Goal: Obtain resource: Obtain resource

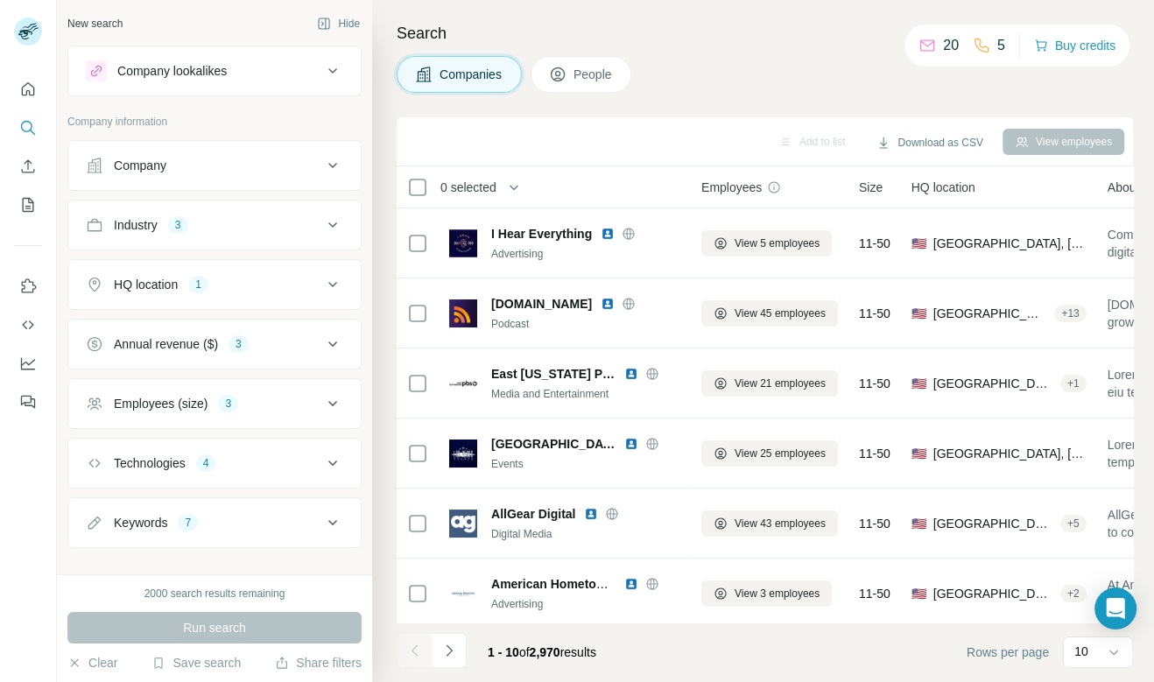
click at [305, 229] on div "Industry 3" at bounding box center [204, 225] width 236 height 18
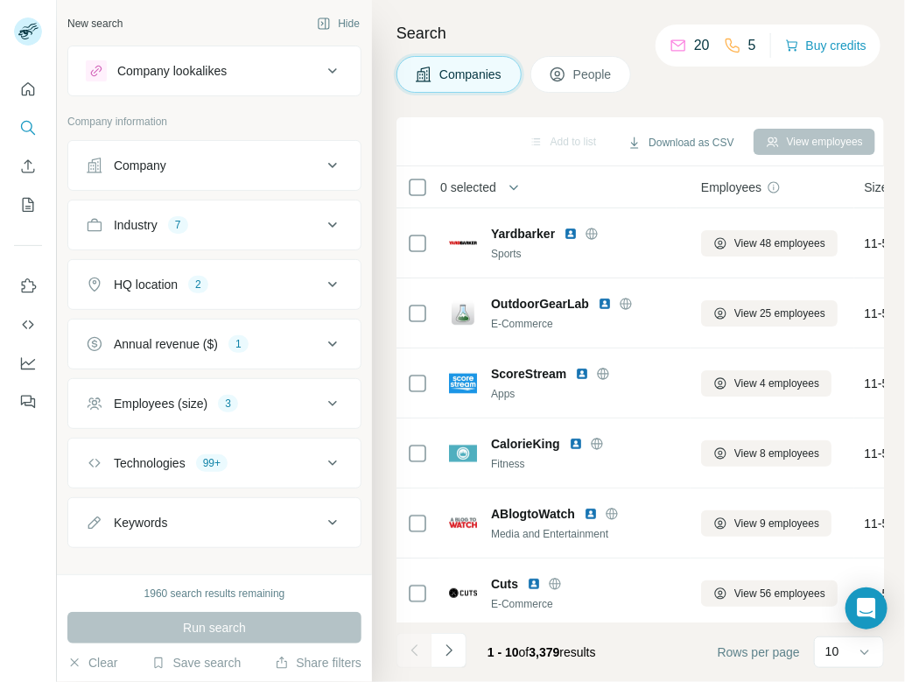
click at [259, 235] on button "Industry 7" at bounding box center [214, 225] width 292 height 42
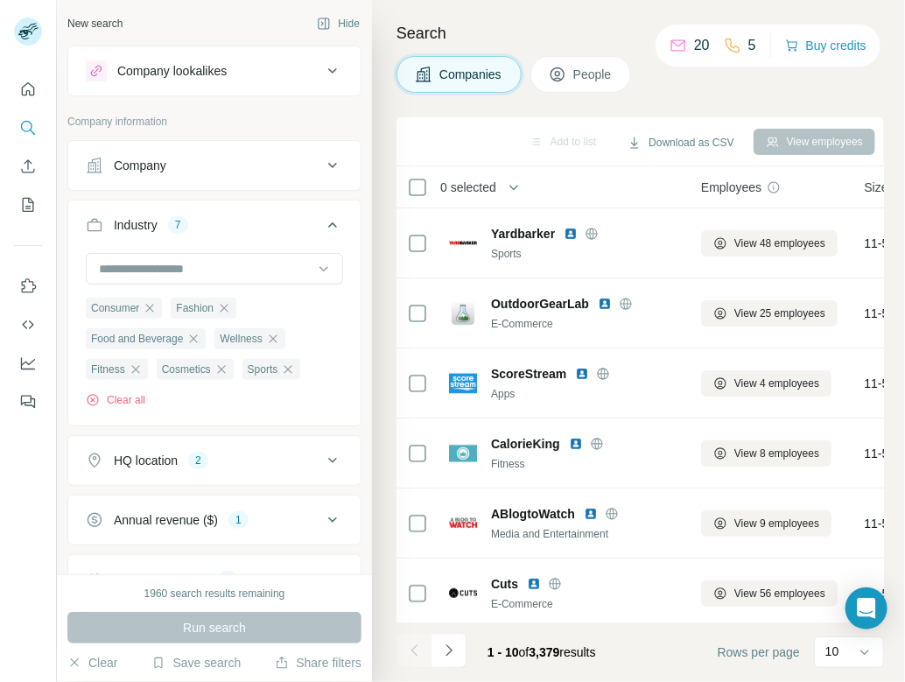
click at [572, 76] on button "People" at bounding box center [581, 74] width 102 height 37
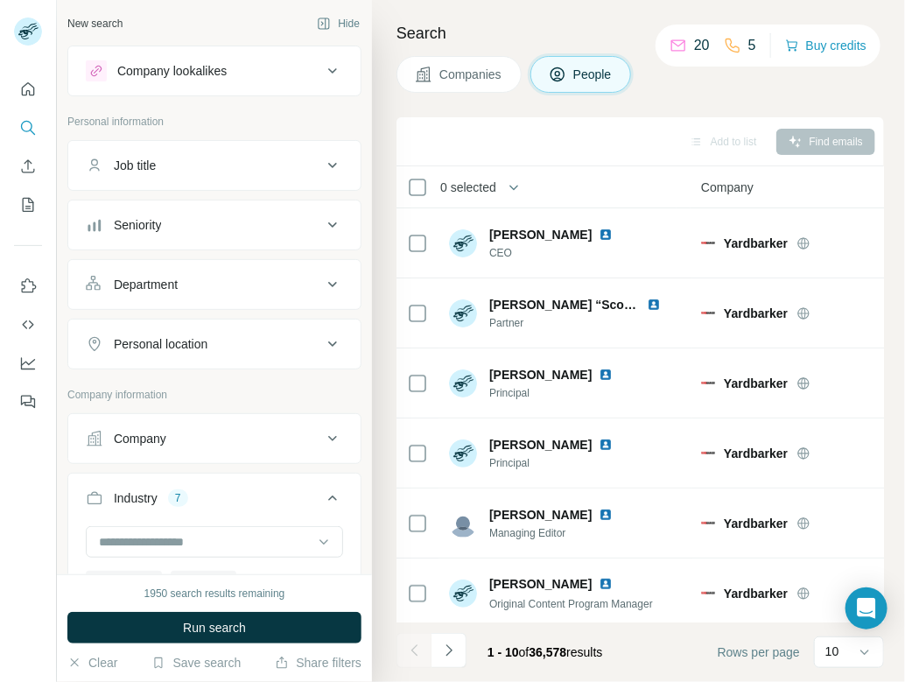
click at [477, 74] on span "Companies" at bounding box center [471, 75] width 64 height 18
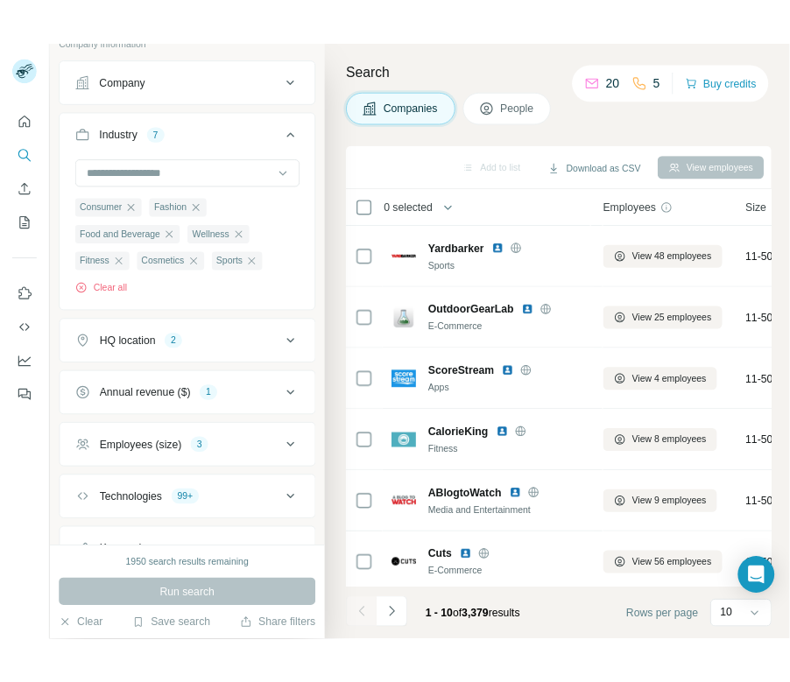
scroll to position [134, 0]
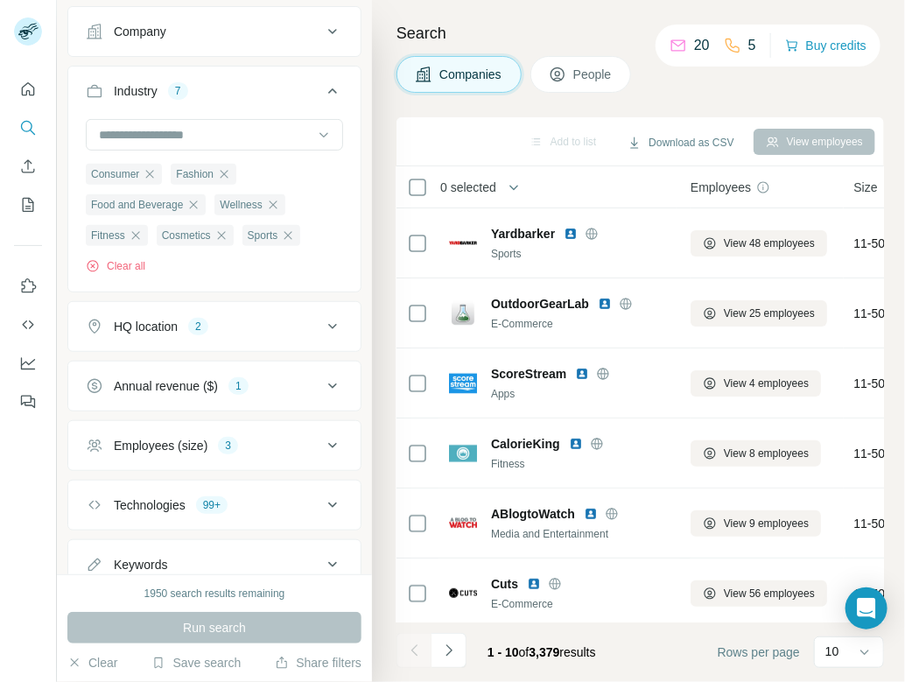
click at [249, 438] on div "Employees (size) 3" at bounding box center [204, 446] width 236 height 18
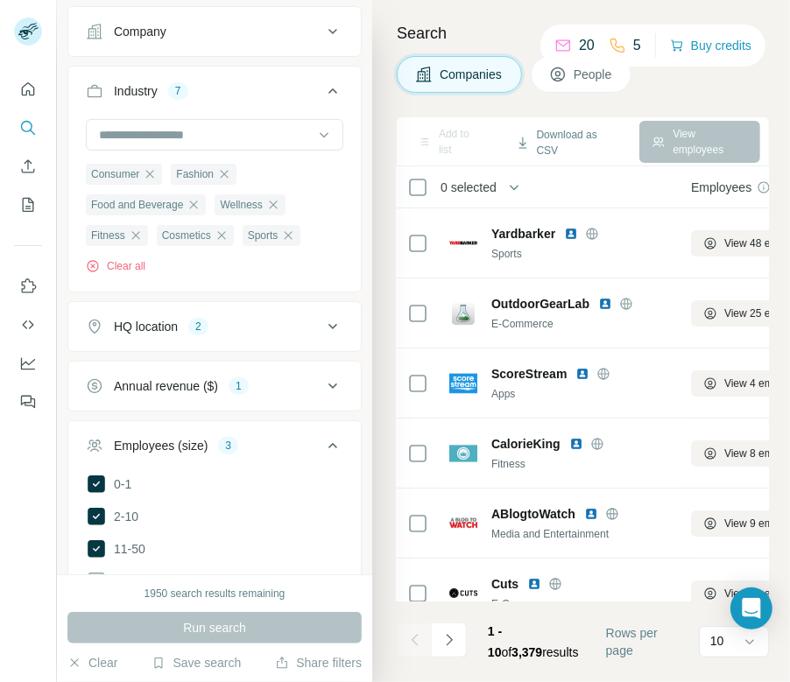
scroll to position [190, 0]
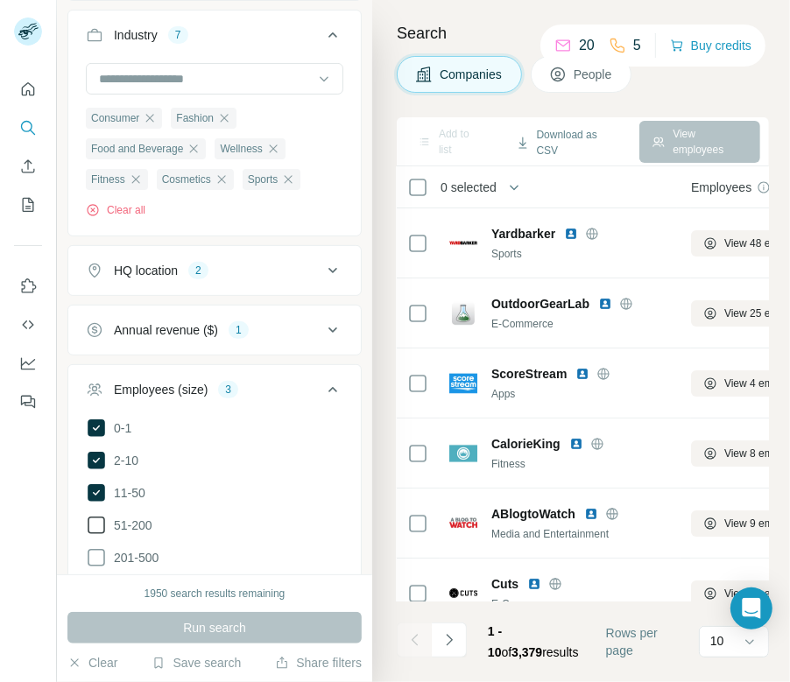
click at [102, 515] on icon at bounding box center [96, 525] width 21 height 21
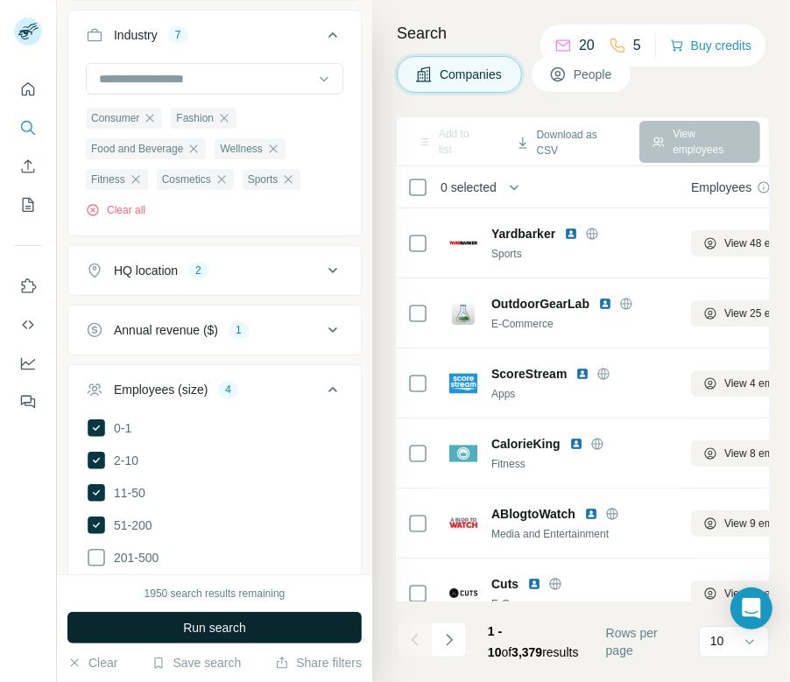
click at [185, 621] on span "Run search" at bounding box center [214, 628] width 63 height 18
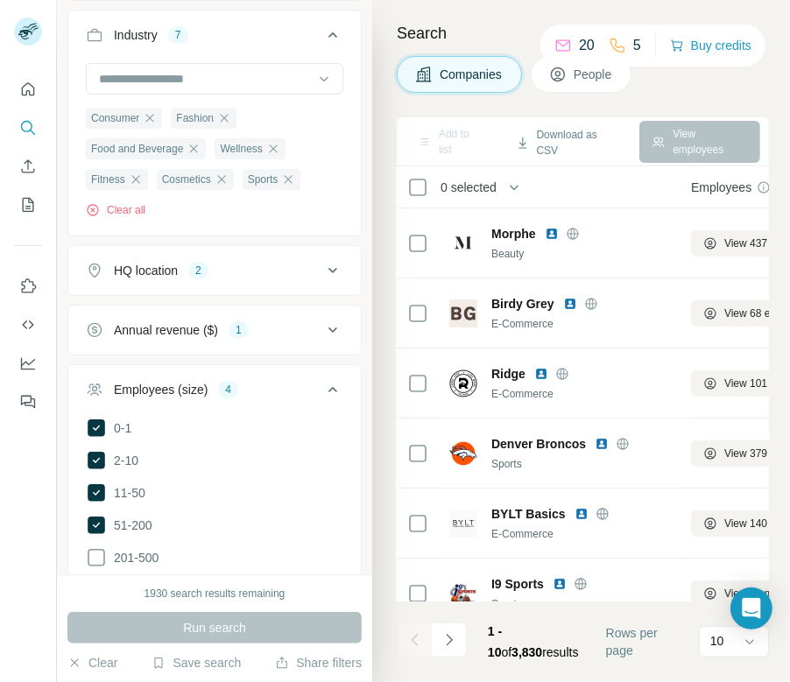
click at [144, 313] on button "Annual revenue ($) 1" at bounding box center [214, 330] width 292 height 42
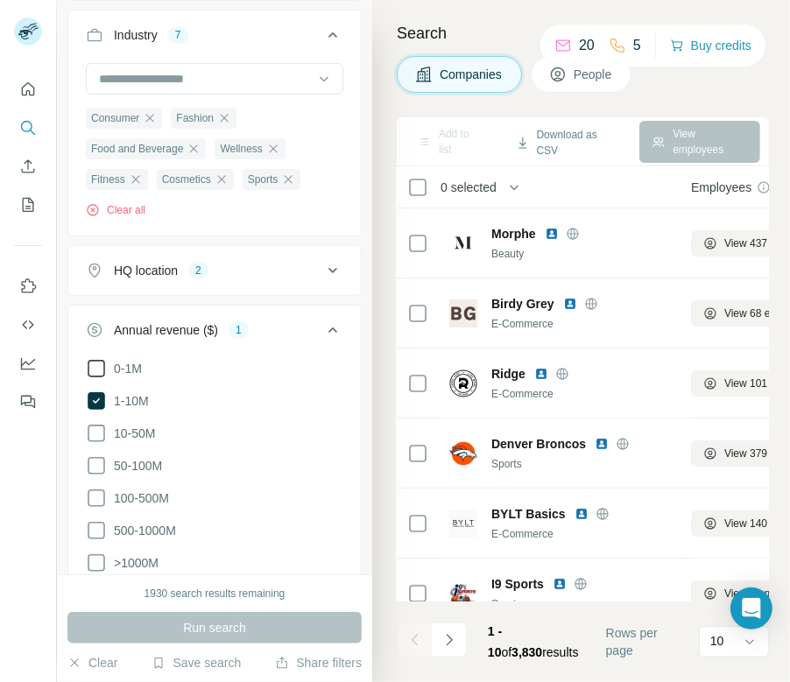
click at [101, 362] on icon at bounding box center [96, 368] width 21 height 21
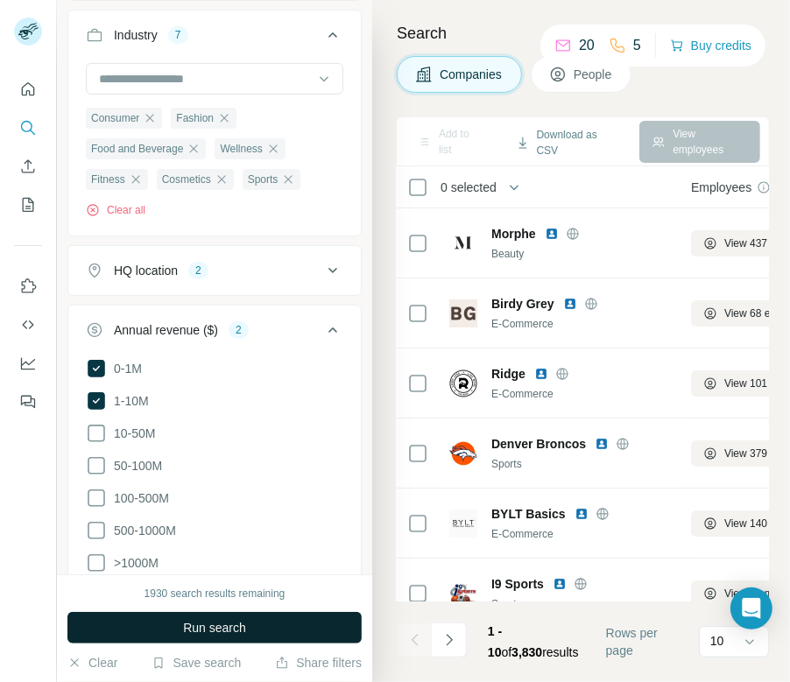
click at [139, 629] on button "Run search" at bounding box center [214, 628] width 294 height 32
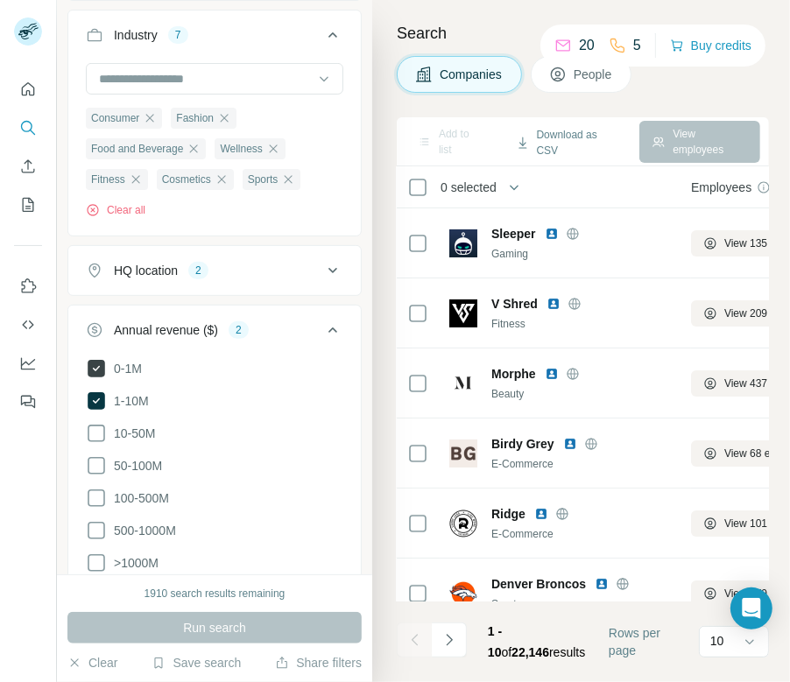
click at [95, 362] on icon at bounding box center [97, 369] width 18 height 18
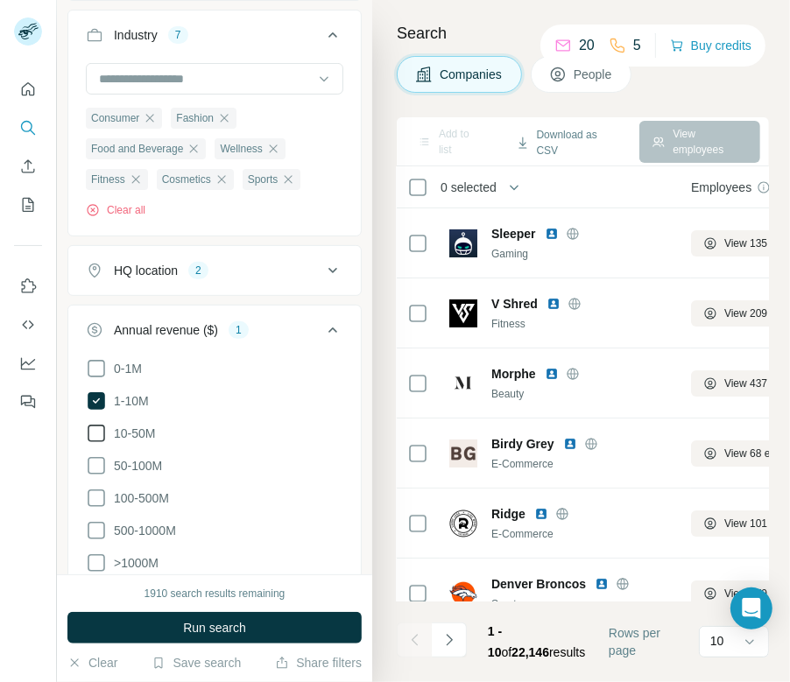
click at [95, 433] on icon at bounding box center [96, 433] width 21 height 21
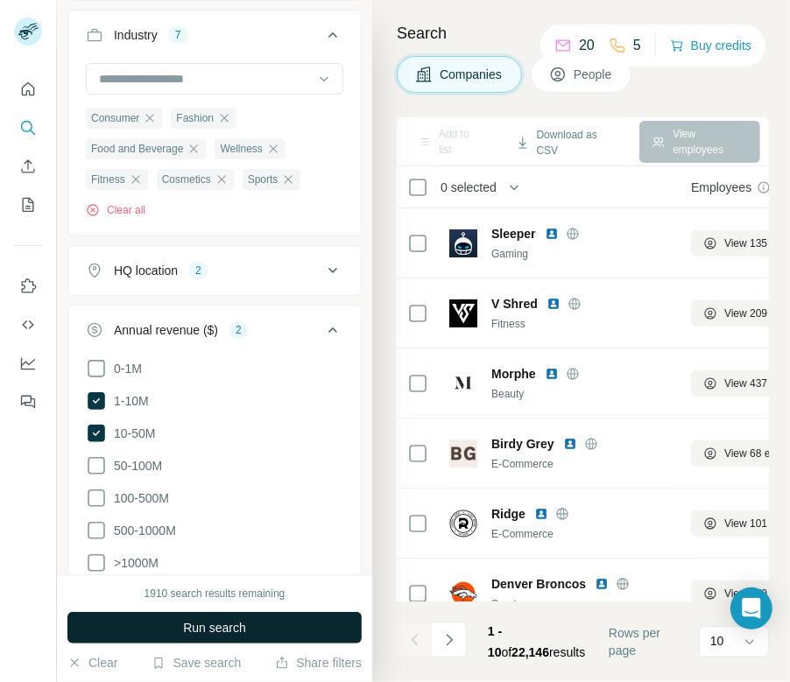
click at [183, 635] on span "Run search" at bounding box center [214, 628] width 63 height 18
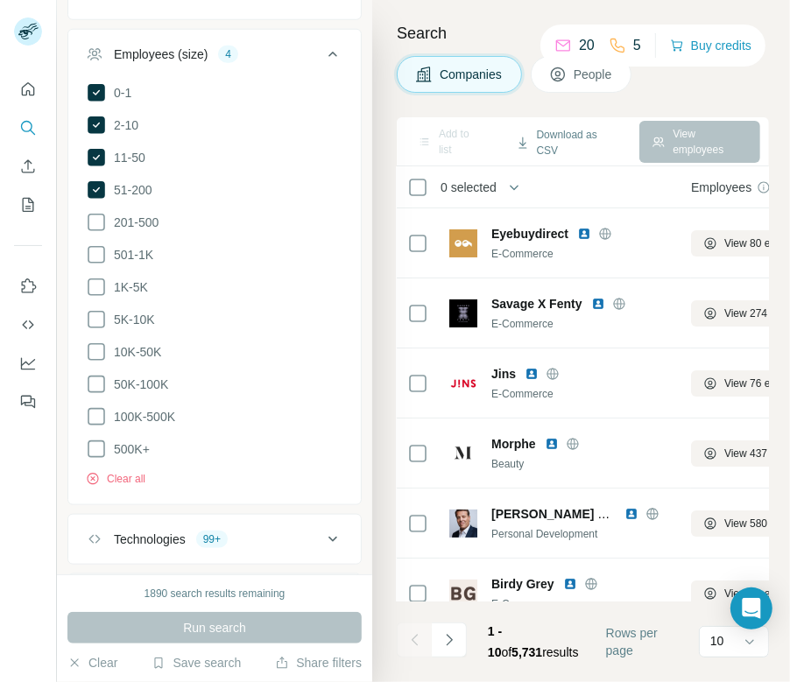
scroll to position [871, 0]
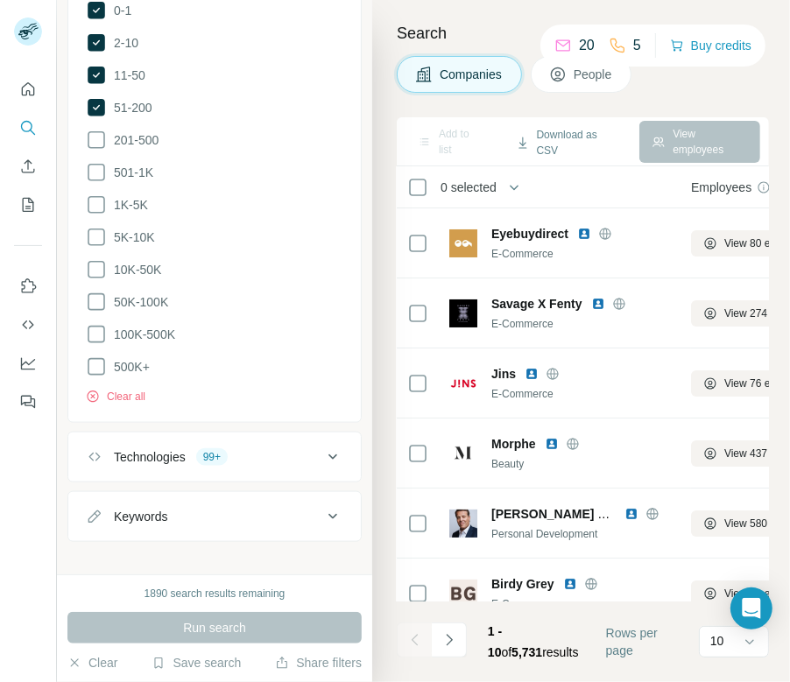
click at [196, 508] on div "Keywords" at bounding box center [204, 517] width 236 height 18
click at [178, 548] on input "text" at bounding box center [197, 560] width 222 height 32
paste input "**********"
type input "**********"
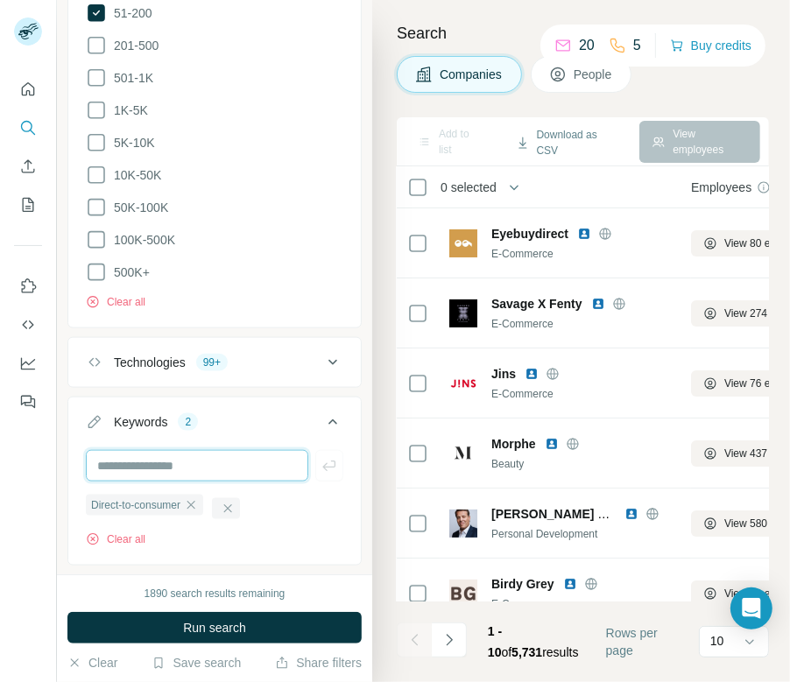
scroll to position [978, 0]
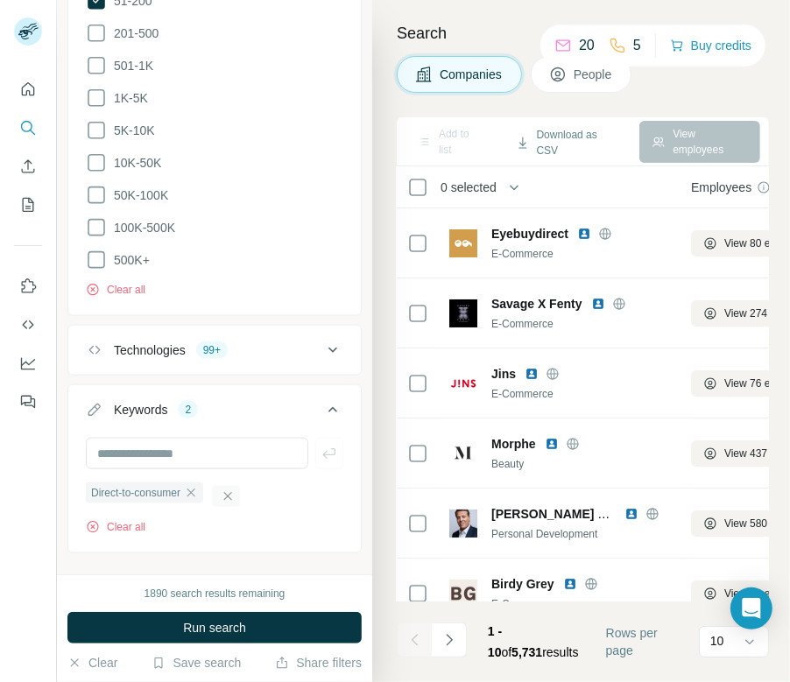
click at [232, 489] on icon "button" at bounding box center [228, 496] width 14 height 14
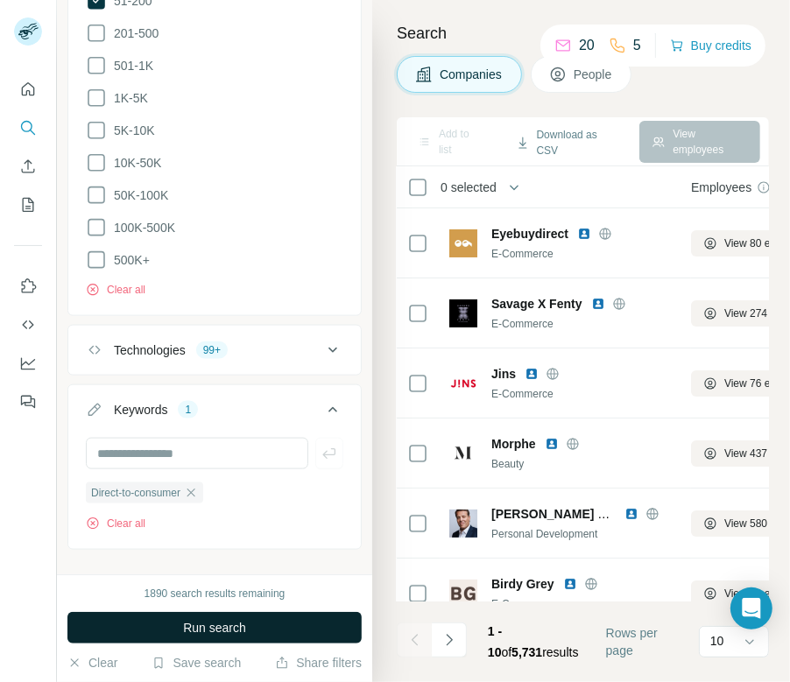
click at [223, 622] on span "Run search" at bounding box center [214, 628] width 63 height 18
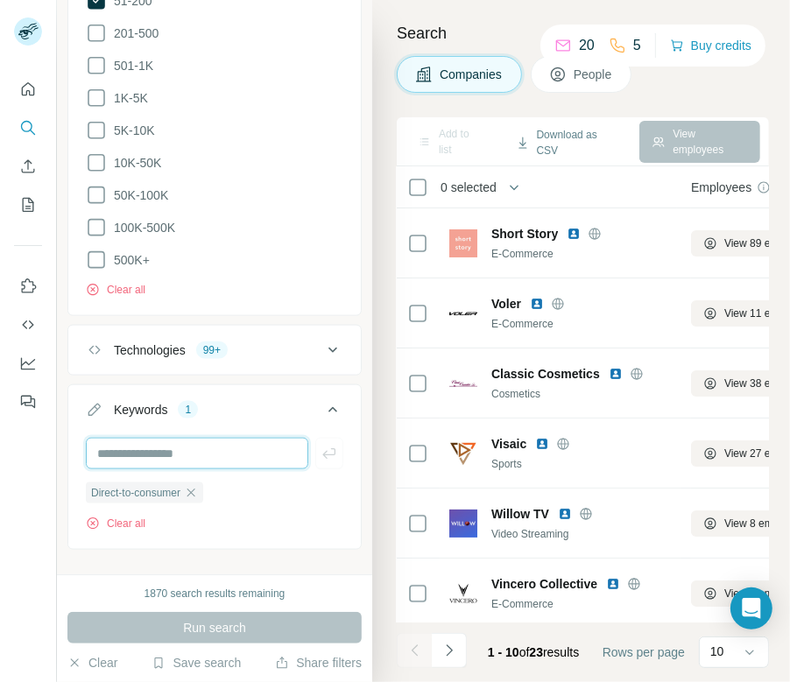
click at [256, 438] on input "text" at bounding box center [197, 454] width 222 height 32
paste input "***"
type input "***"
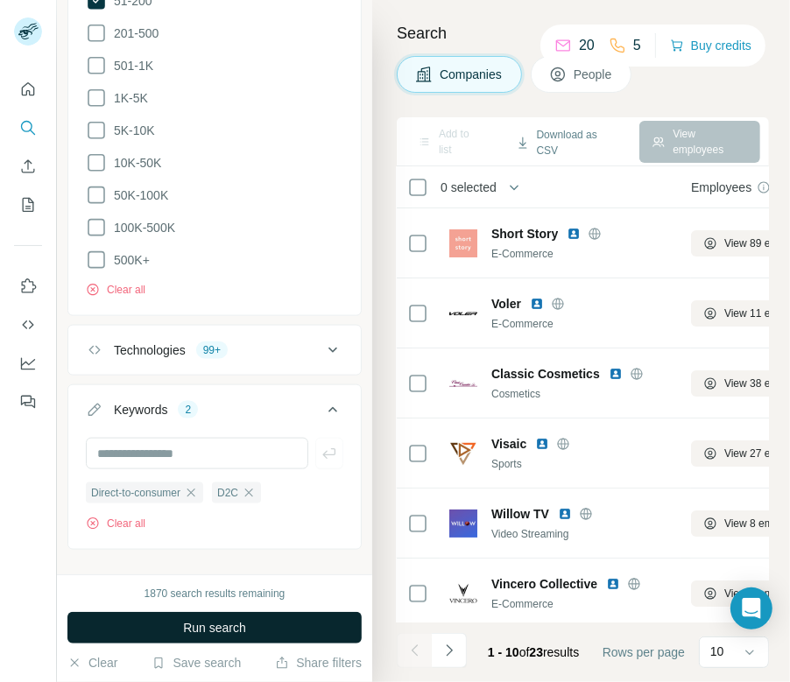
click at [204, 638] on button "Run search" at bounding box center [214, 628] width 294 height 32
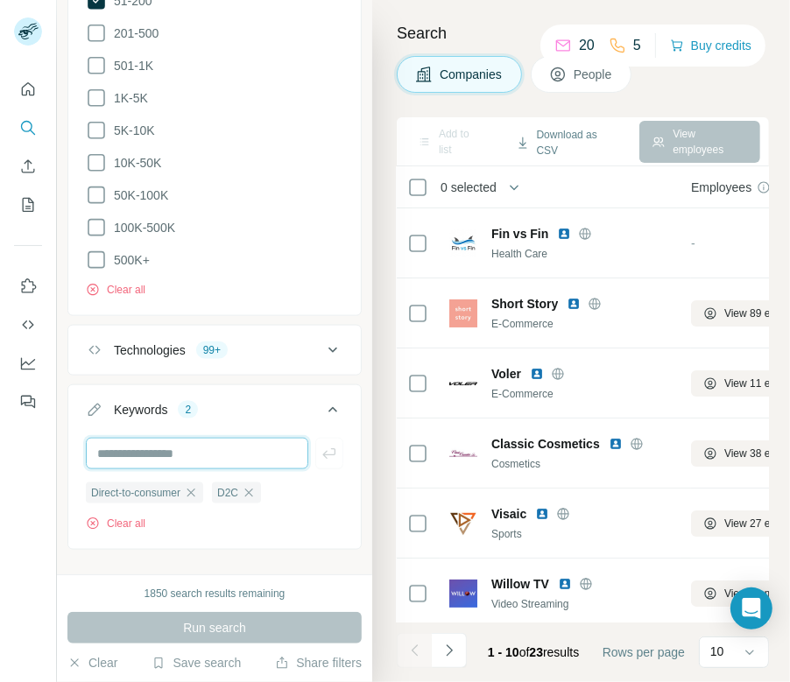
click at [235, 438] on input "text" at bounding box center [197, 454] width 222 height 32
paste input "**********"
type input "**********"
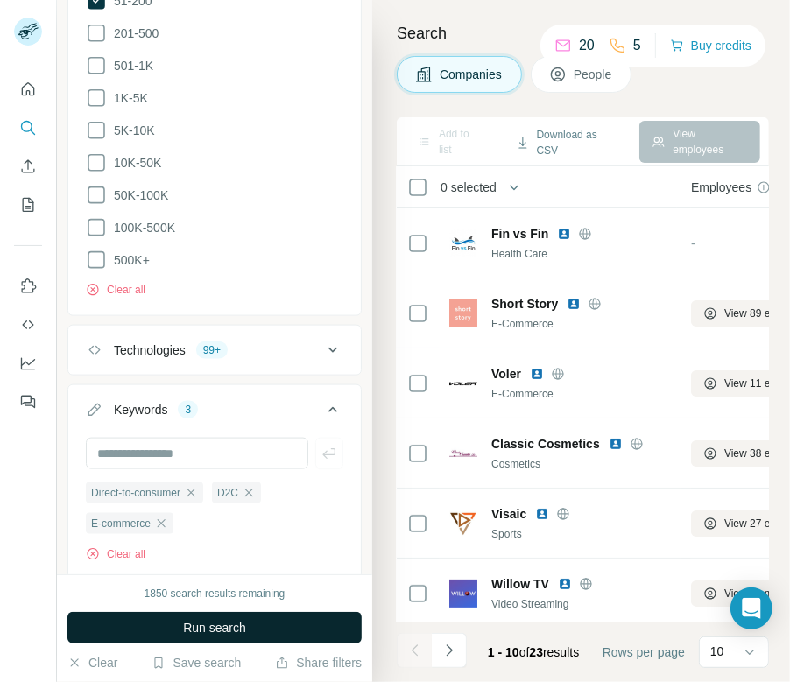
click at [195, 616] on button "Run search" at bounding box center [214, 628] width 294 height 32
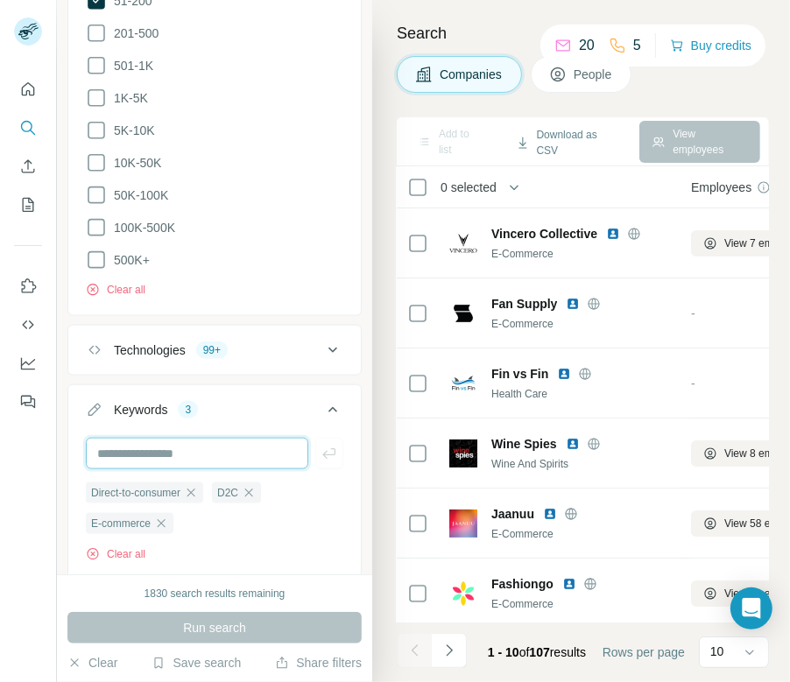
click at [180, 443] on input "text" at bounding box center [197, 454] width 222 height 32
paste input "**********"
type input "**********"
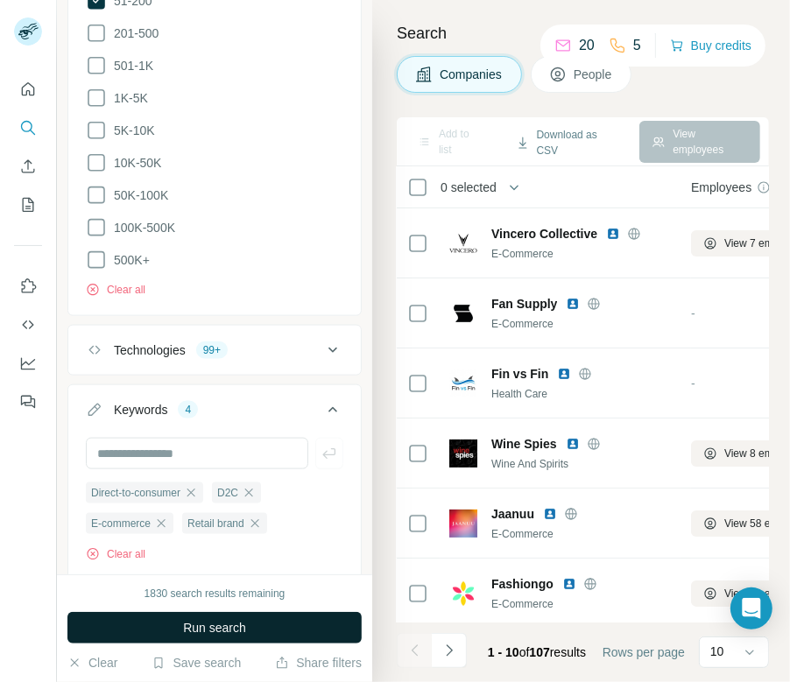
click at [183, 620] on span "Run search" at bounding box center [214, 628] width 63 height 18
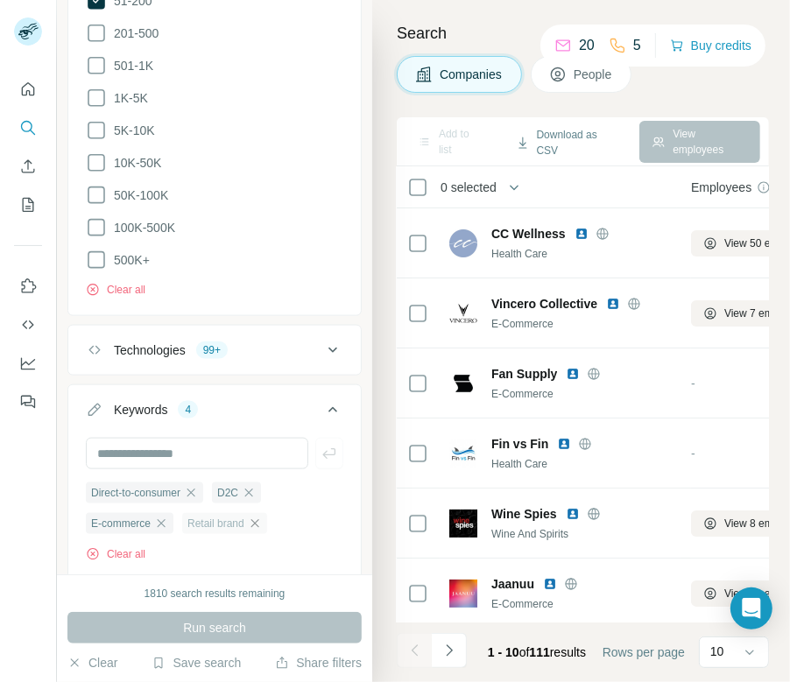
click at [258, 519] on icon "button" at bounding box center [254, 523] width 8 height 8
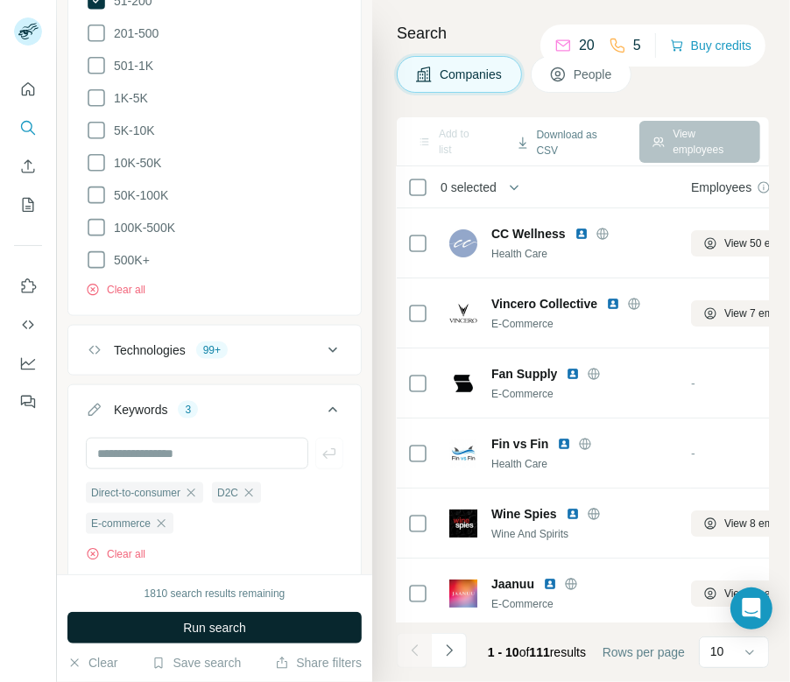
click at [240, 616] on button "Run search" at bounding box center [214, 628] width 294 height 32
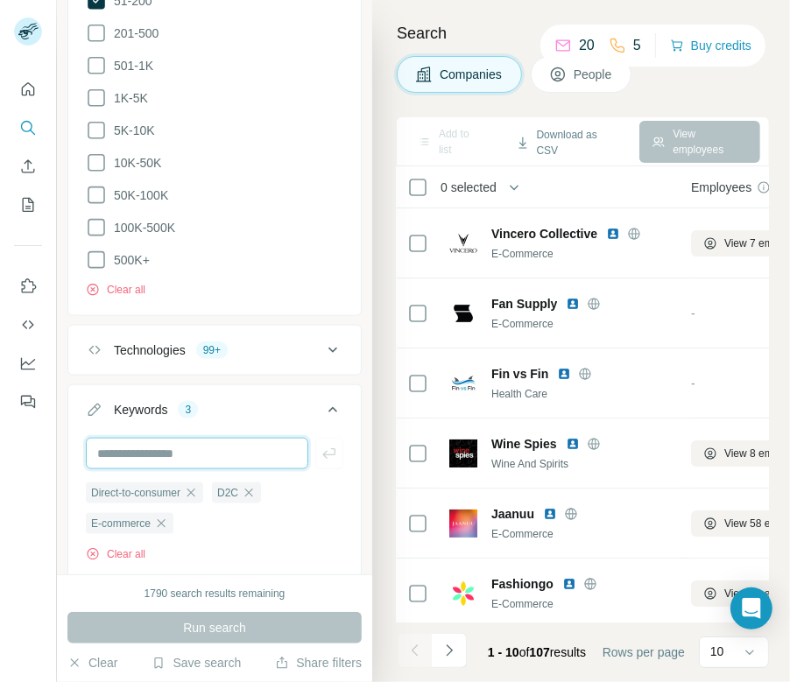
click at [191, 438] on input "text" at bounding box center [197, 454] width 222 height 32
paste input "**********"
type input "**********"
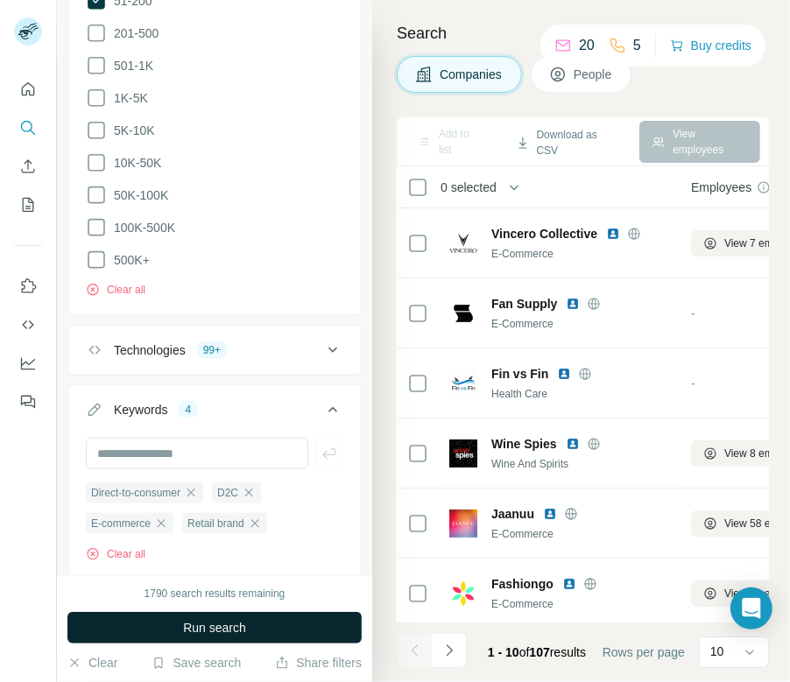
click at [172, 614] on button "Run search" at bounding box center [214, 628] width 294 height 32
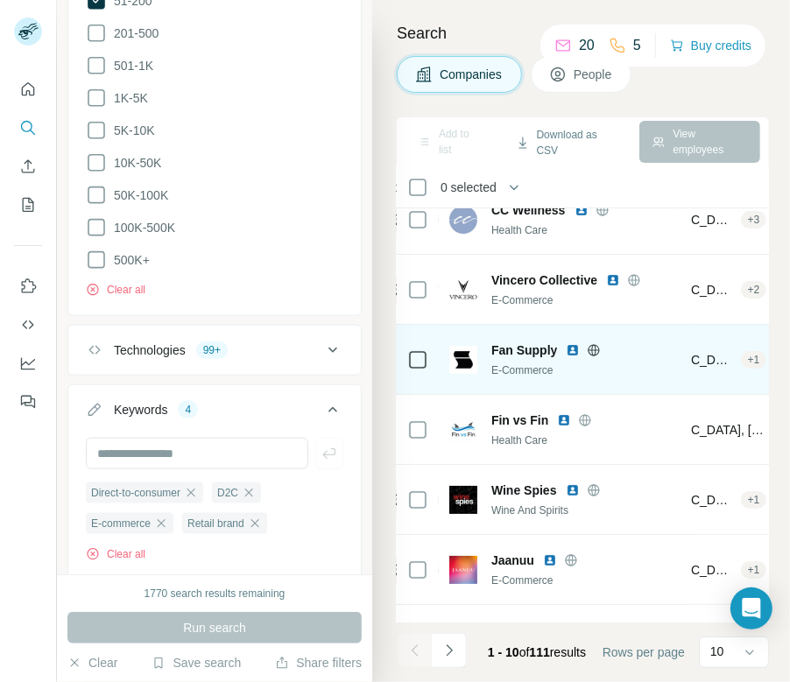
scroll to position [24, 426]
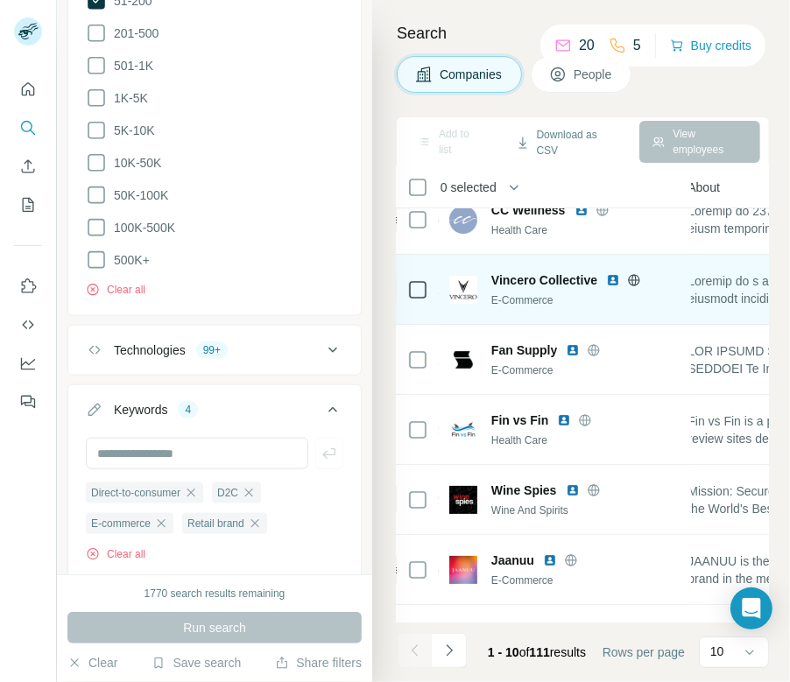
click at [639, 276] on icon at bounding box center [634, 280] width 14 height 14
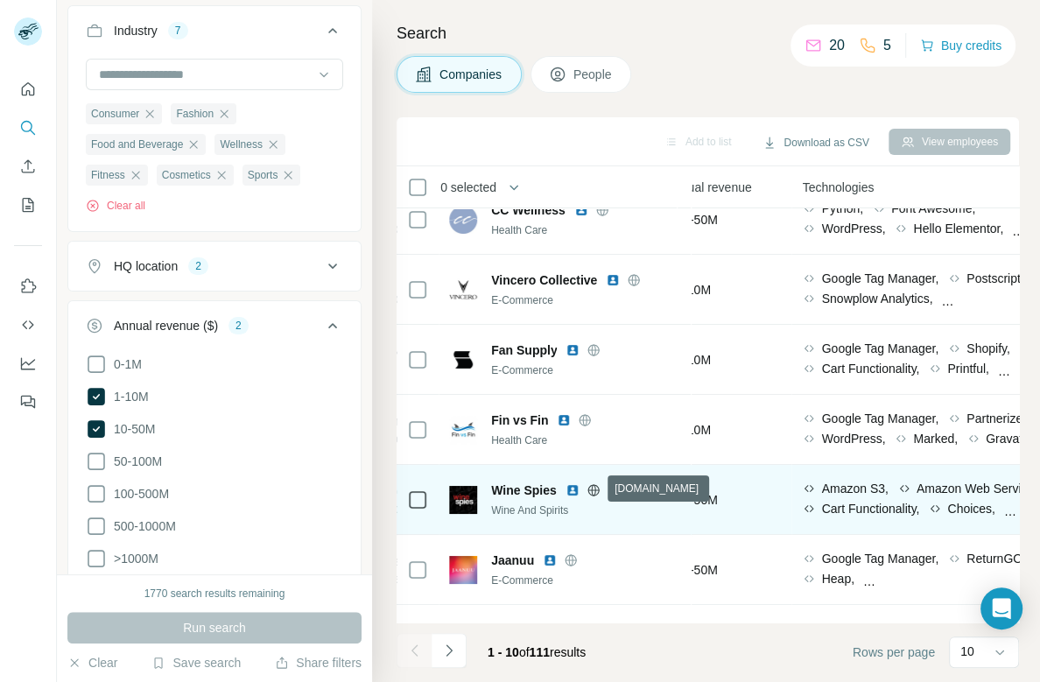
scroll to position [285, 865]
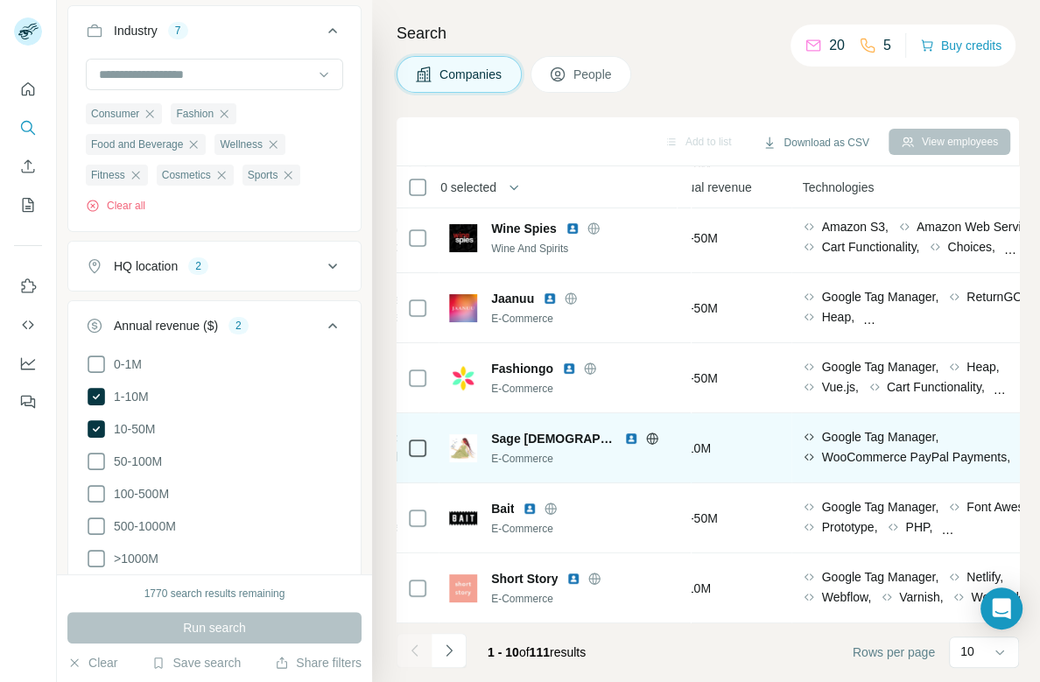
click at [650, 438] on icon at bounding box center [652, 437] width 4 height 11
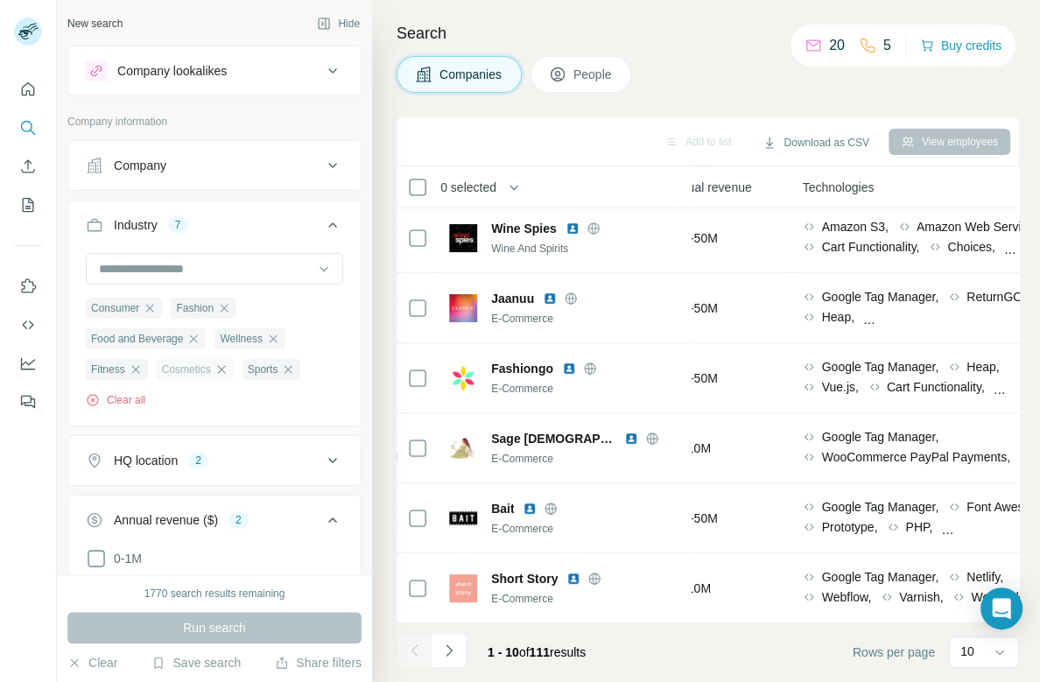
scroll to position [145, 0]
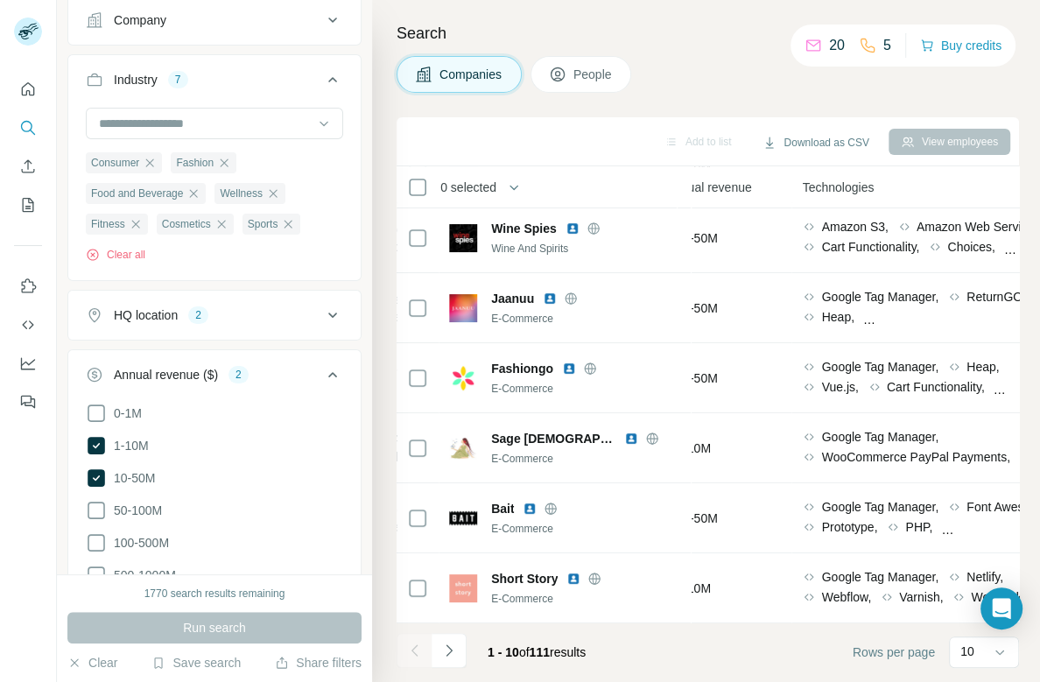
click at [230, 322] on button "HQ location 2" at bounding box center [214, 315] width 292 height 42
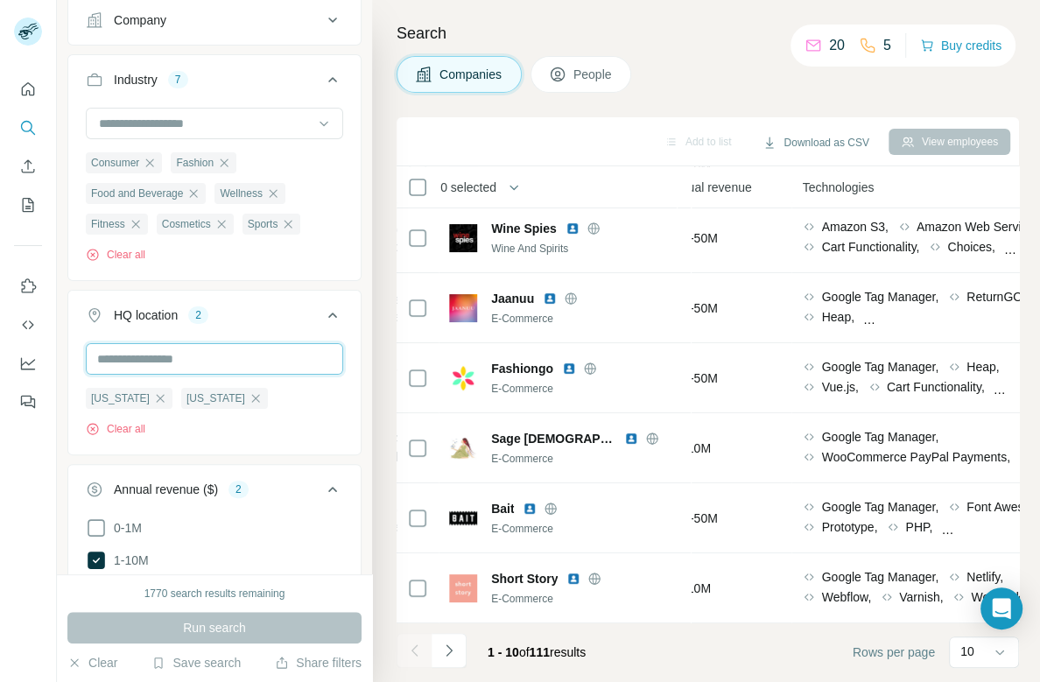
click at [209, 355] on input "text" at bounding box center [214, 359] width 257 height 32
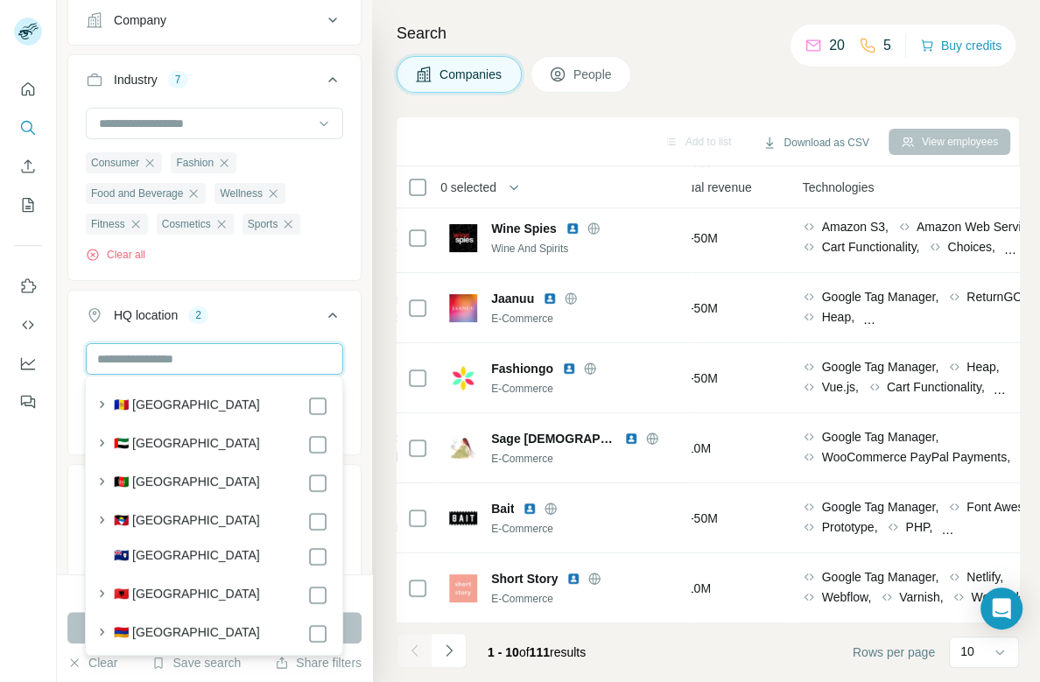
click at [185, 349] on input "text" at bounding box center [214, 359] width 257 height 32
paste input "****"
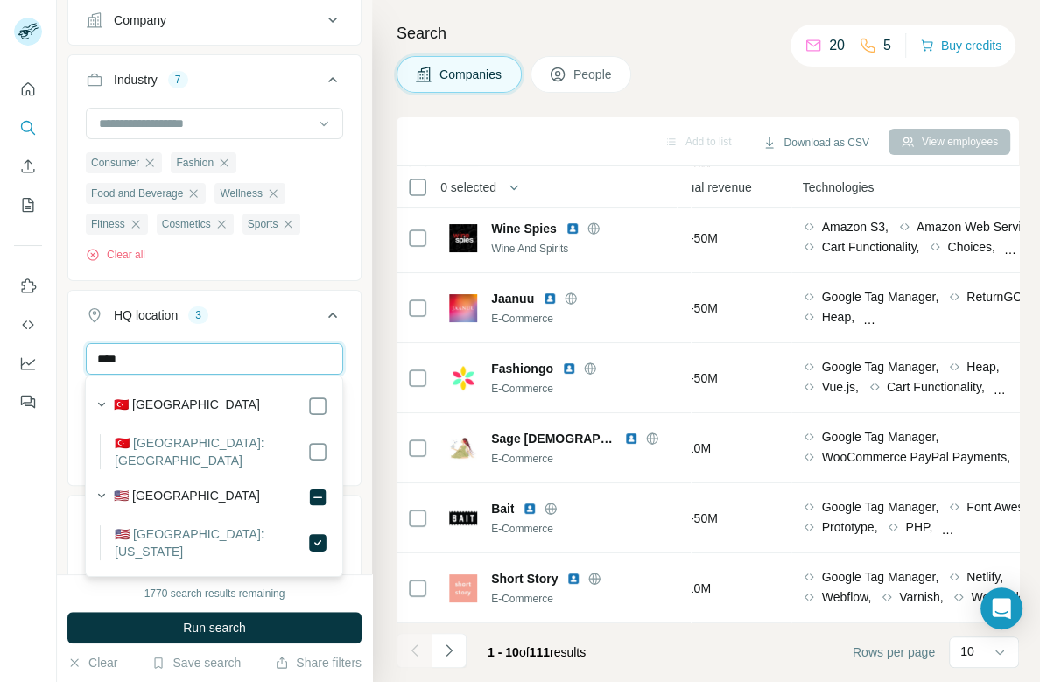
click at [213, 349] on input "****" at bounding box center [214, 359] width 257 height 32
paste input "***"
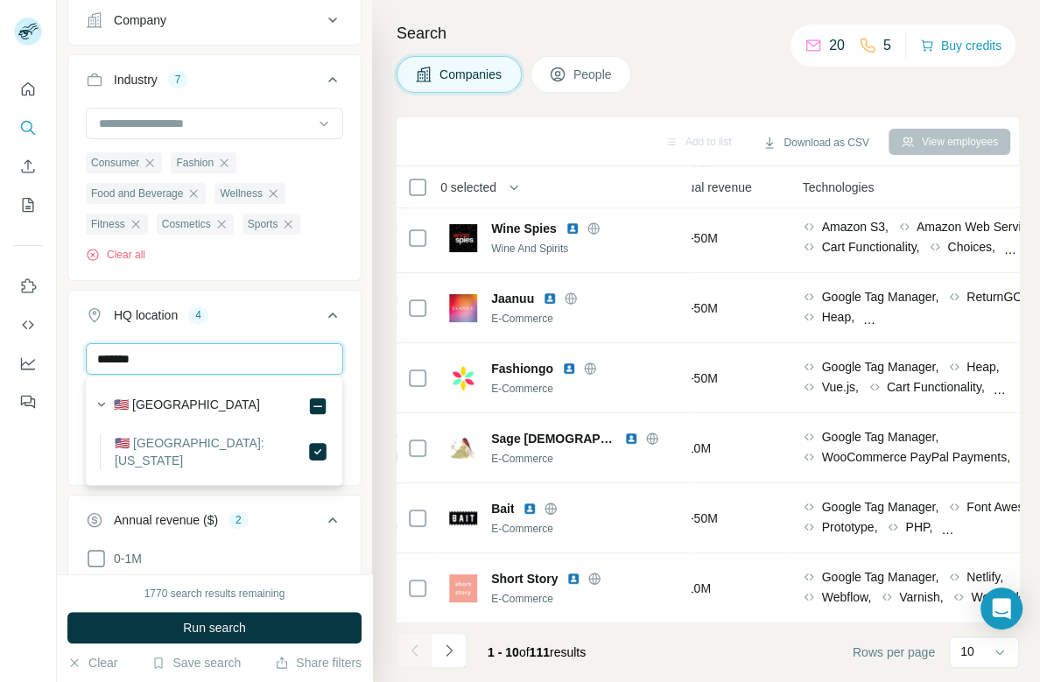
click at [225, 348] on input "*******" at bounding box center [214, 359] width 257 height 32
paste input "text"
click at [256, 363] on input "******" at bounding box center [214, 359] width 257 height 32
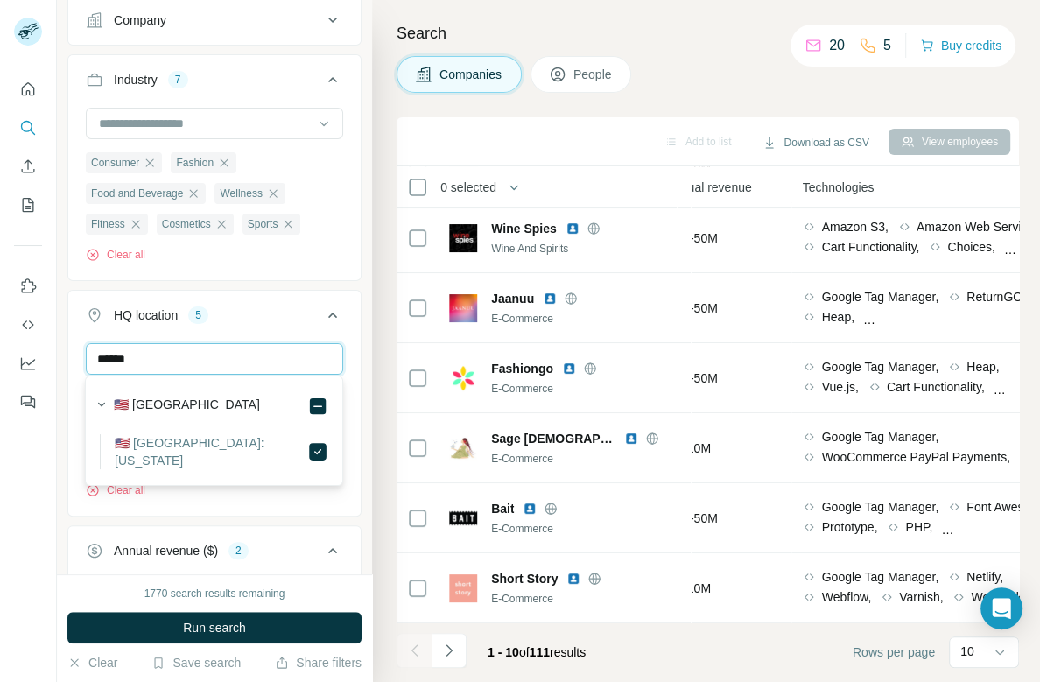
click at [256, 363] on input "******" at bounding box center [214, 359] width 257 height 32
paste input "****"
click at [223, 348] on input "**********" at bounding box center [214, 359] width 257 height 32
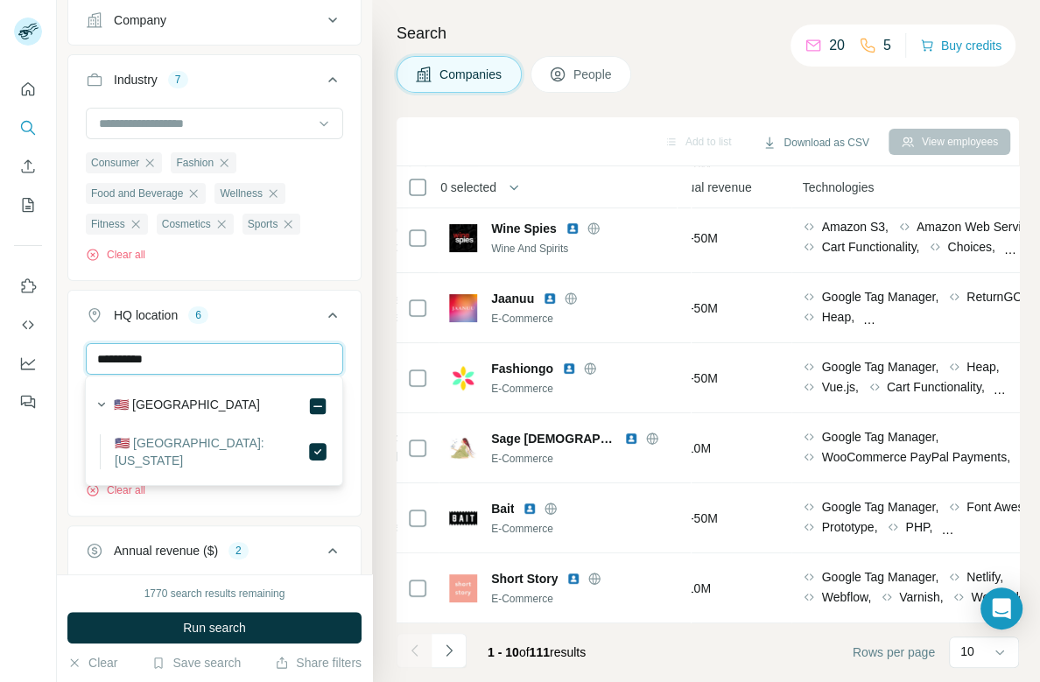
paste input "text"
click at [204, 355] on input "*****" at bounding box center [214, 359] width 257 height 32
paste input "*"
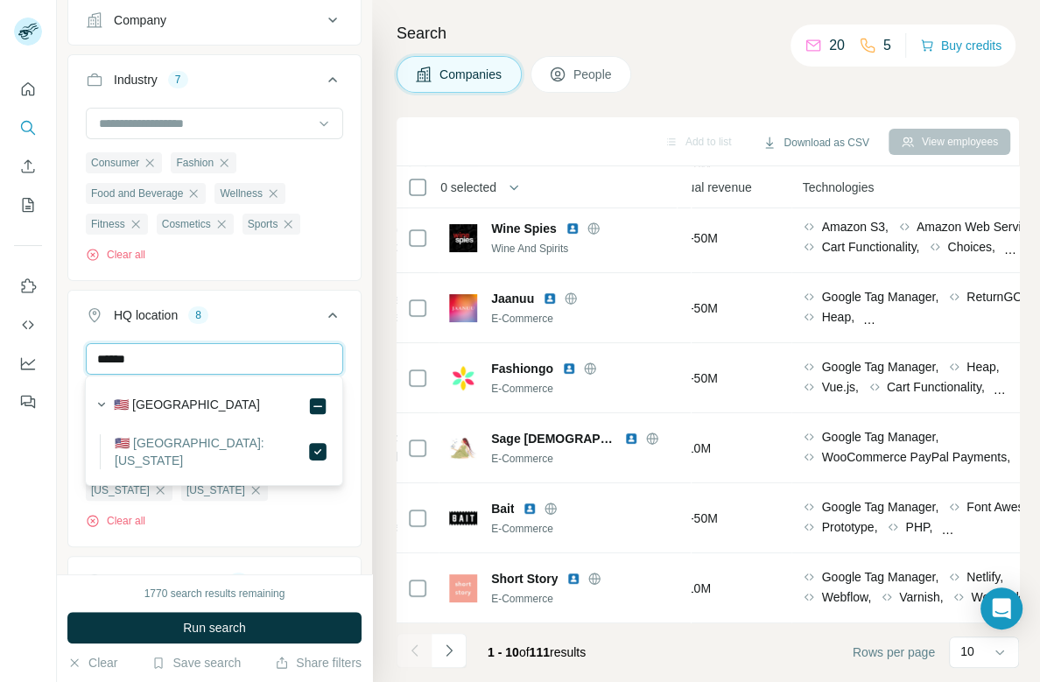
click at [180, 360] on input "******" at bounding box center [214, 359] width 257 height 32
paste input "text"
type input "******"
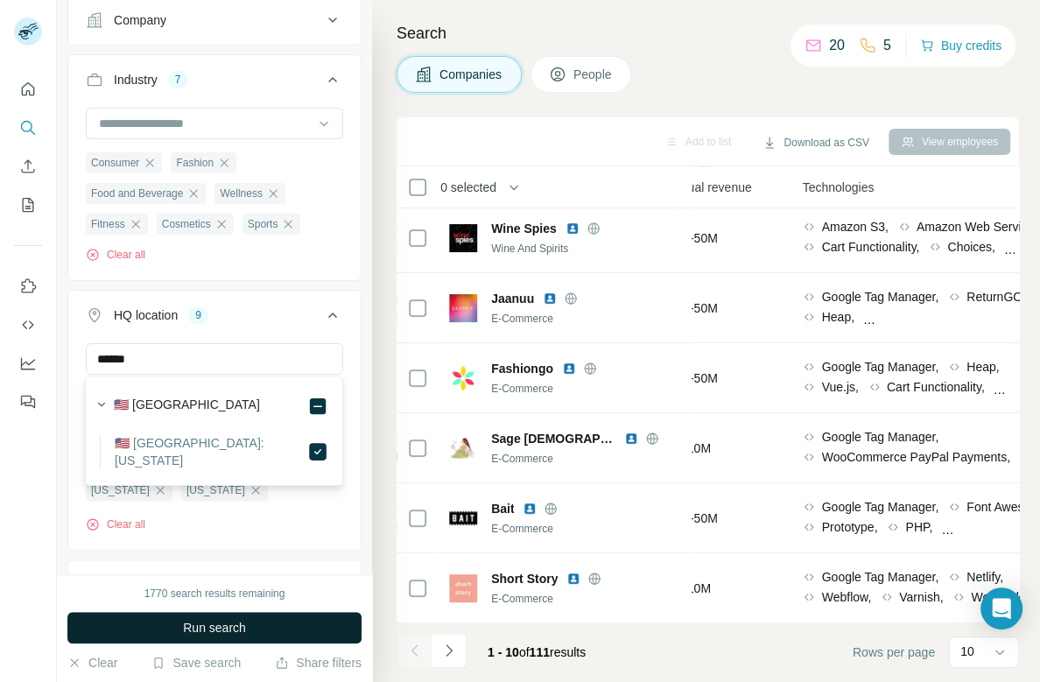
click at [236, 624] on span "Run search" at bounding box center [214, 628] width 63 height 18
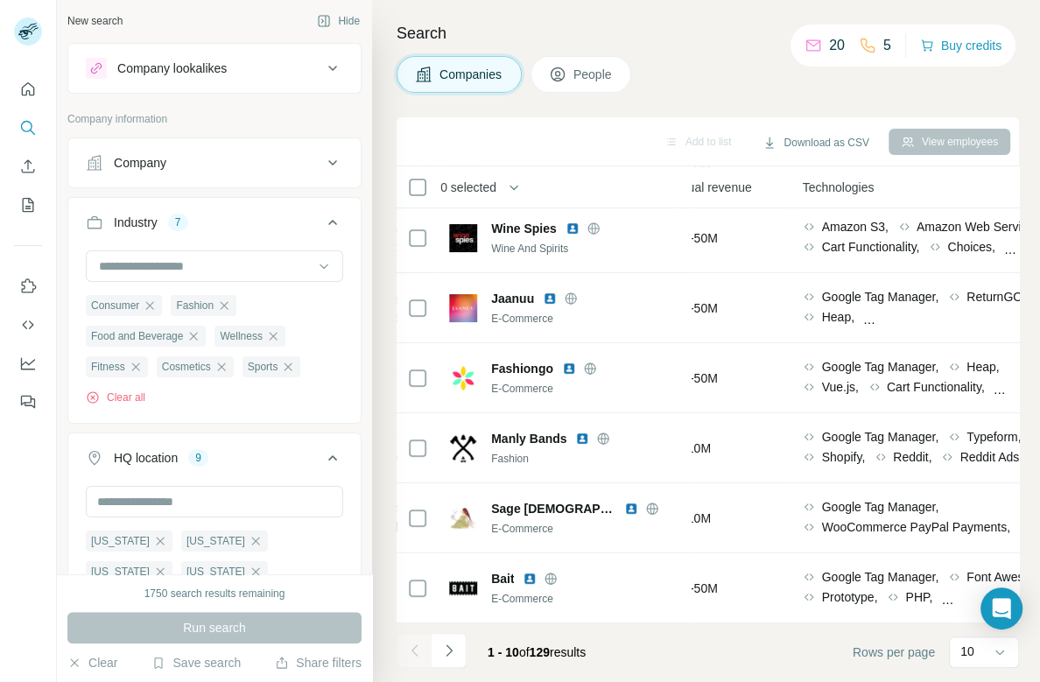
scroll to position [4, 0]
click at [254, 260] on input at bounding box center [205, 264] width 216 height 19
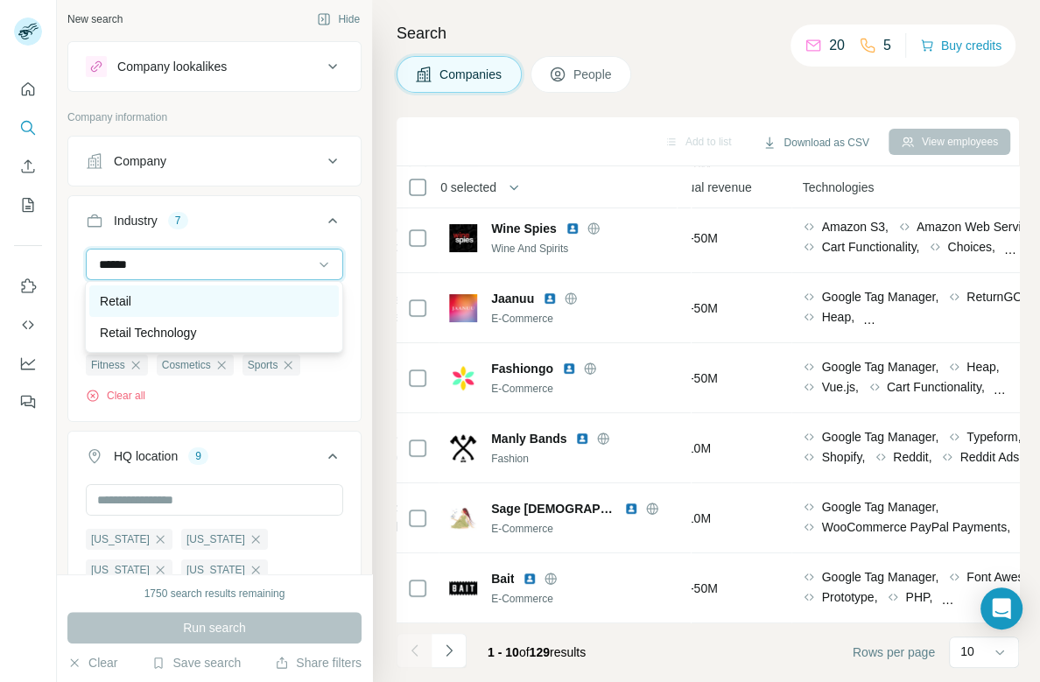
type input "******"
click at [207, 293] on div "Retail" at bounding box center [214, 301] width 228 height 18
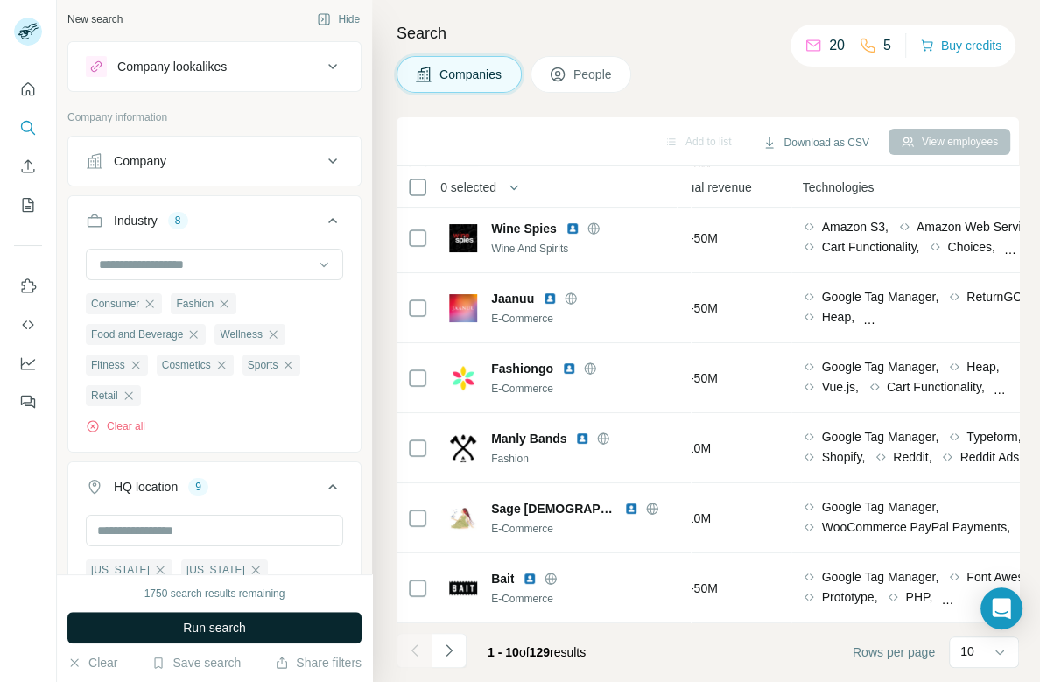
click at [205, 624] on span "Run search" at bounding box center [214, 628] width 63 height 18
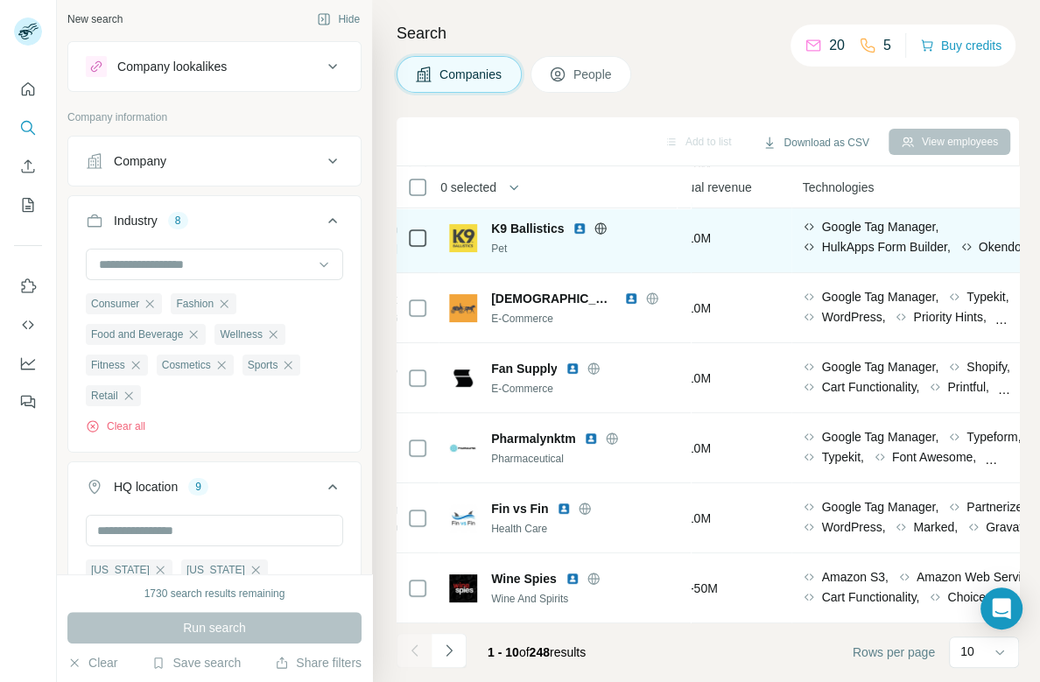
click at [601, 228] on icon at bounding box center [601, 227] width 4 height 11
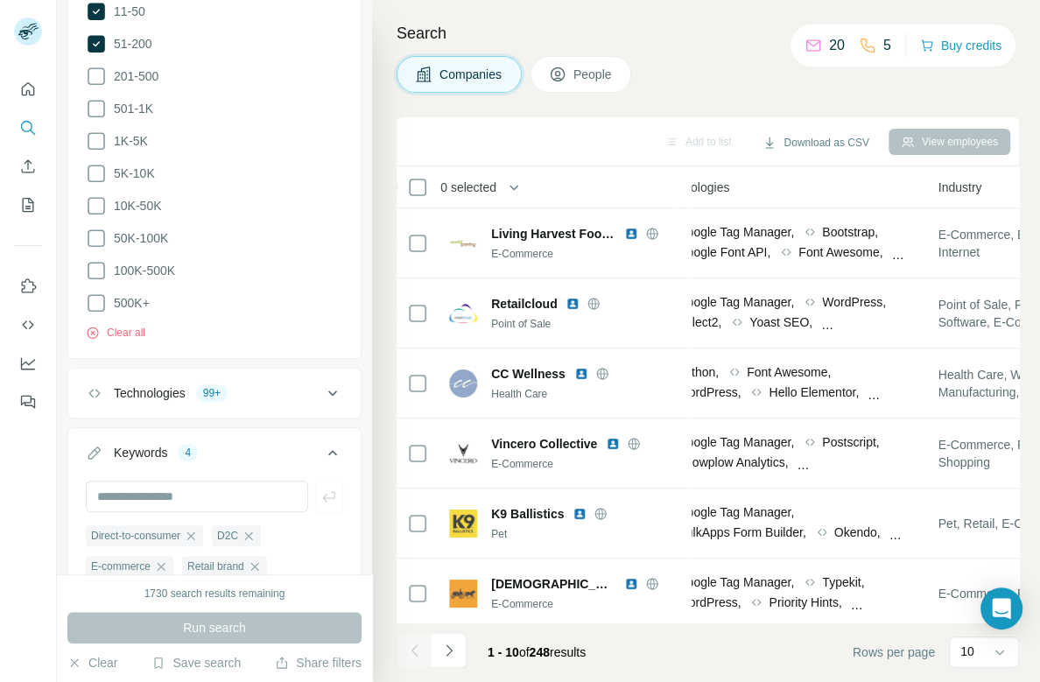
scroll to position [1225, 0]
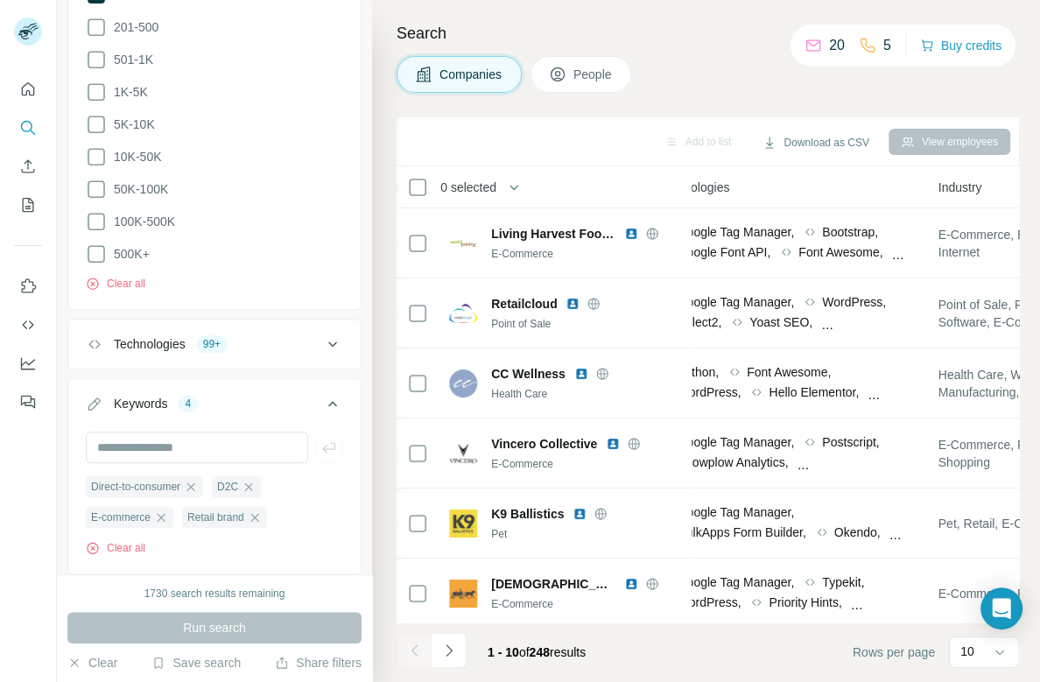
click at [248, 335] on div "Technologies 99+" at bounding box center [204, 344] width 236 height 18
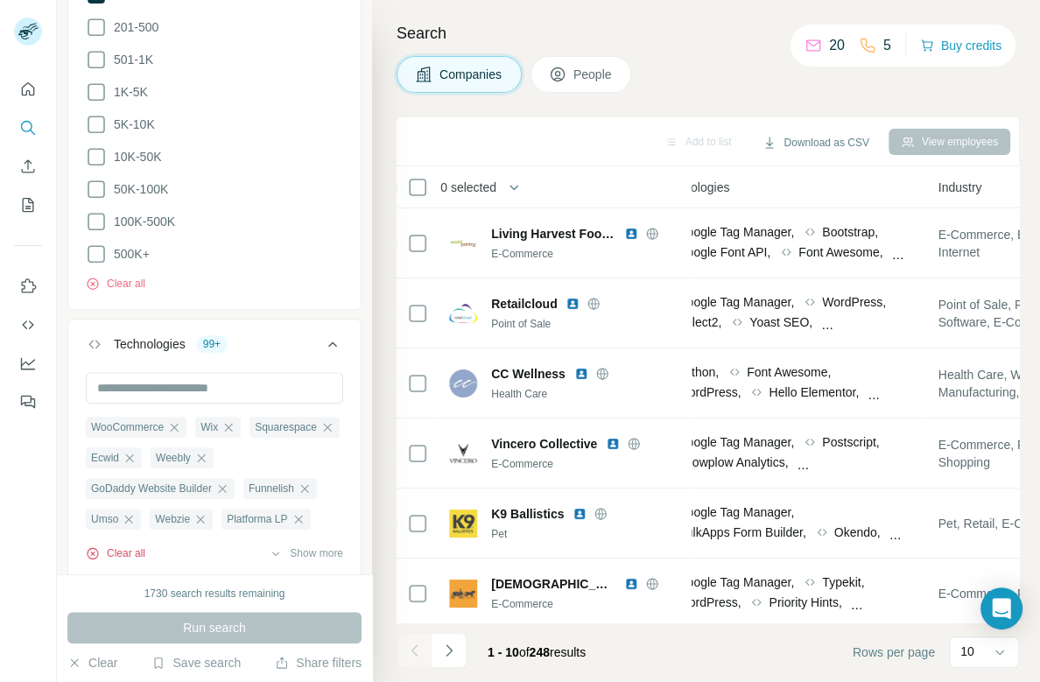
click at [130, 545] on button "Clear all" at bounding box center [116, 553] width 60 height 16
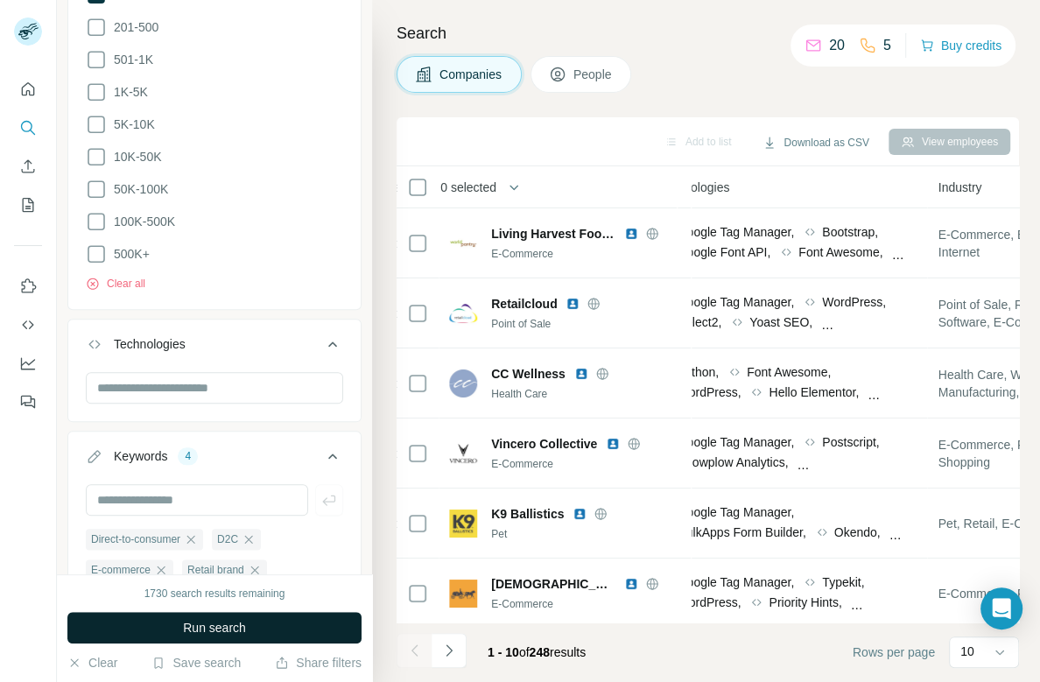
click at [216, 622] on span "Run search" at bounding box center [214, 628] width 63 height 18
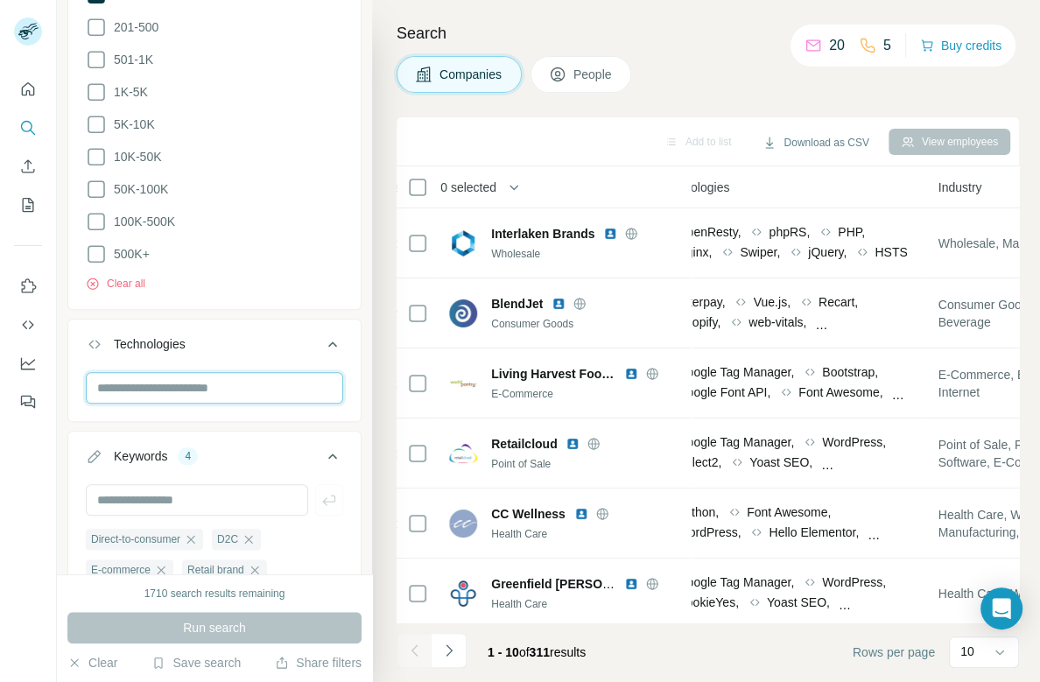
click at [214, 372] on input "text" at bounding box center [214, 388] width 257 height 32
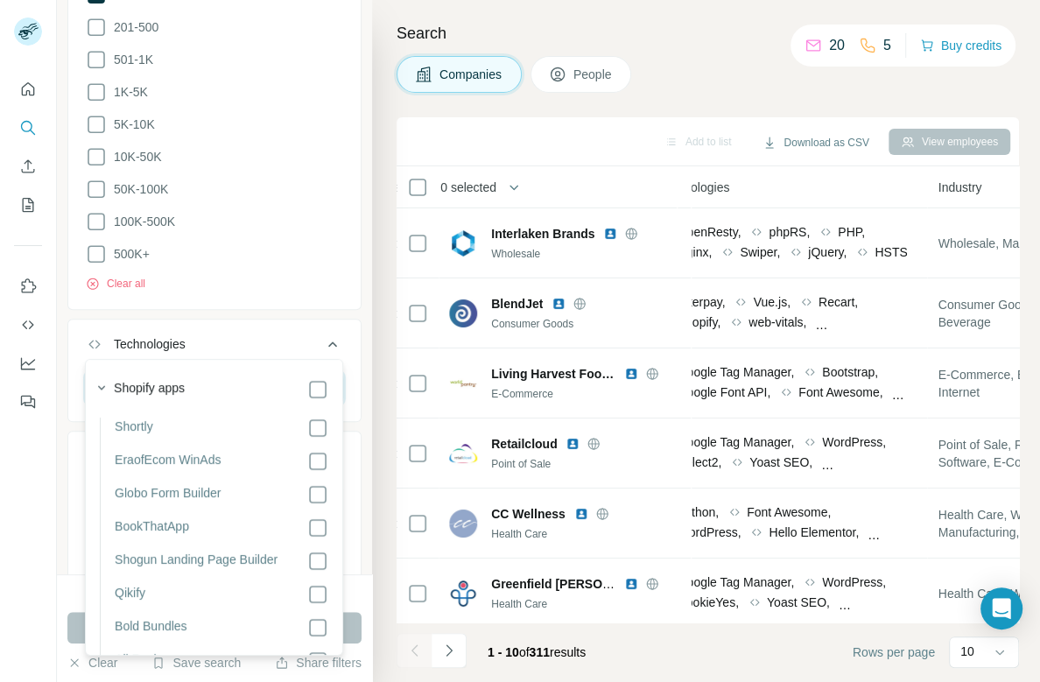
type input "*******"
click at [356, 624] on button "Run search" at bounding box center [214, 628] width 294 height 32
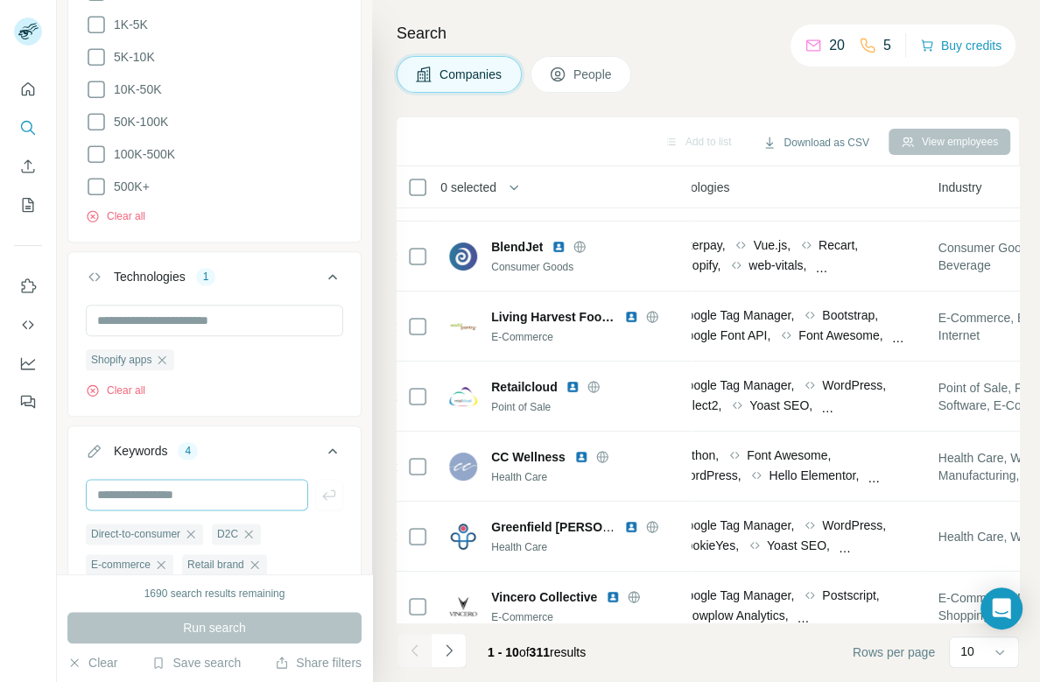
scroll to position [1269, 0]
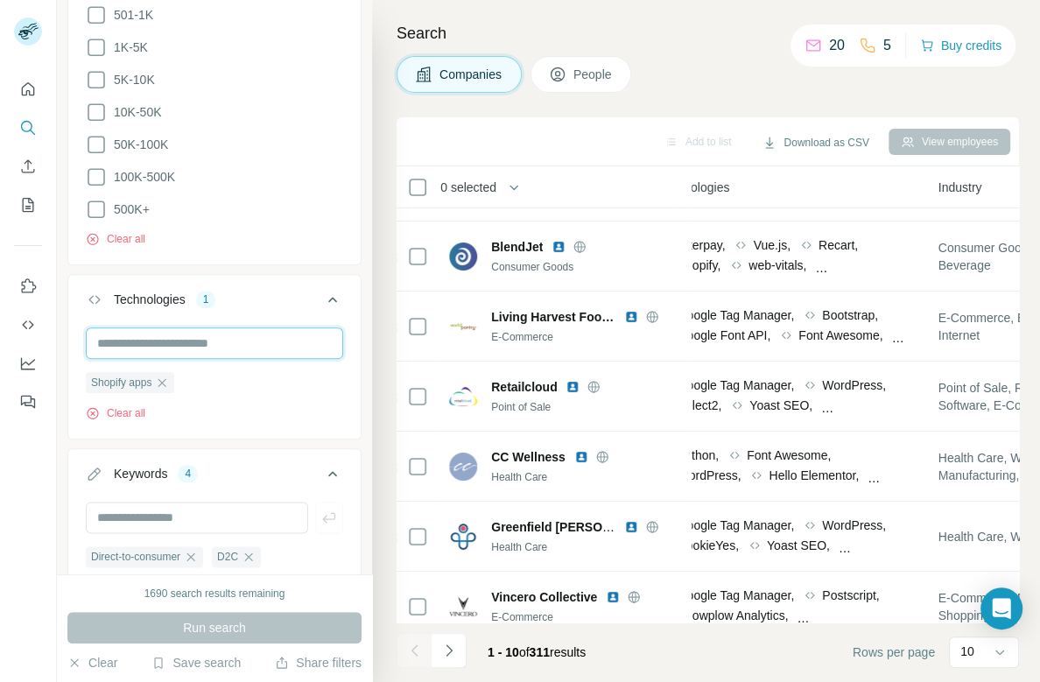
click at [254, 327] on input "text" at bounding box center [214, 343] width 257 height 32
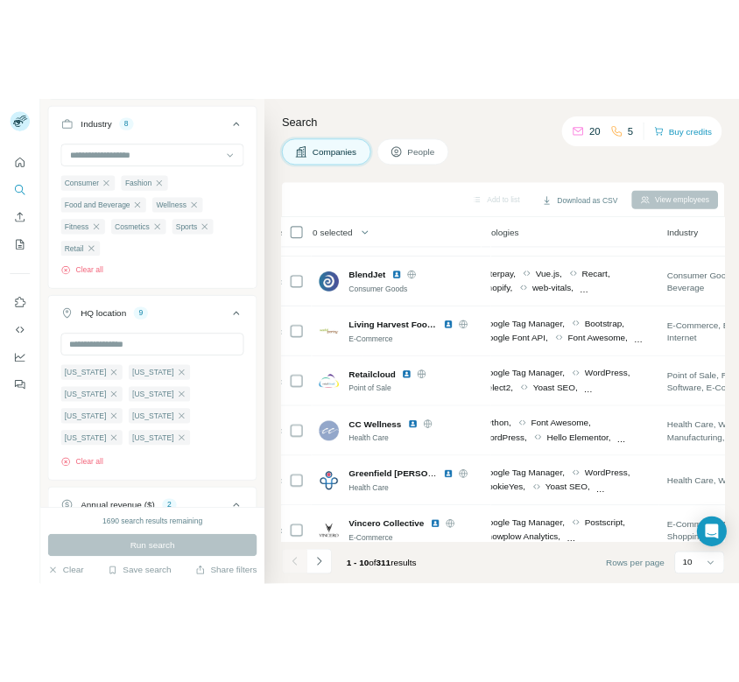
scroll to position [151, 0]
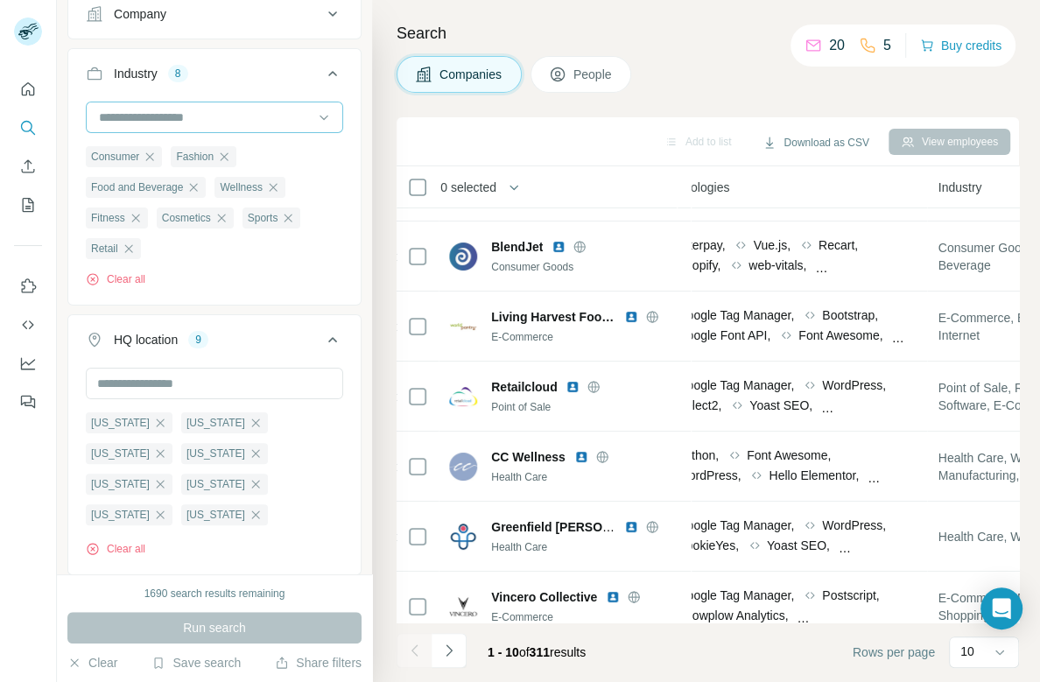
click at [203, 109] on input at bounding box center [205, 117] width 216 height 19
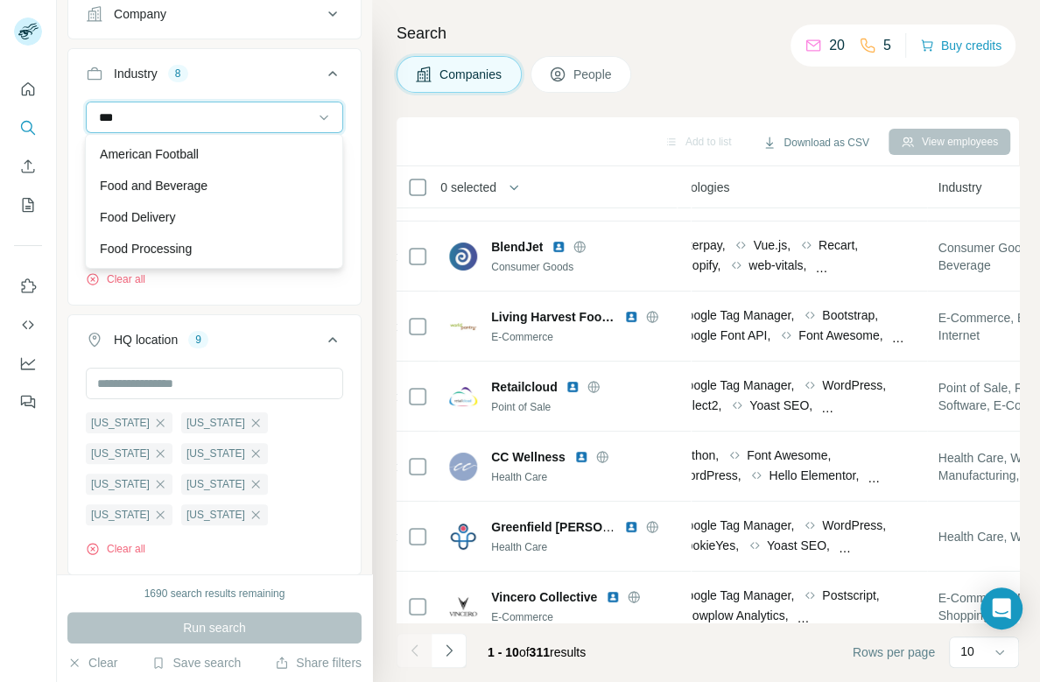
type input "****"
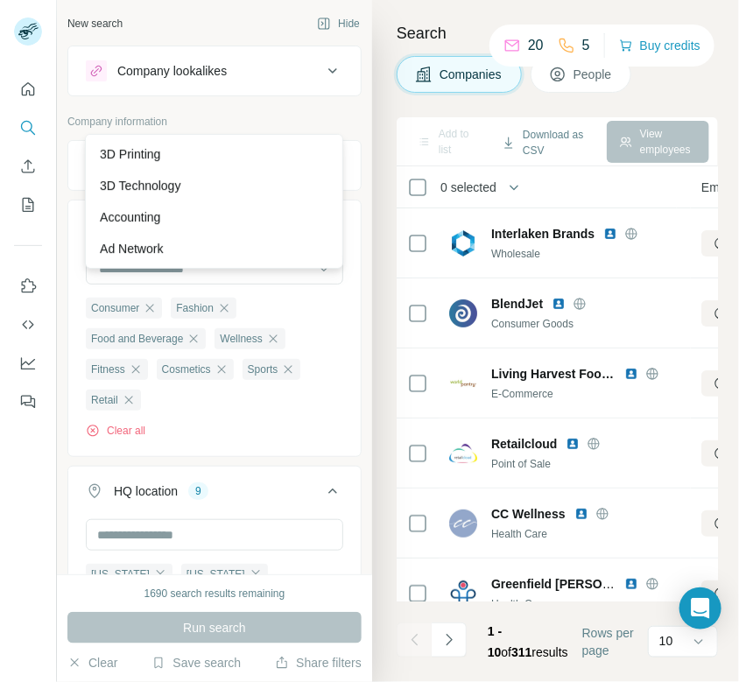
scroll to position [58, 0]
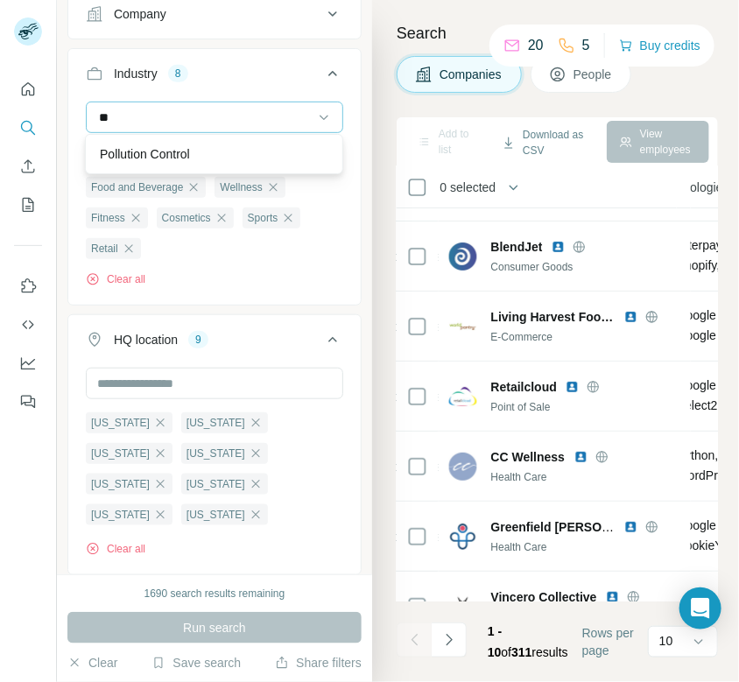
type input "*"
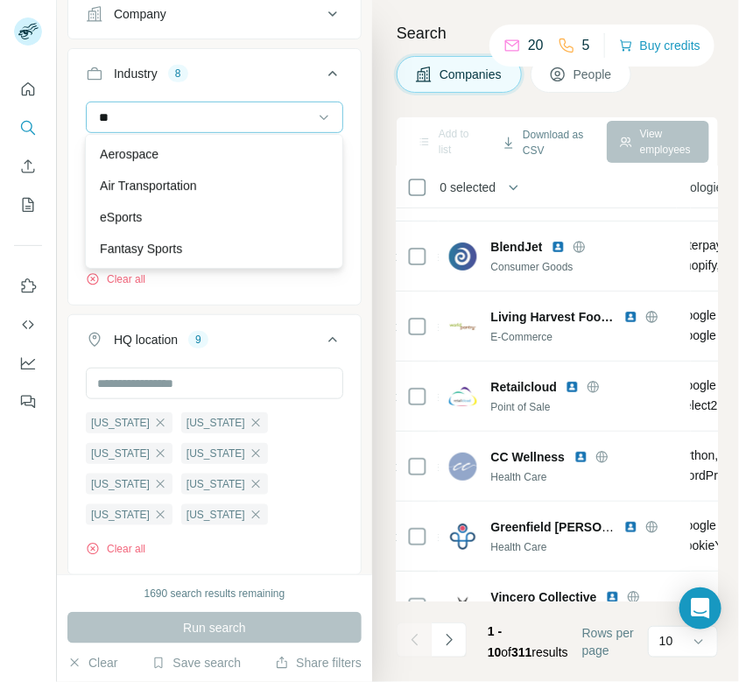
type input "*"
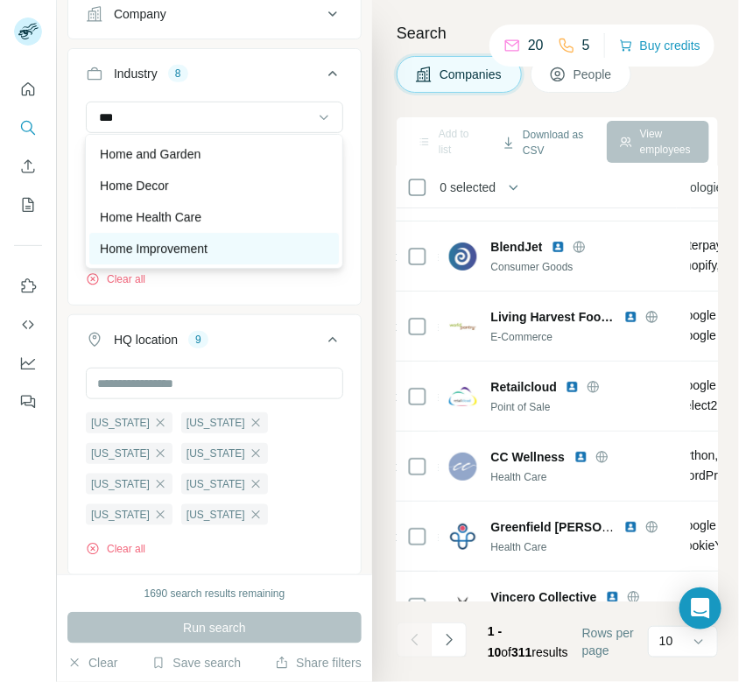
type input "***"
click at [213, 239] on div "Home Improvement" at bounding box center [213, 249] width 249 height 32
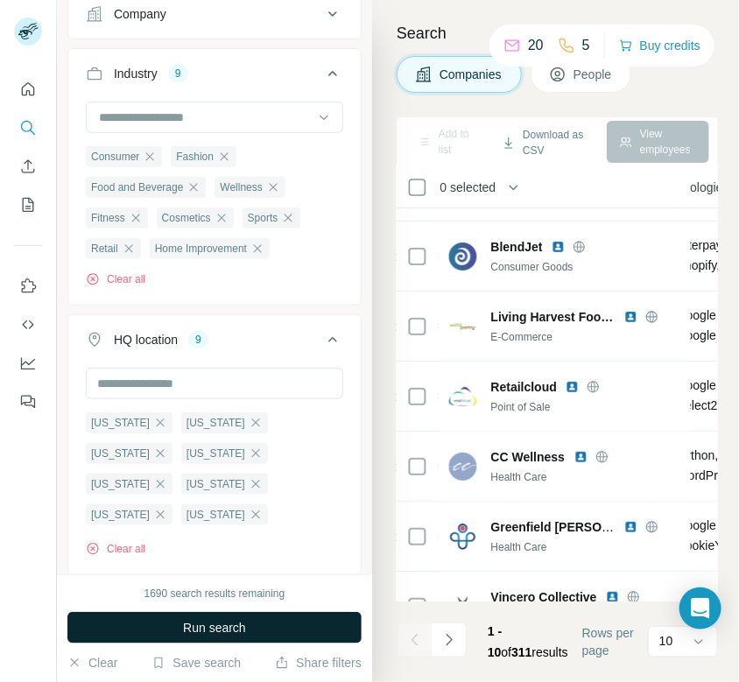
click at [203, 635] on span "Run search" at bounding box center [214, 628] width 63 height 18
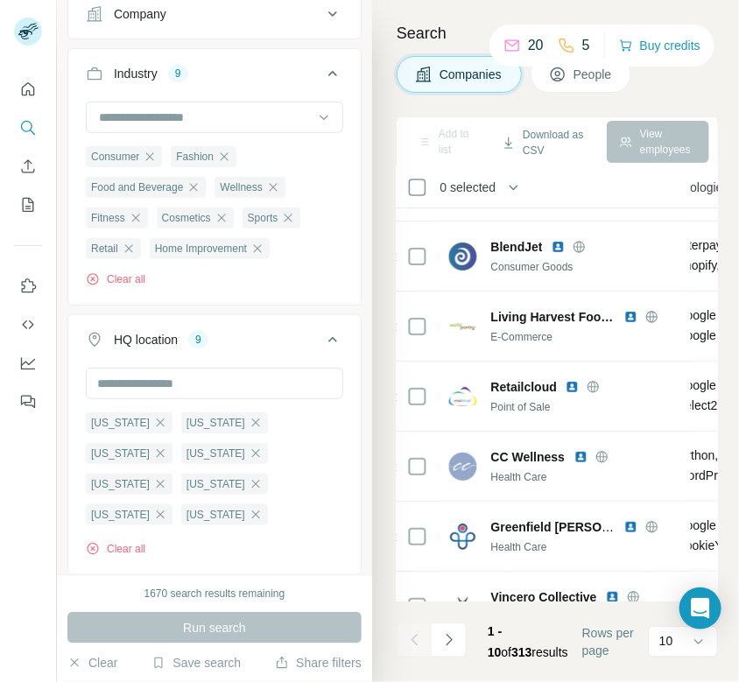
click at [196, 133] on div at bounding box center [214, 119] width 257 height 35
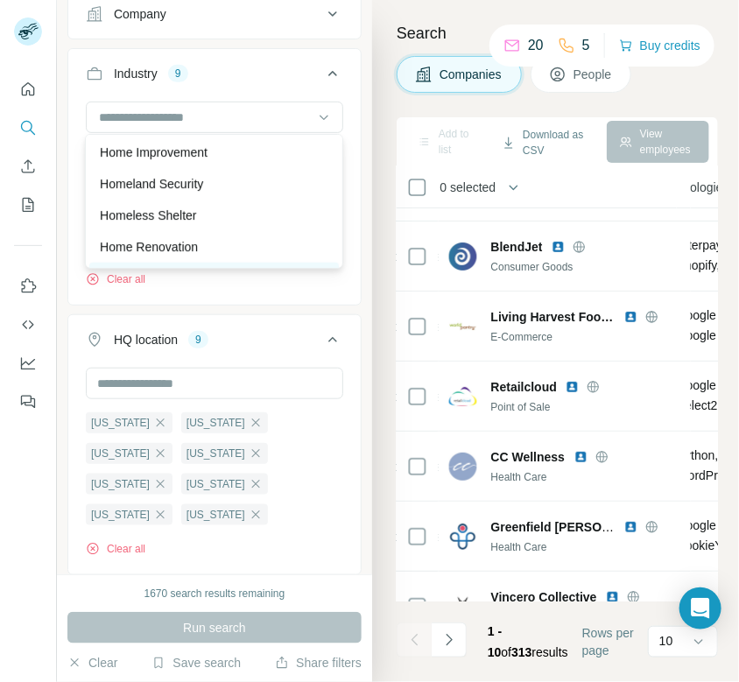
scroll to position [61, 0]
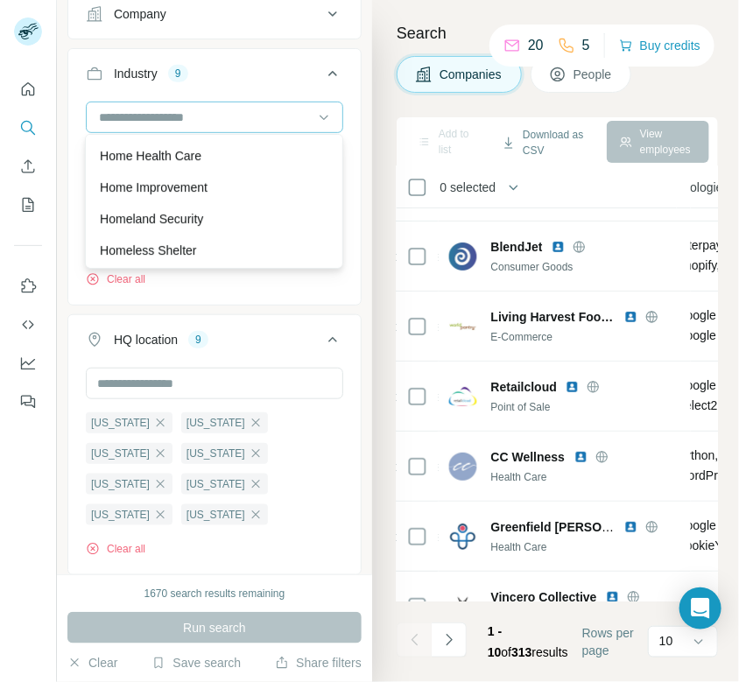
click at [241, 124] on div at bounding box center [205, 117] width 216 height 30
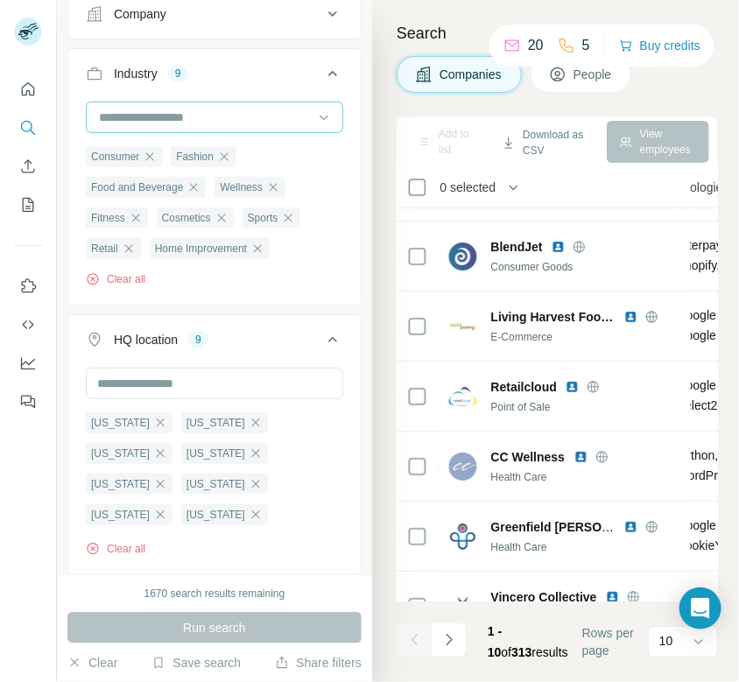
click at [235, 116] on input at bounding box center [205, 117] width 216 height 19
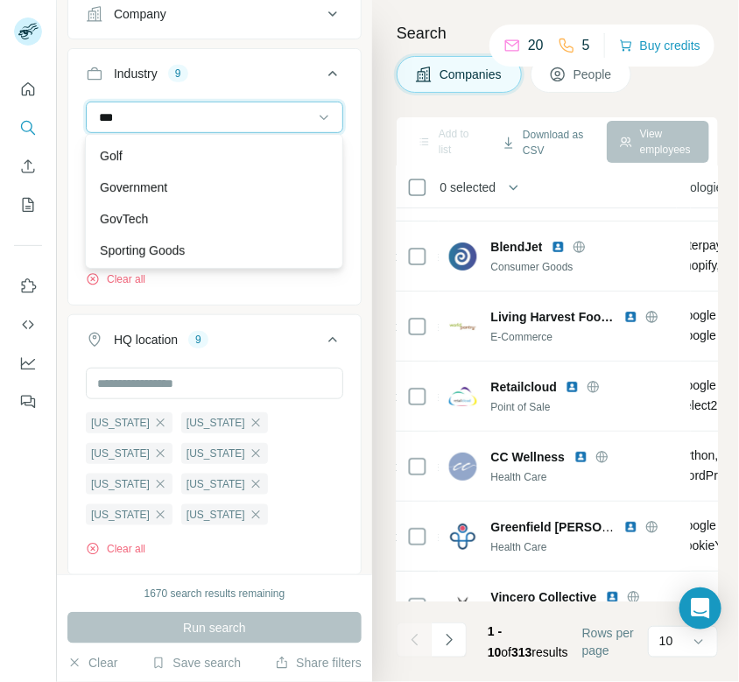
scroll to position [0, 0]
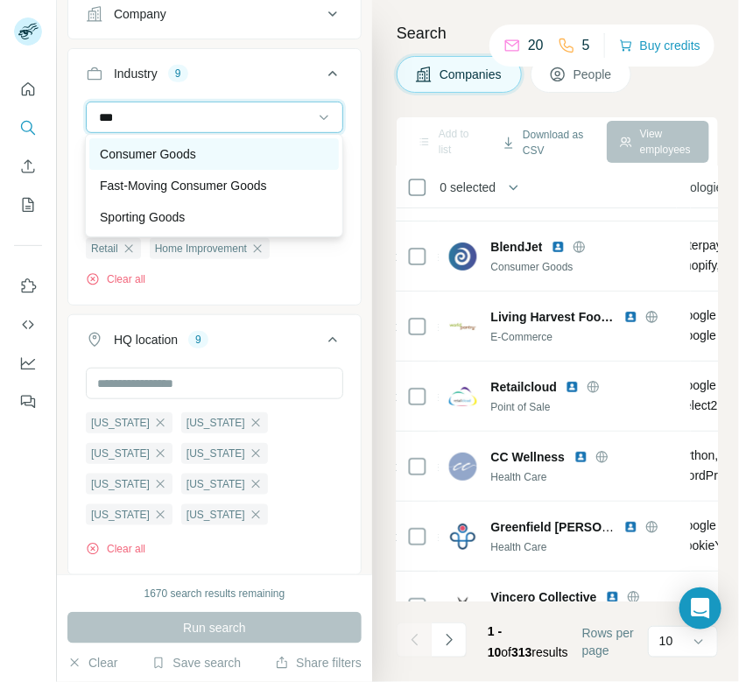
type input "***"
click at [175, 157] on p "Consumer Goods" at bounding box center [148, 154] width 96 height 18
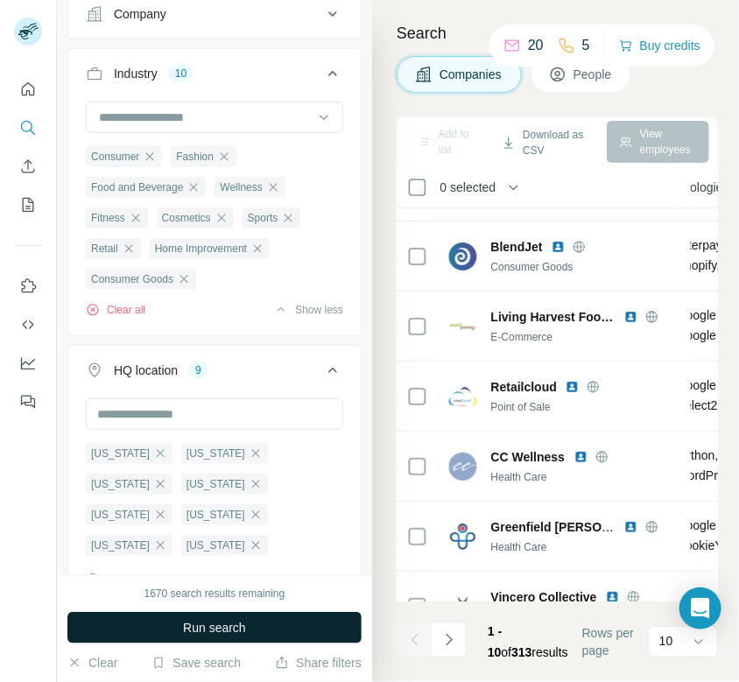
click at [195, 620] on span "Run search" at bounding box center [214, 628] width 63 height 18
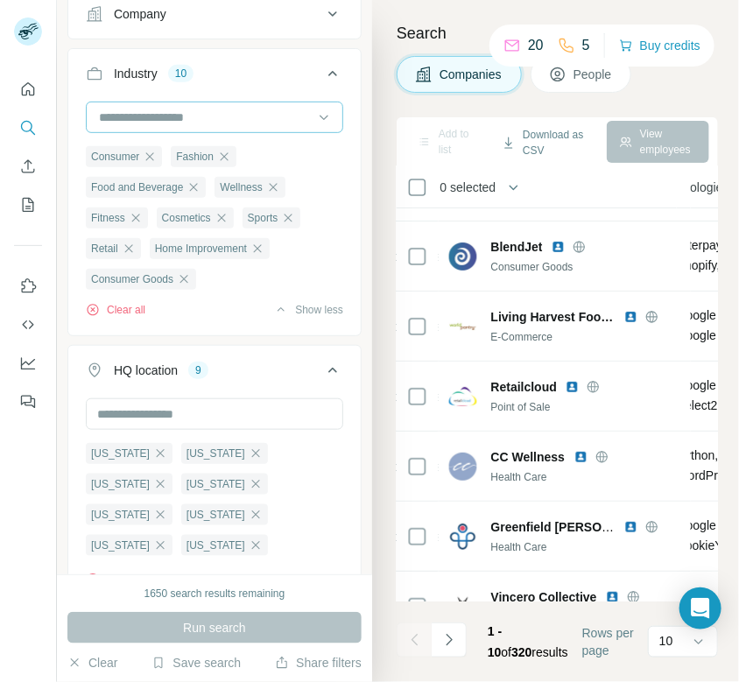
click at [222, 115] on input at bounding box center [205, 117] width 216 height 19
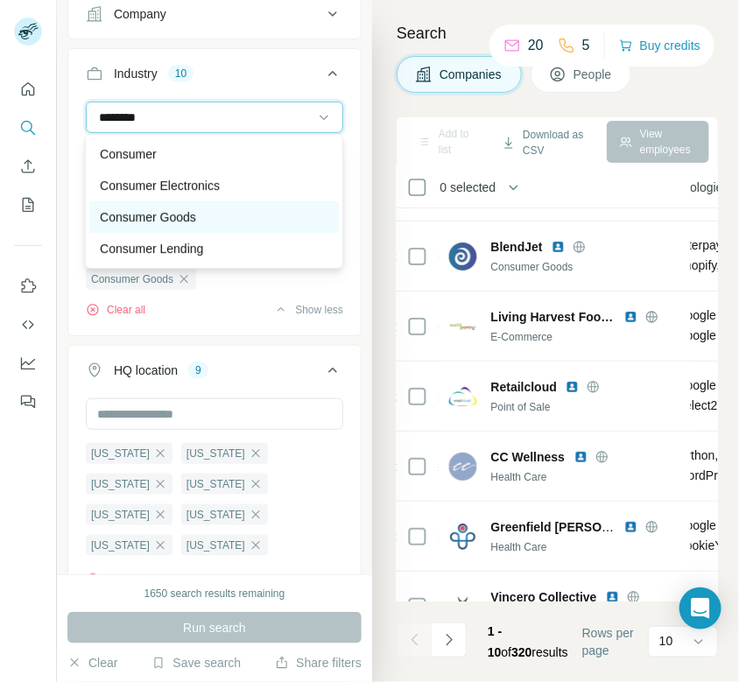
type input "********"
click at [220, 210] on div "Consumer Goods" at bounding box center [214, 217] width 228 height 18
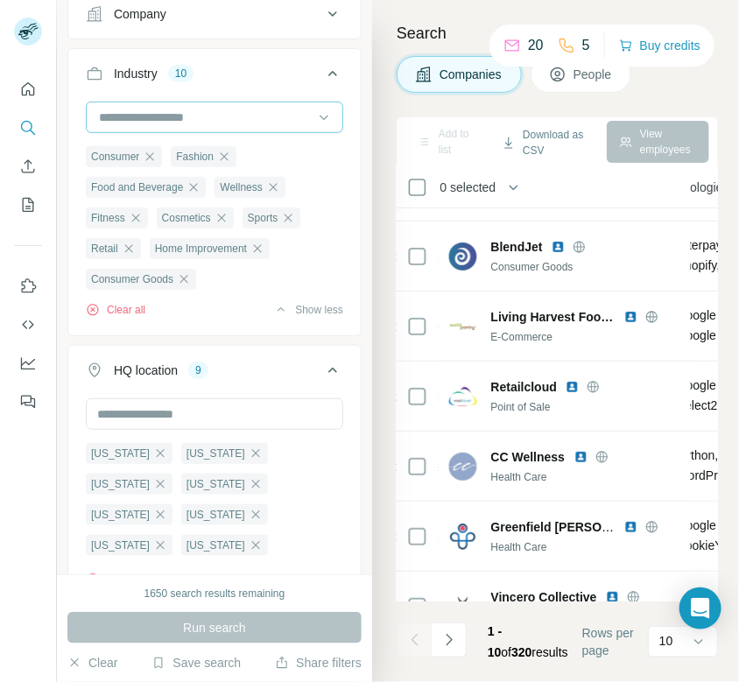
click at [237, 113] on input at bounding box center [205, 117] width 216 height 19
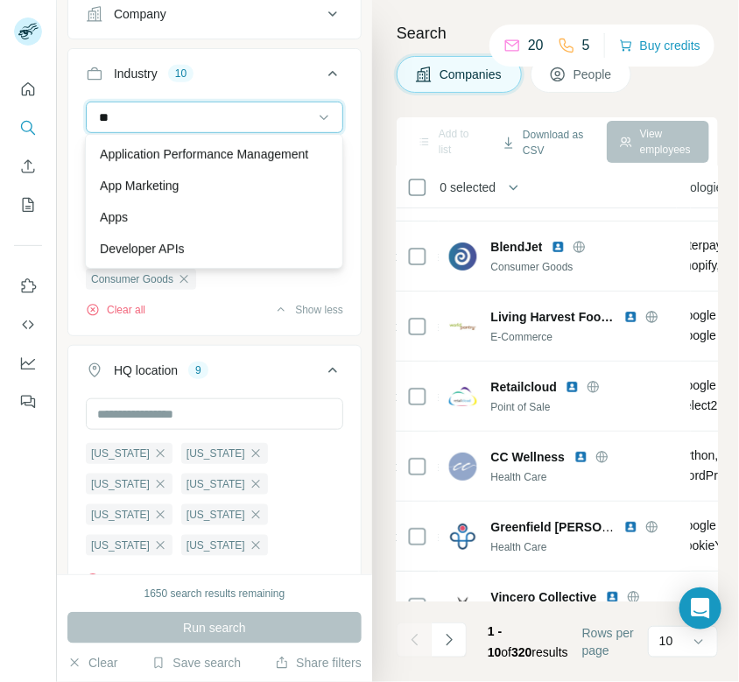
type input "*"
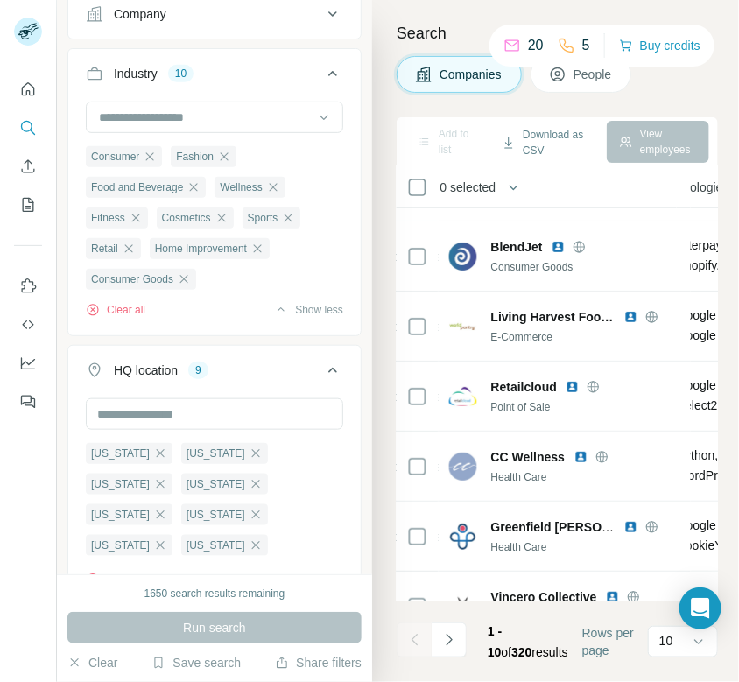
click at [382, 87] on div "Search Companies People Add to list Download as CSV View employees 0 selected C…" at bounding box center [555, 341] width 367 height 682
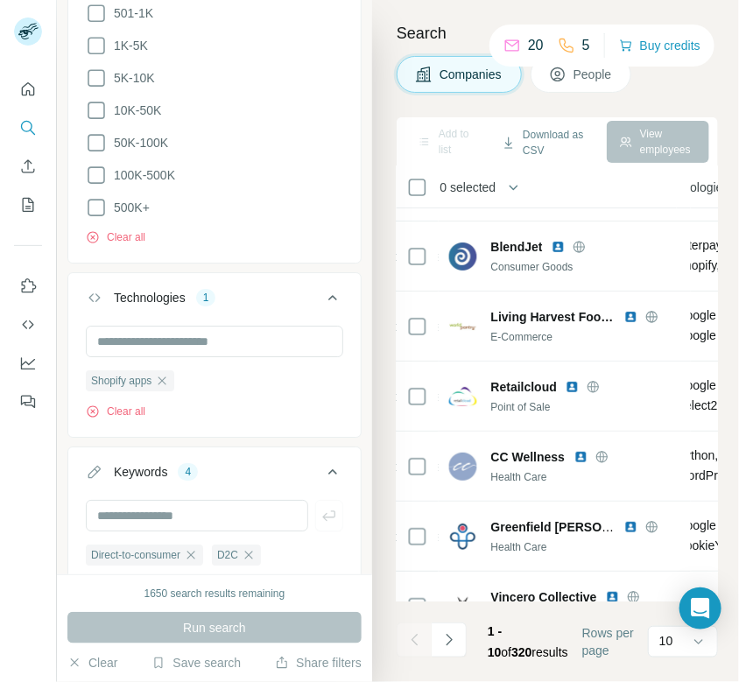
scroll to position [1371, 0]
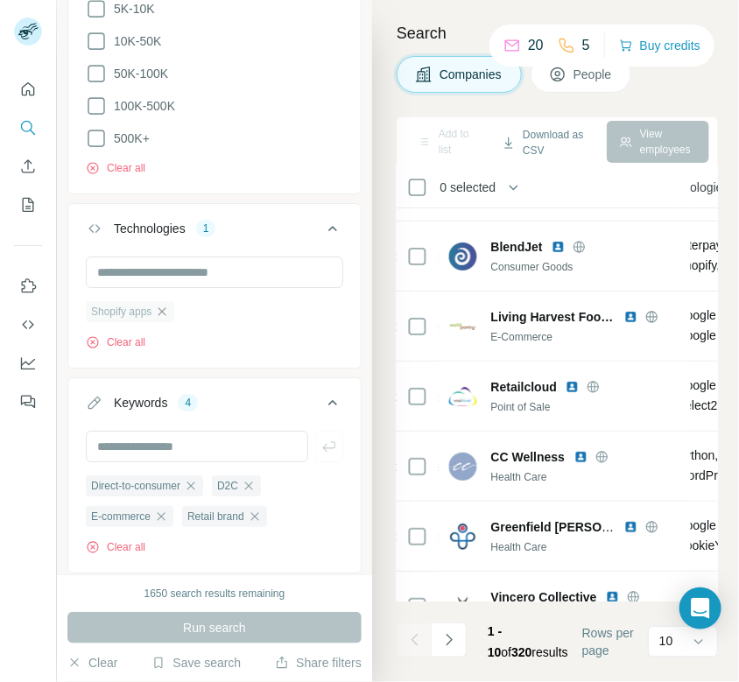
click at [169, 305] on icon "button" at bounding box center [162, 312] width 14 height 14
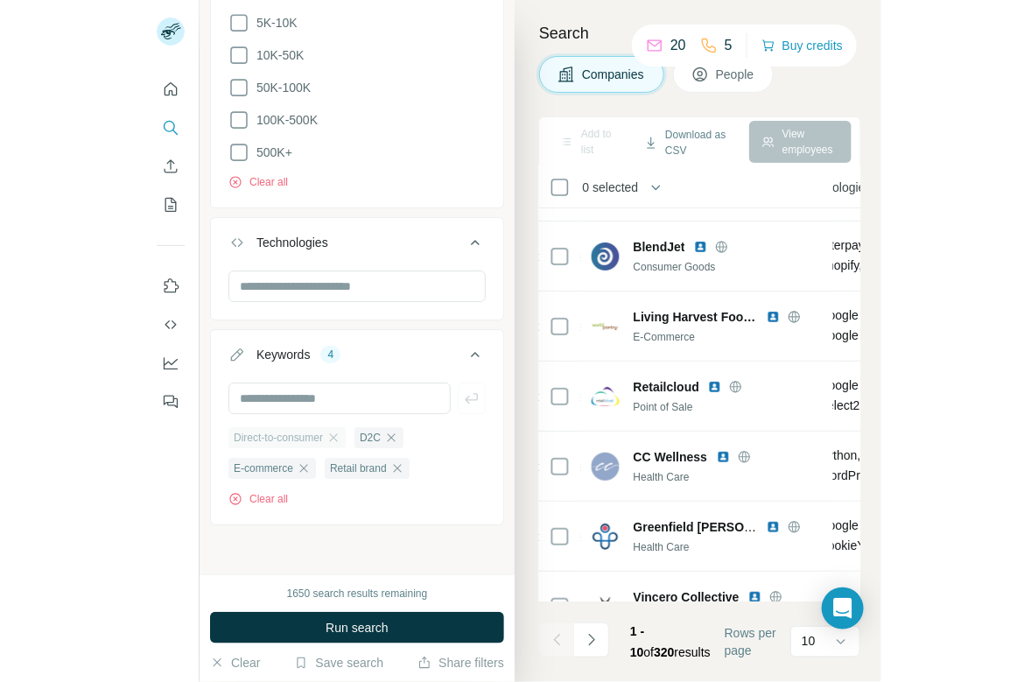
scroll to position [1309, 0]
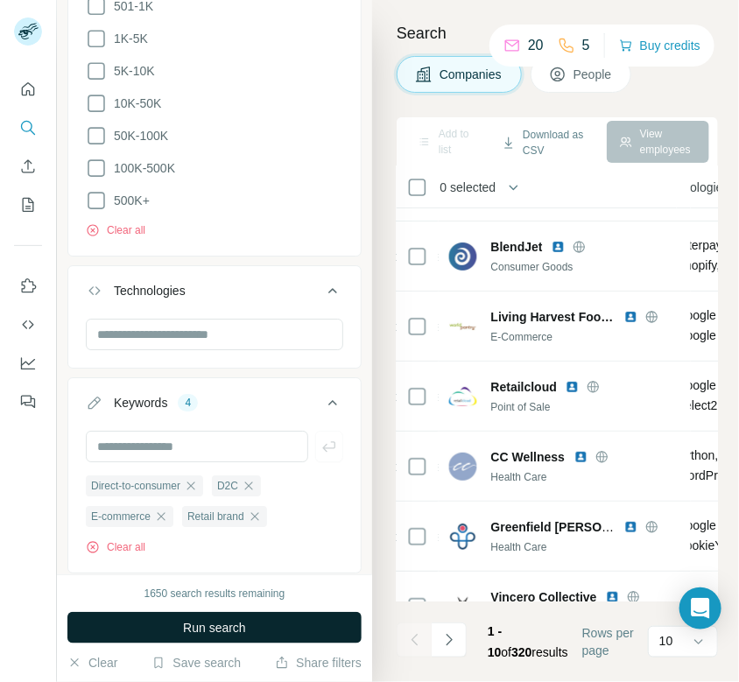
click at [203, 631] on span "Run search" at bounding box center [214, 628] width 63 height 18
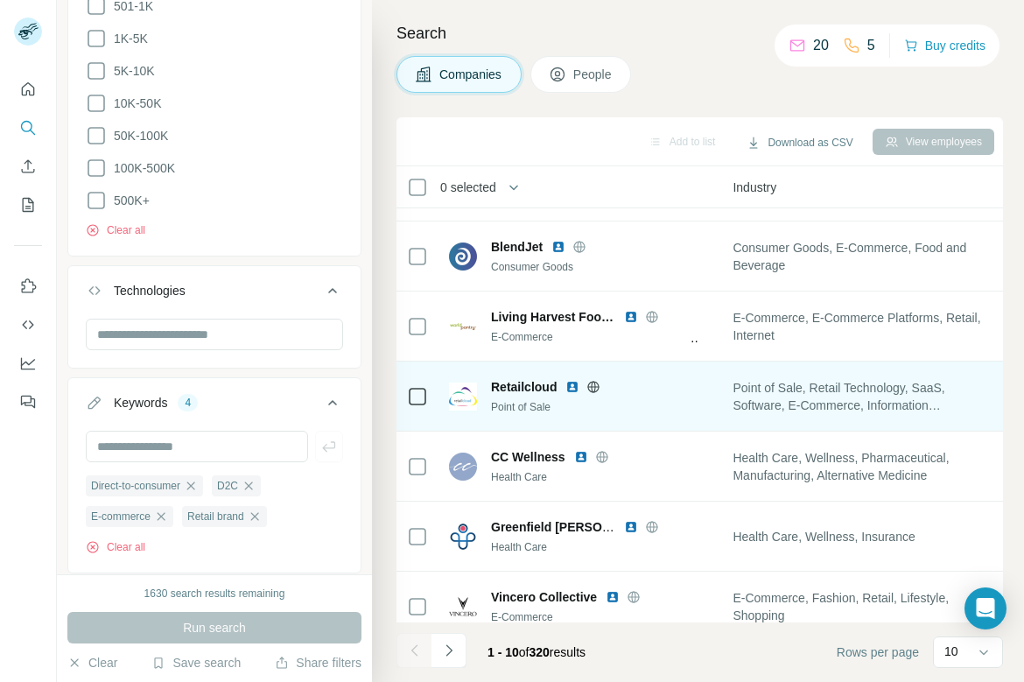
scroll to position [57, 1232]
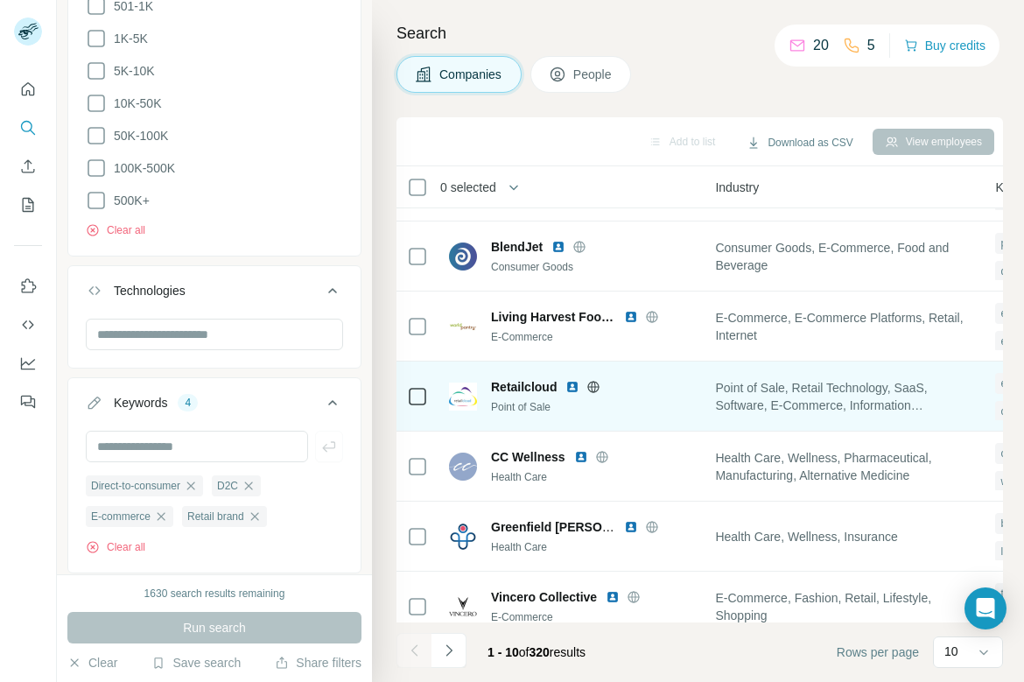
click at [593, 384] on icon at bounding box center [594, 387] width 14 height 14
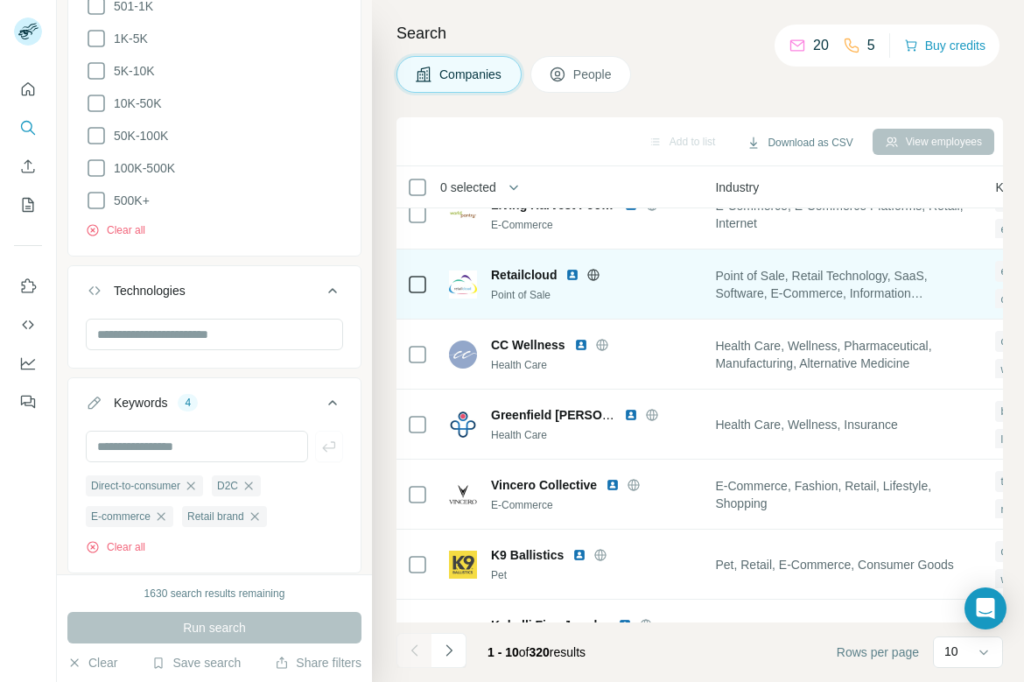
scroll to position [203, 1232]
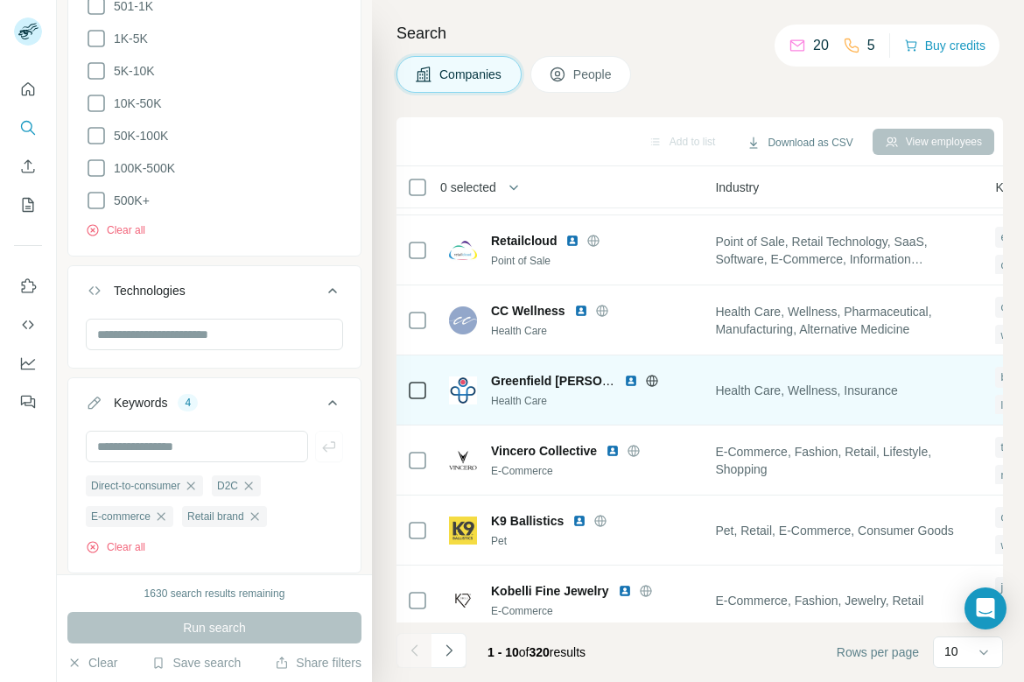
click at [653, 378] on icon at bounding box center [652, 380] width 4 height 11
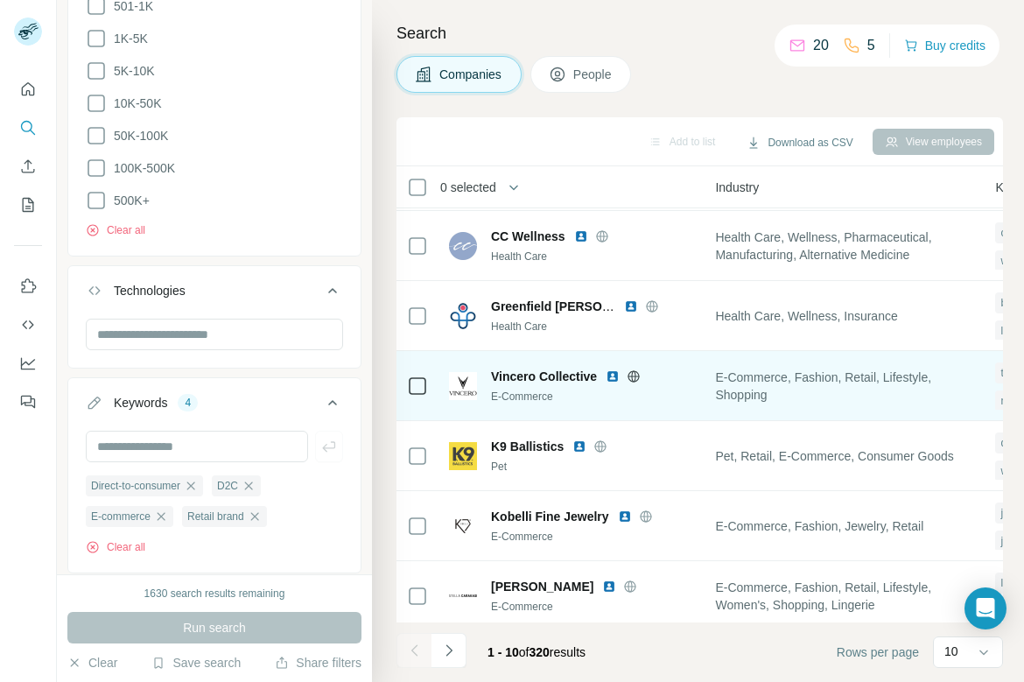
scroll to position [285, 1232]
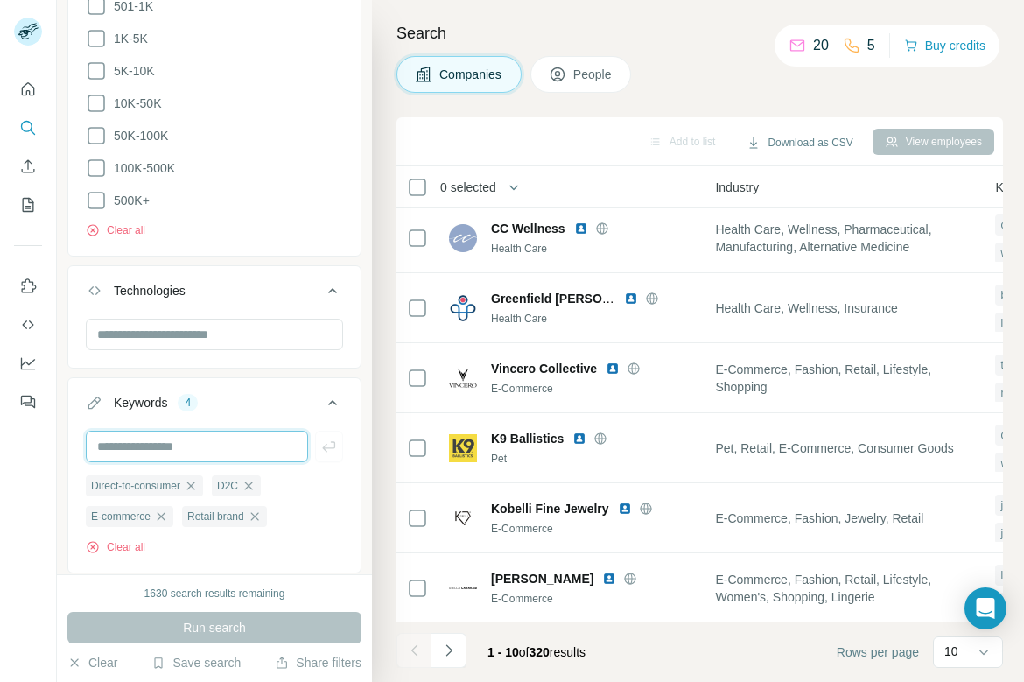
click at [172, 431] on input "text" at bounding box center [197, 447] width 222 height 32
click at [171, 431] on input "****" at bounding box center [197, 447] width 222 height 32
type input "*"
type input "*********"
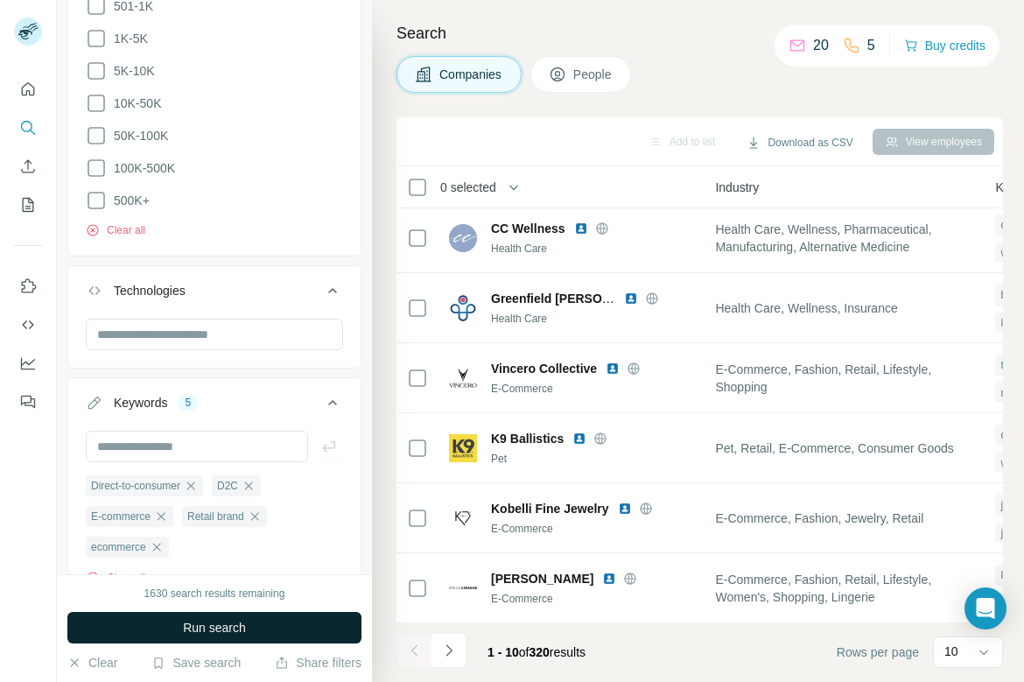
click at [186, 630] on span "Run search" at bounding box center [214, 628] width 63 height 18
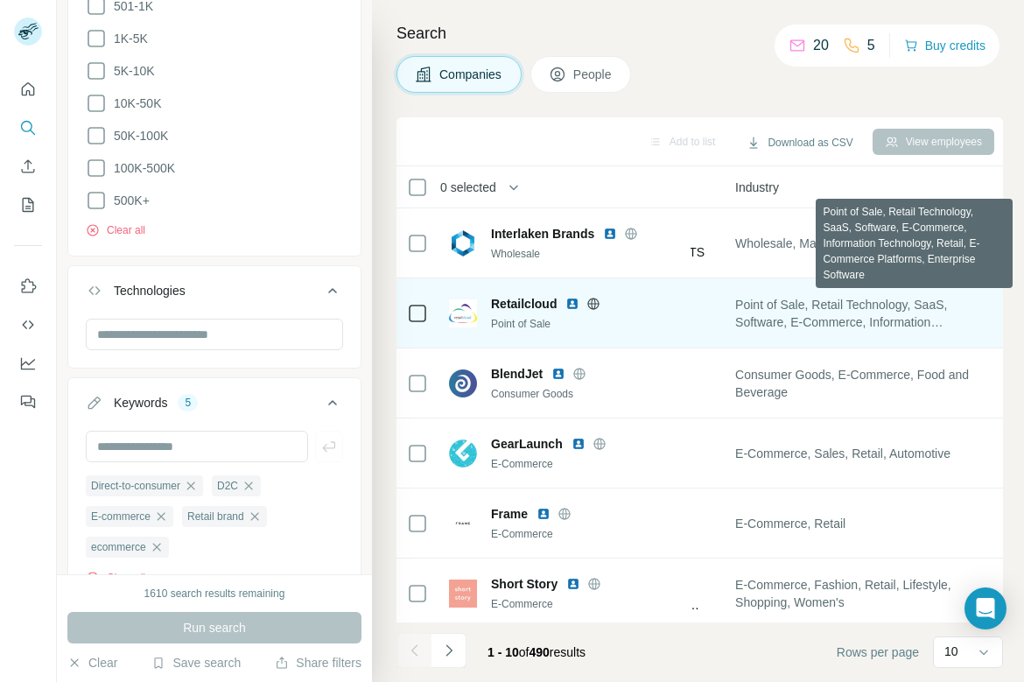
scroll to position [0, 1223]
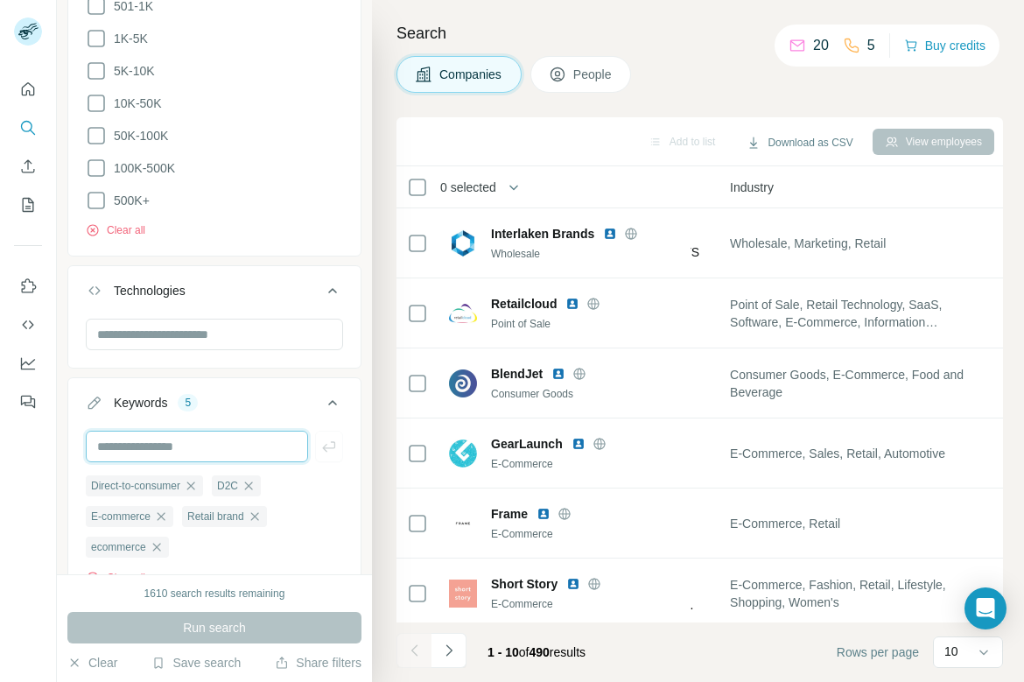
click at [221, 431] on input "text" at bounding box center [197, 447] width 222 height 32
type input "******"
type input "**********"
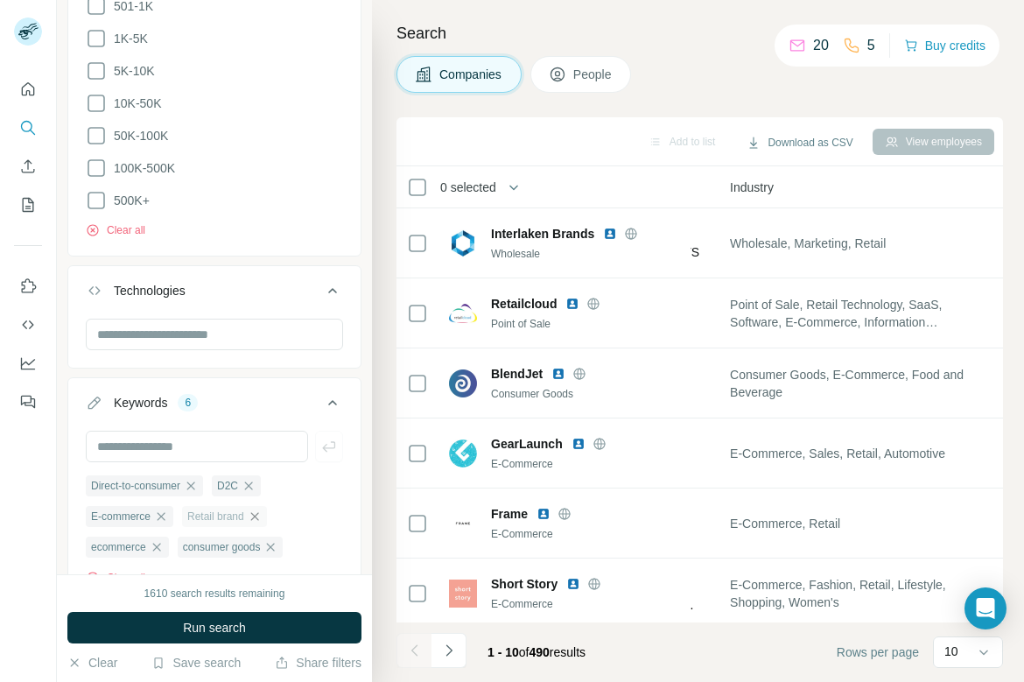
click at [261, 509] on icon "button" at bounding box center [255, 516] width 14 height 14
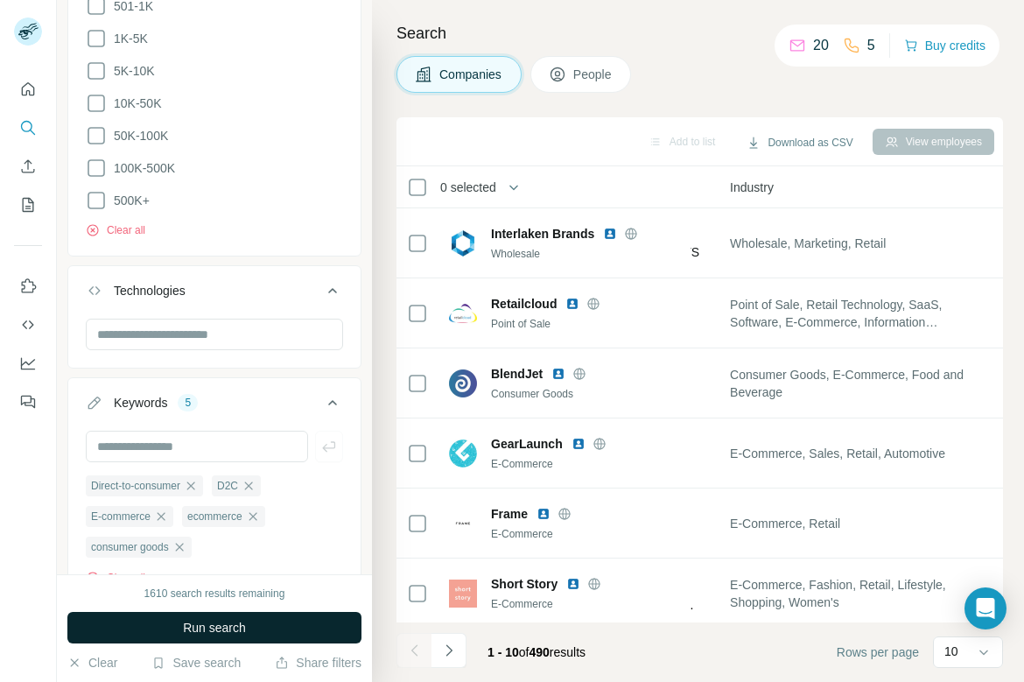
click at [264, 623] on button "Run search" at bounding box center [214, 628] width 294 height 32
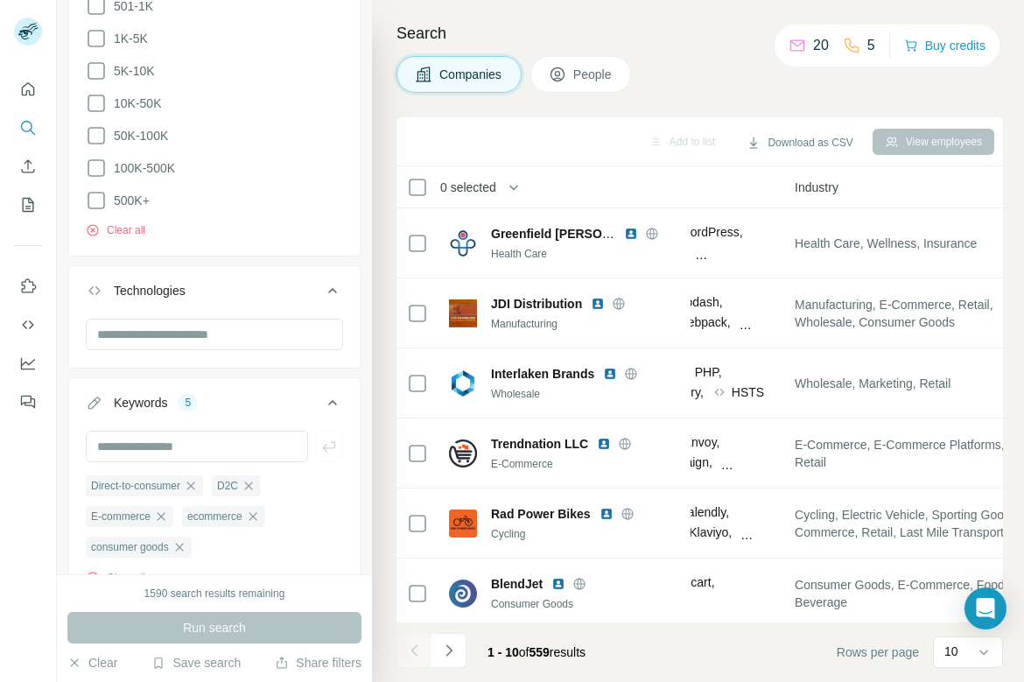
scroll to position [1337, 0]
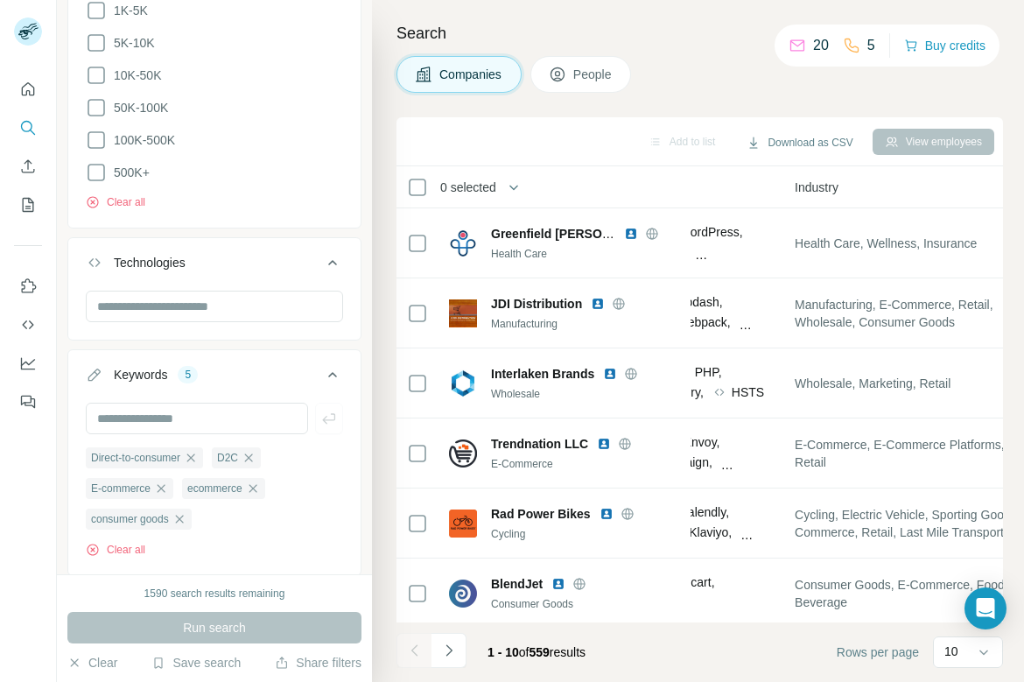
click at [187, 367] on div "5" at bounding box center [188, 375] width 20 height 16
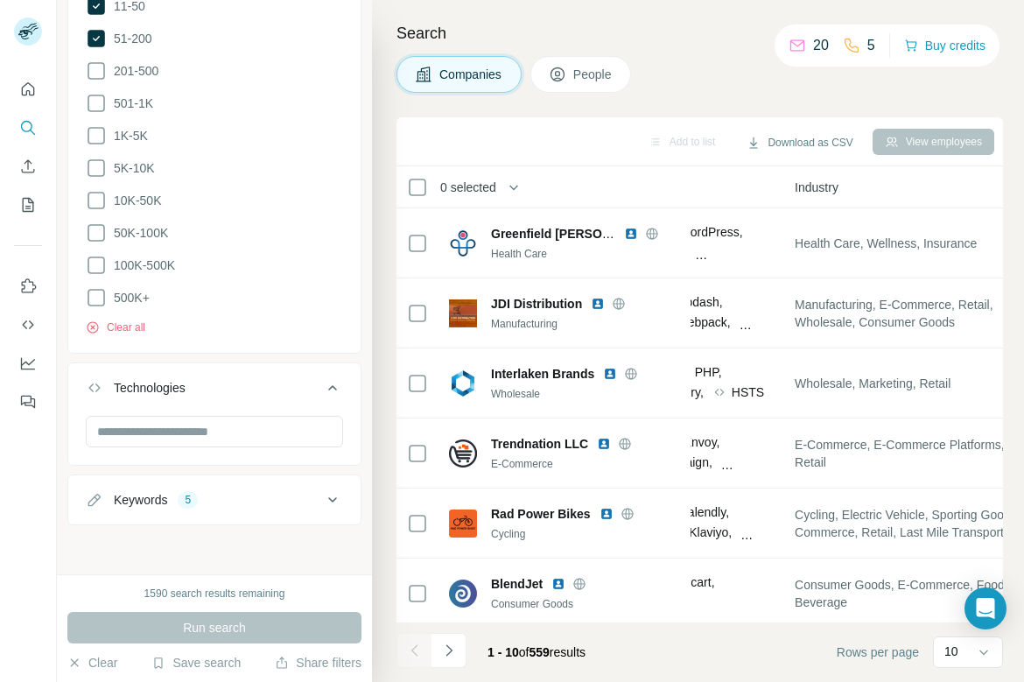
scroll to position [1163, 0]
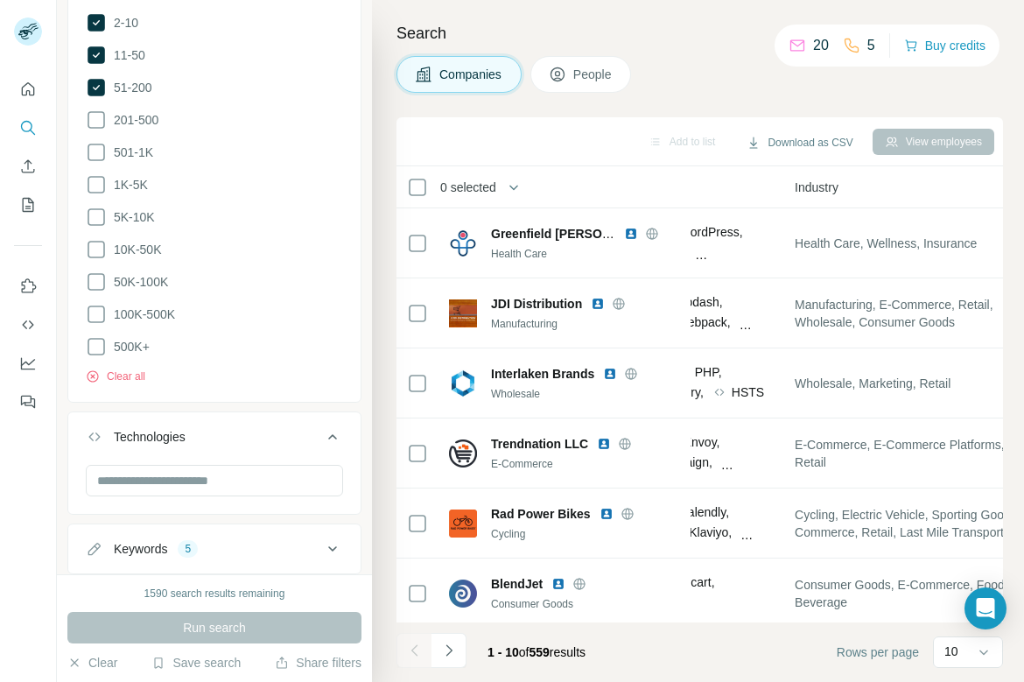
click at [190, 541] on div "5" at bounding box center [188, 549] width 20 height 16
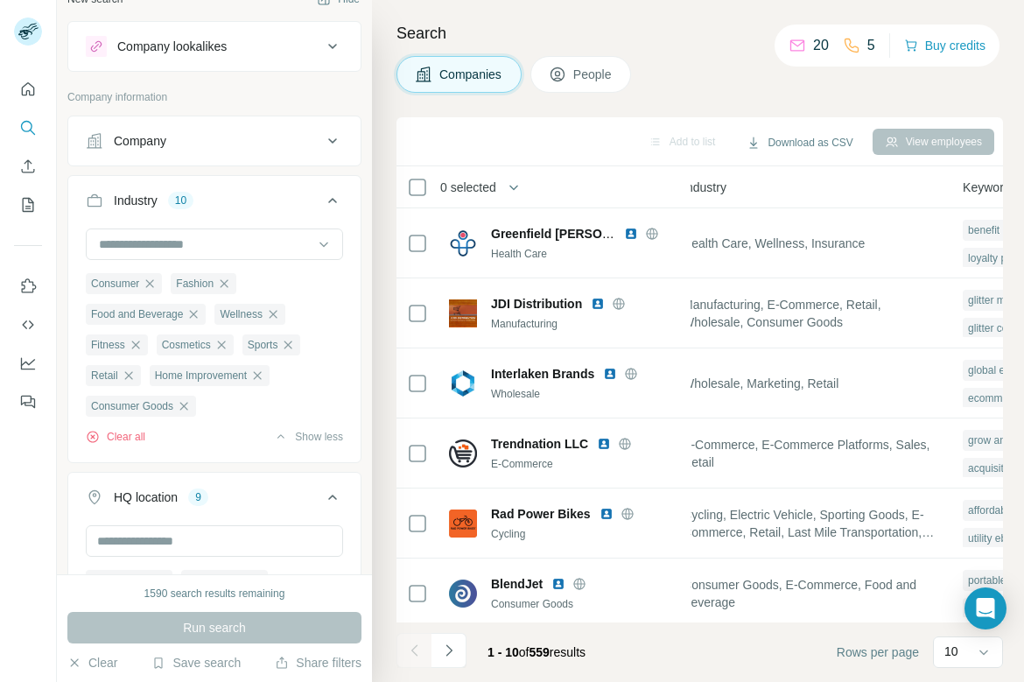
scroll to position [28, 0]
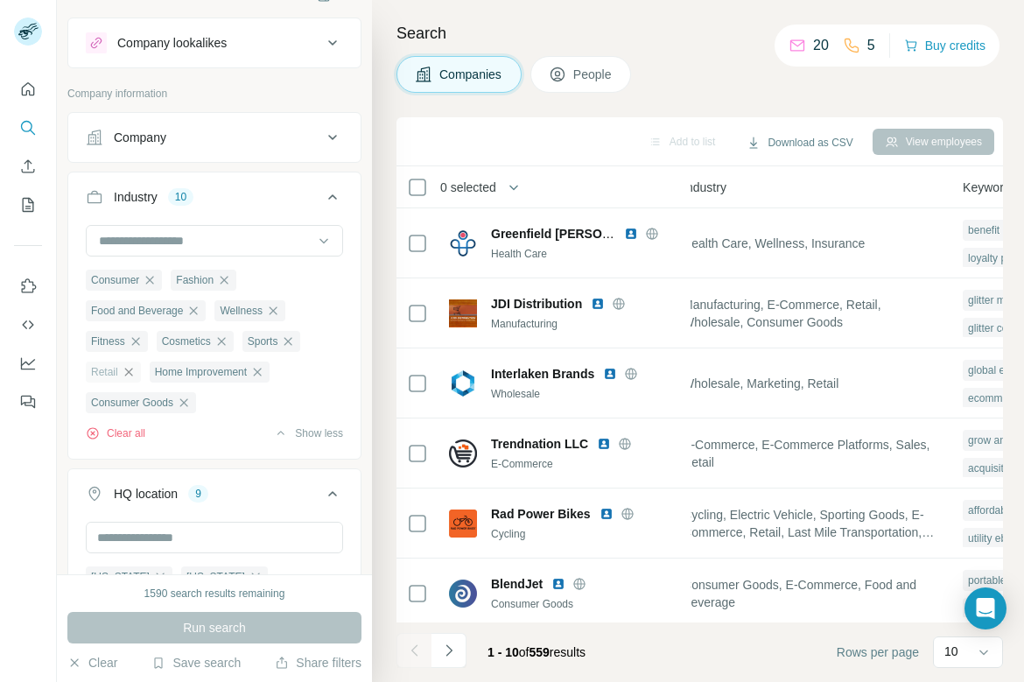
click at [129, 367] on icon "button" at bounding box center [129, 372] width 14 height 14
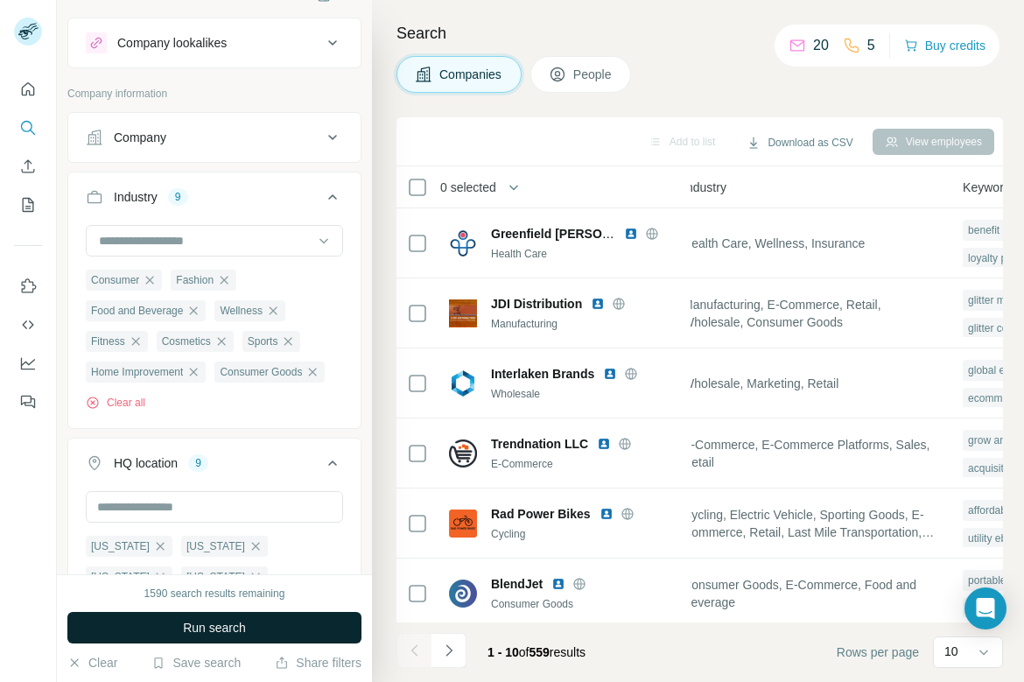
click at [207, 629] on span "Run search" at bounding box center [214, 628] width 63 height 18
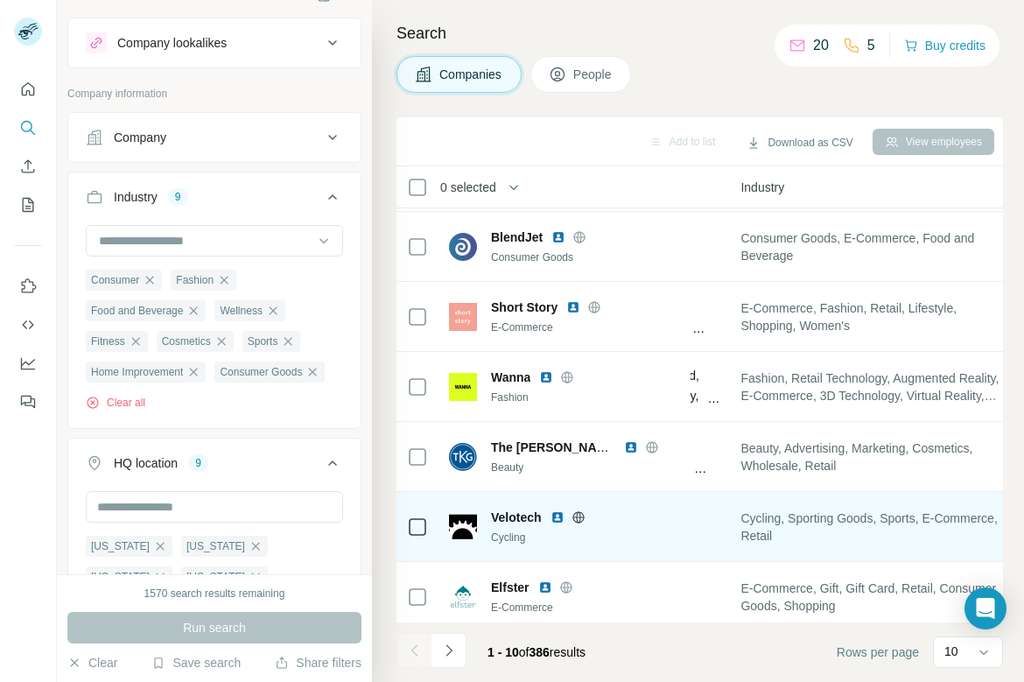
scroll to position [0, 1206]
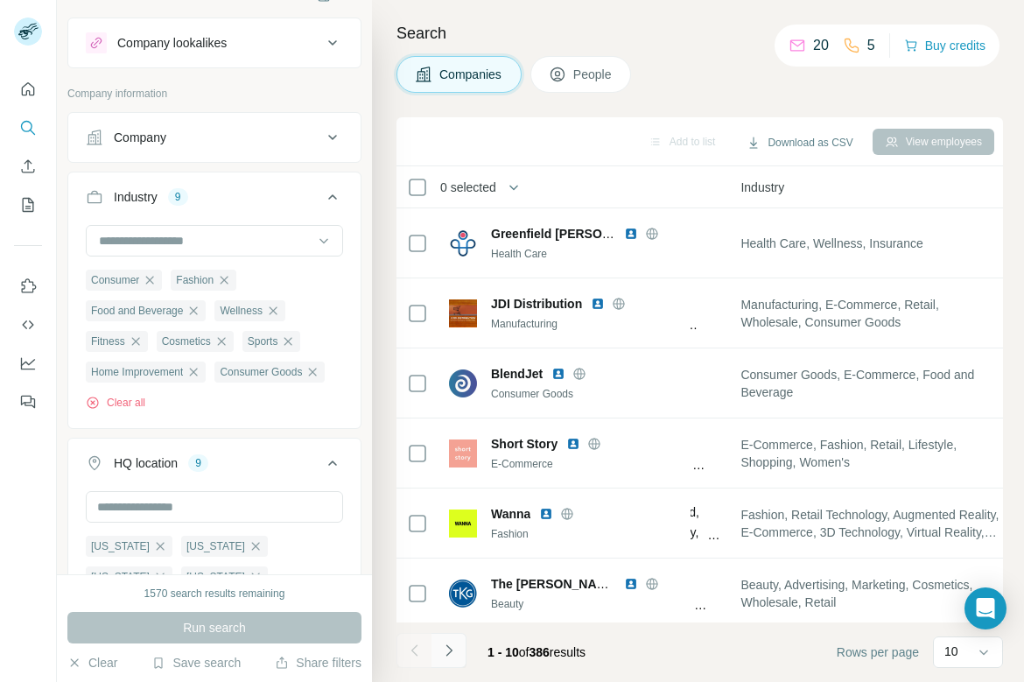
click at [445, 650] on icon "Navigate to next page" at bounding box center [449, 651] width 18 height 18
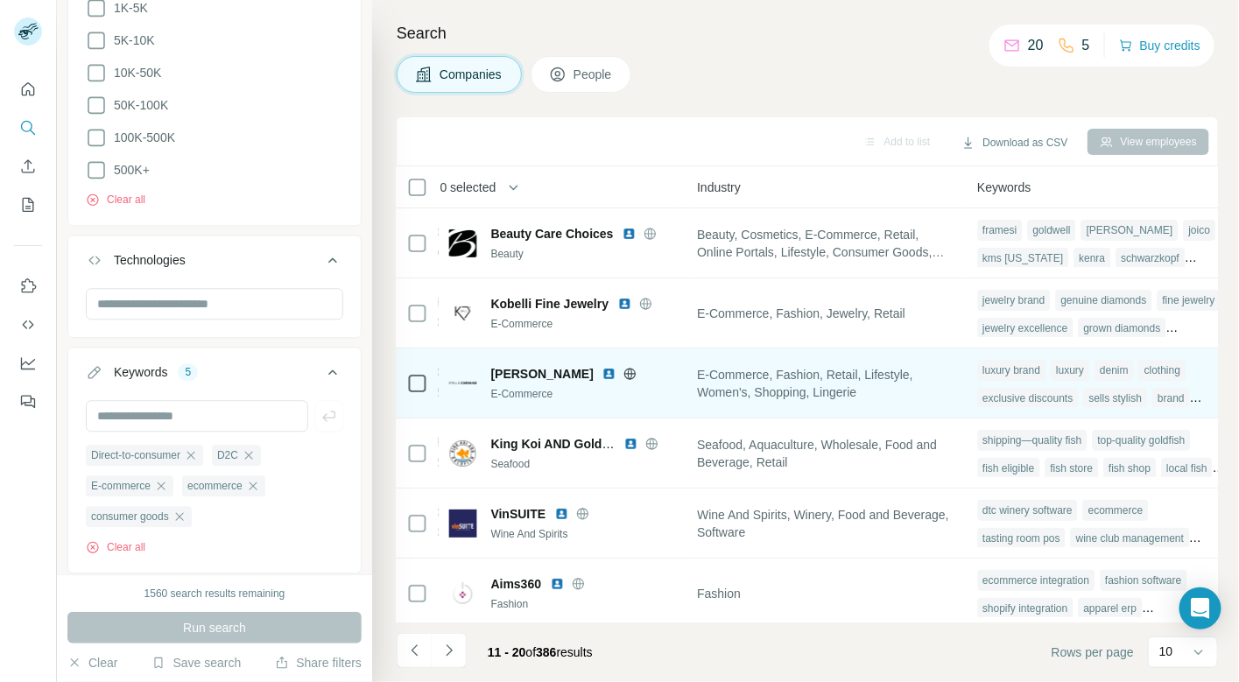
scroll to position [0, 1278]
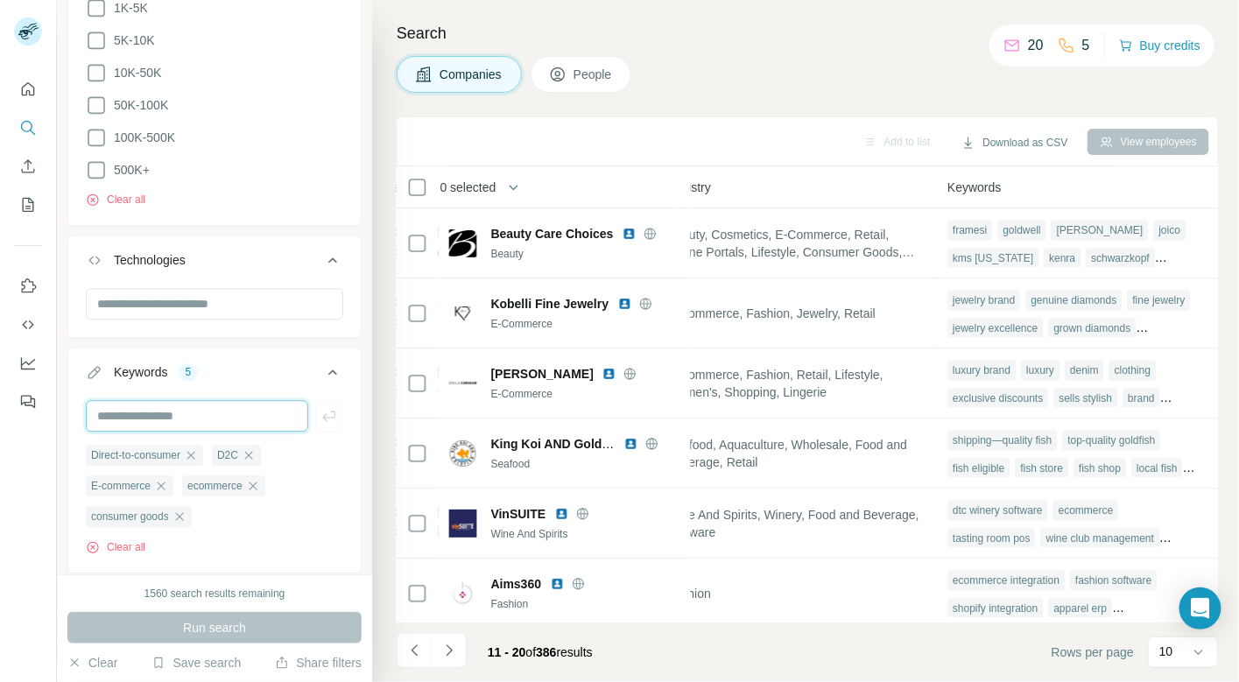
click at [171, 400] on input "text" at bounding box center [197, 416] width 222 height 32
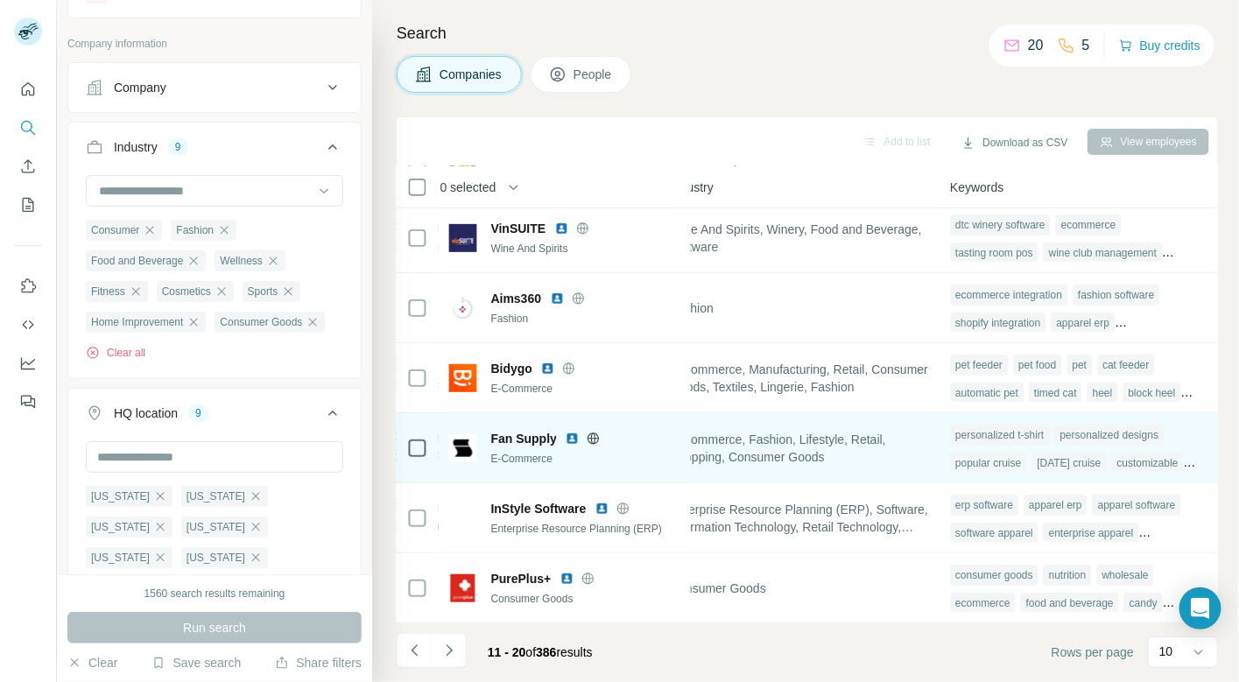
scroll to position [285, 1278]
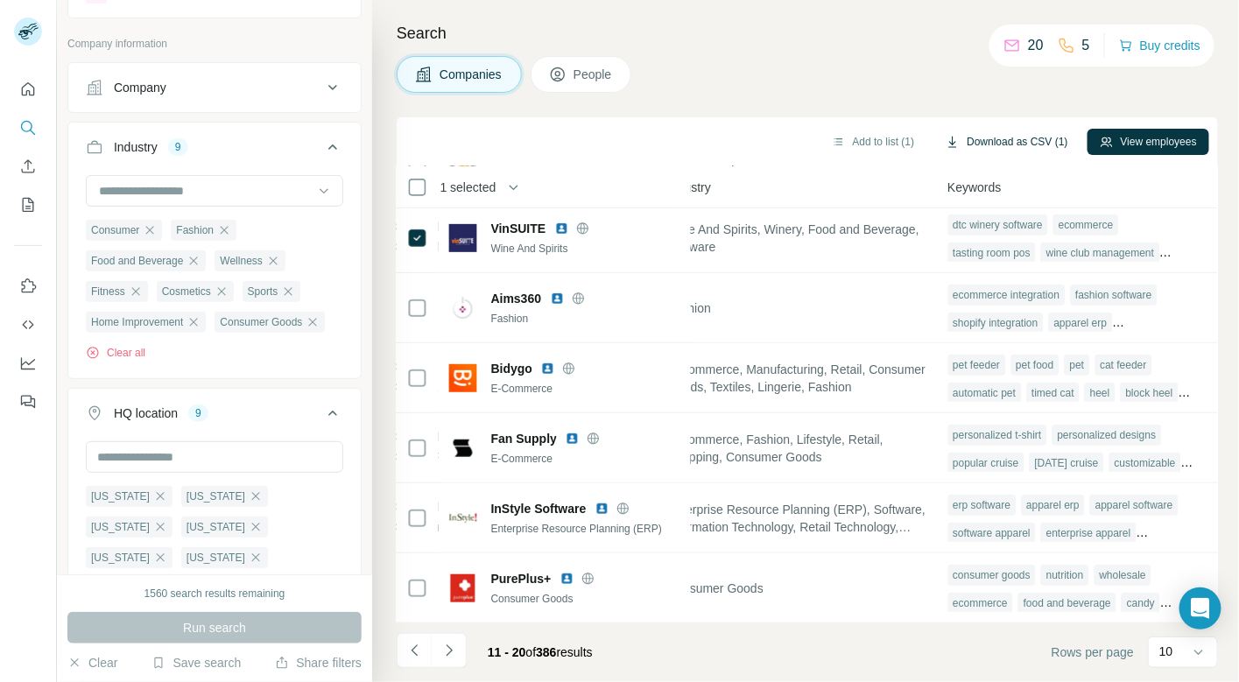
click at [738, 147] on button "Download as CSV (1)" at bounding box center [1006, 142] width 146 height 26
click at [200, 319] on icon "button" at bounding box center [193, 322] width 14 height 14
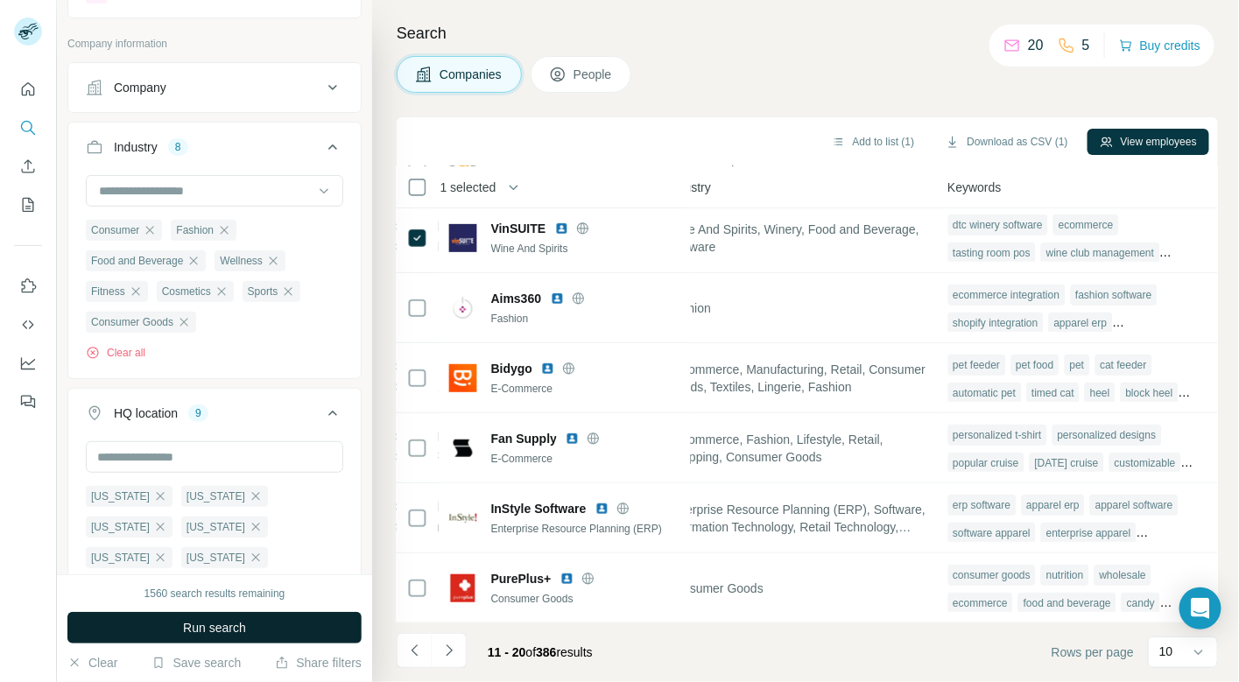
click at [185, 629] on span "Run search" at bounding box center [214, 628] width 63 height 18
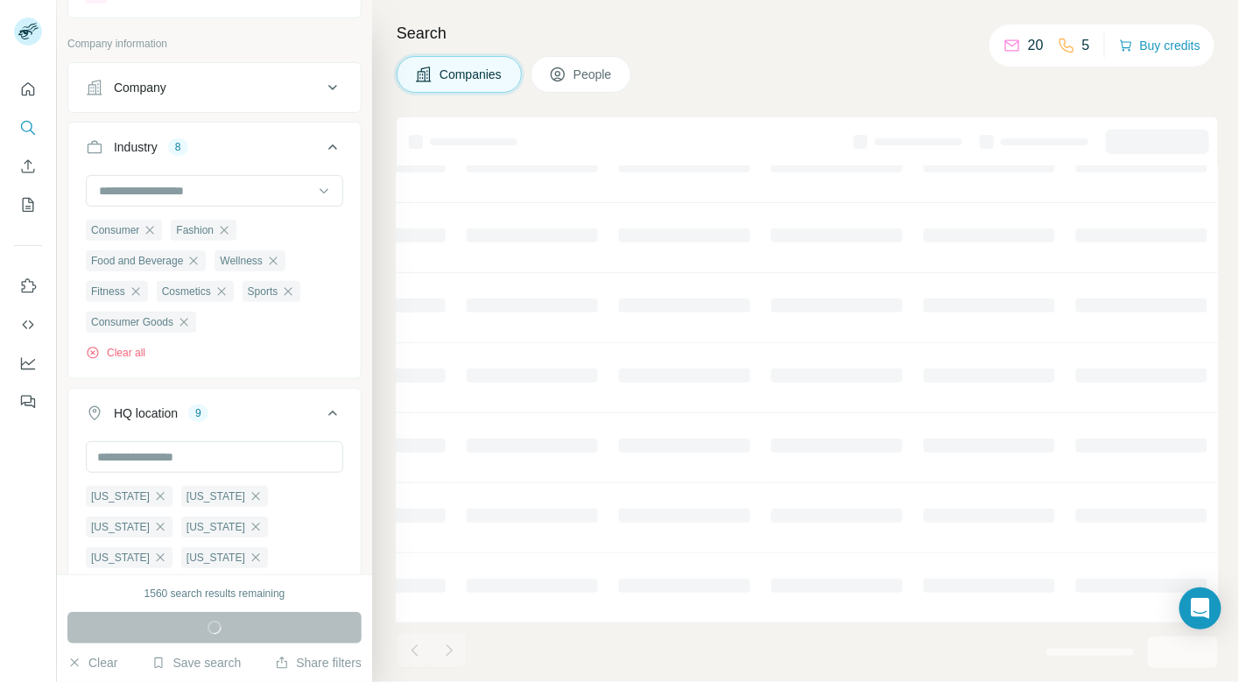
scroll to position [285, 842]
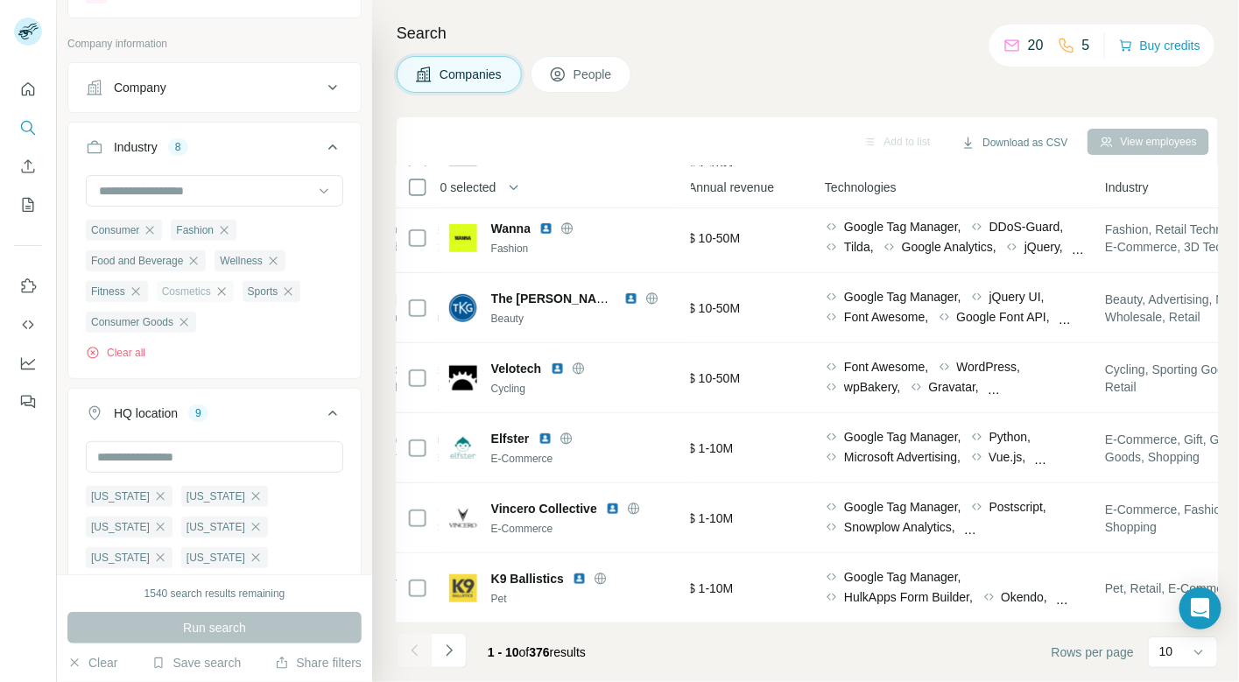
click at [222, 288] on icon "button" at bounding box center [221, 291] width 14 height 14
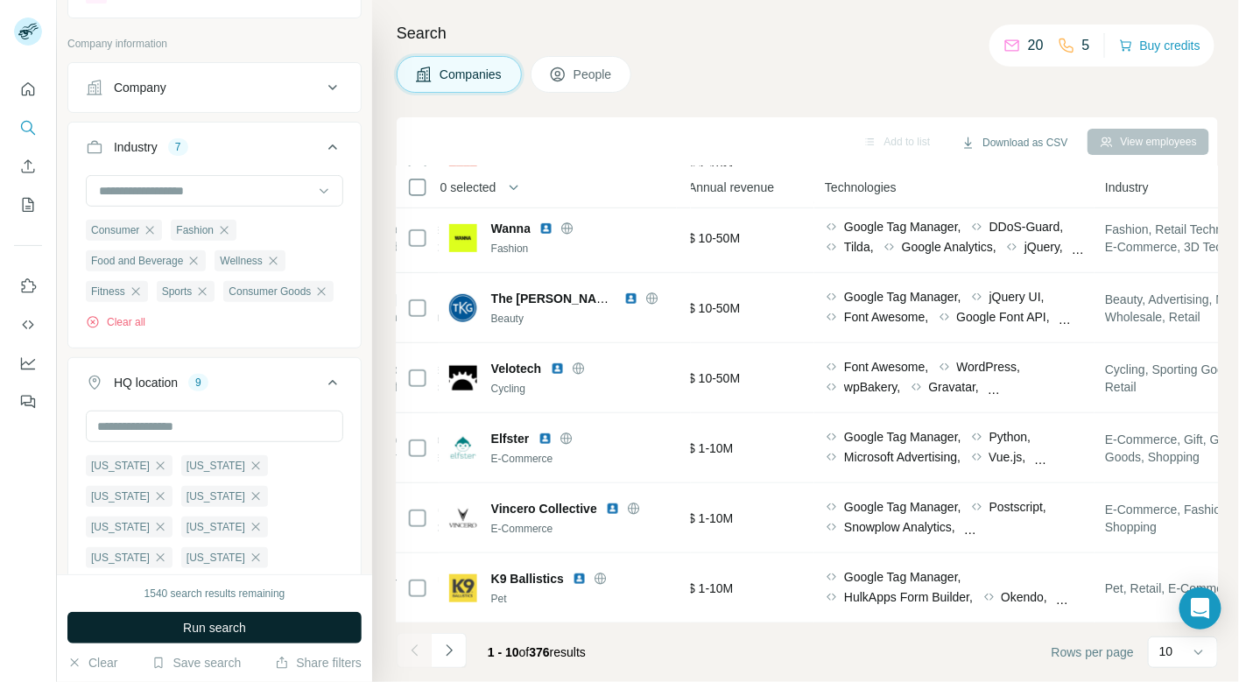
click at [206, 617] on button "Run search" at bounding box center [214, 628] width 294 height 32
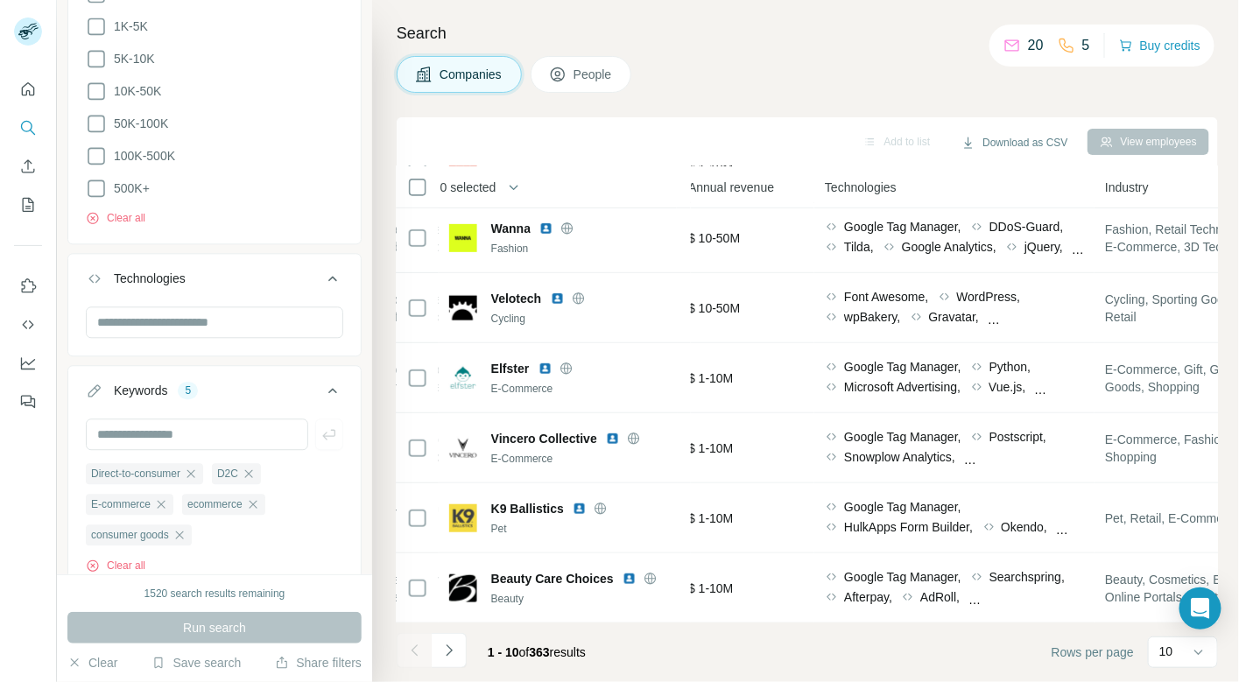
scroll to position [1277, 0]
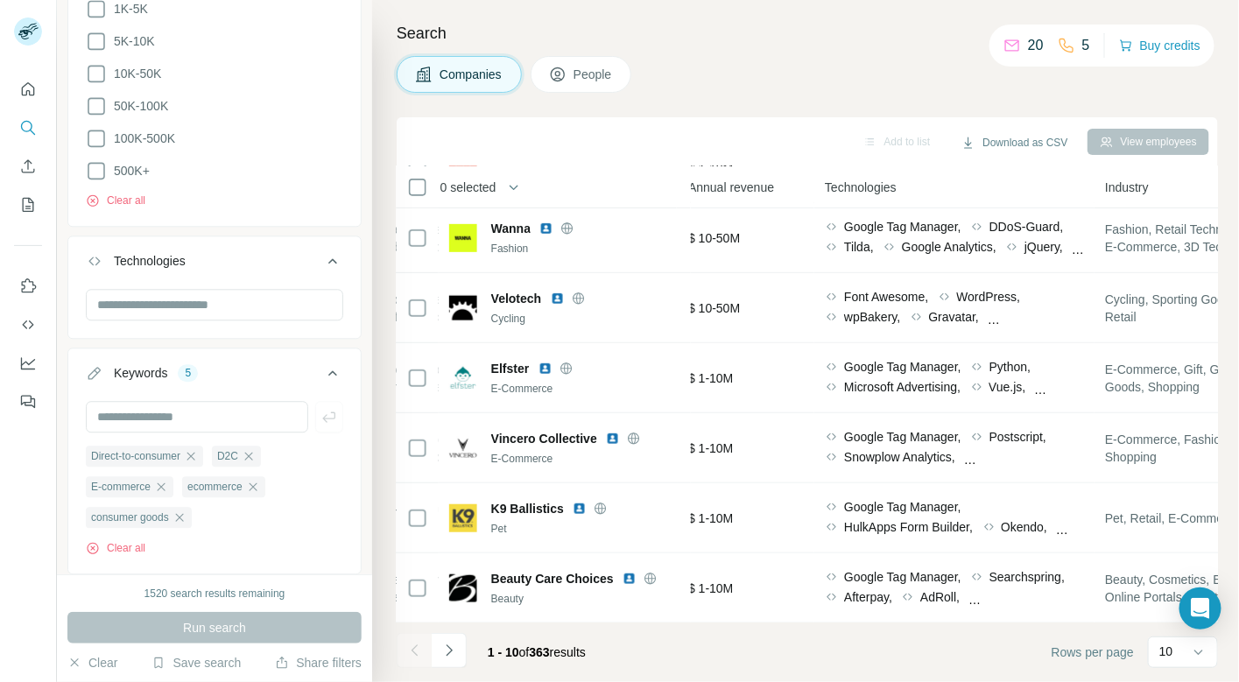
click at [463, 185] on span "0 selected" at bounding box center [468, 188] width 56 height 18
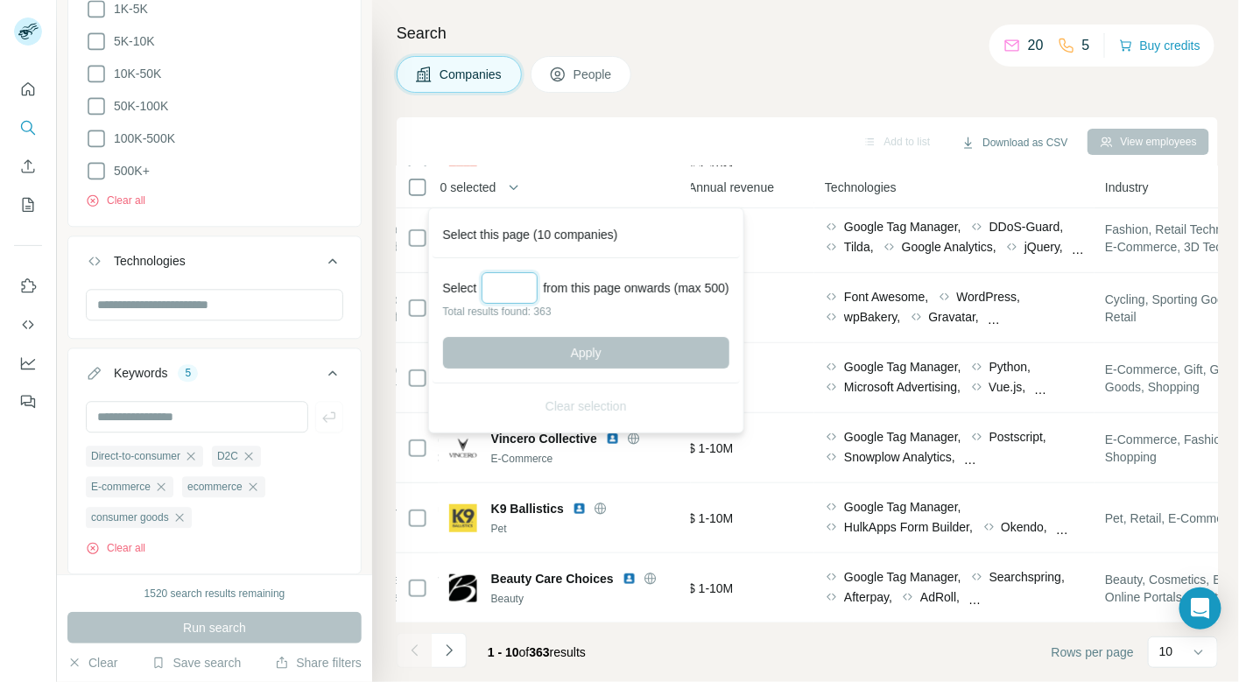
click at [502, 285] on input "Select a number (up to 500)" at bounding box center [509, 288] width 56 height 32
type input "***"
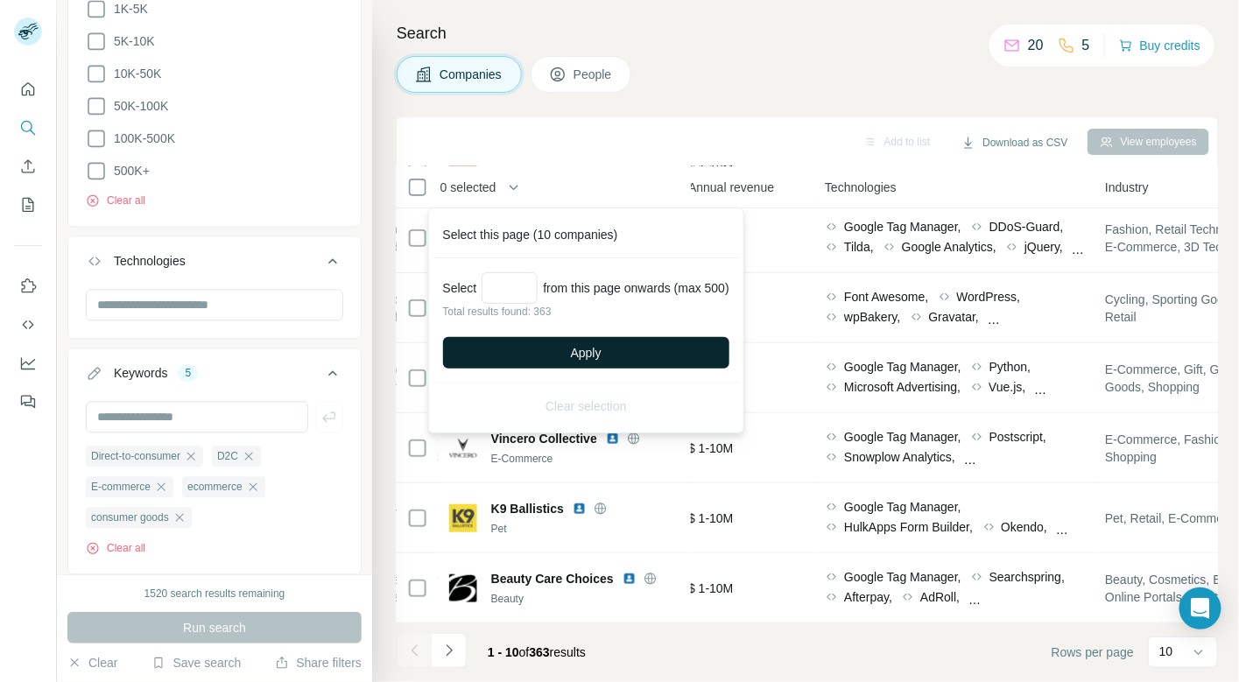
click at [569, 359] on button "Apply" at bounding box center [586, 353] width 286 height 32
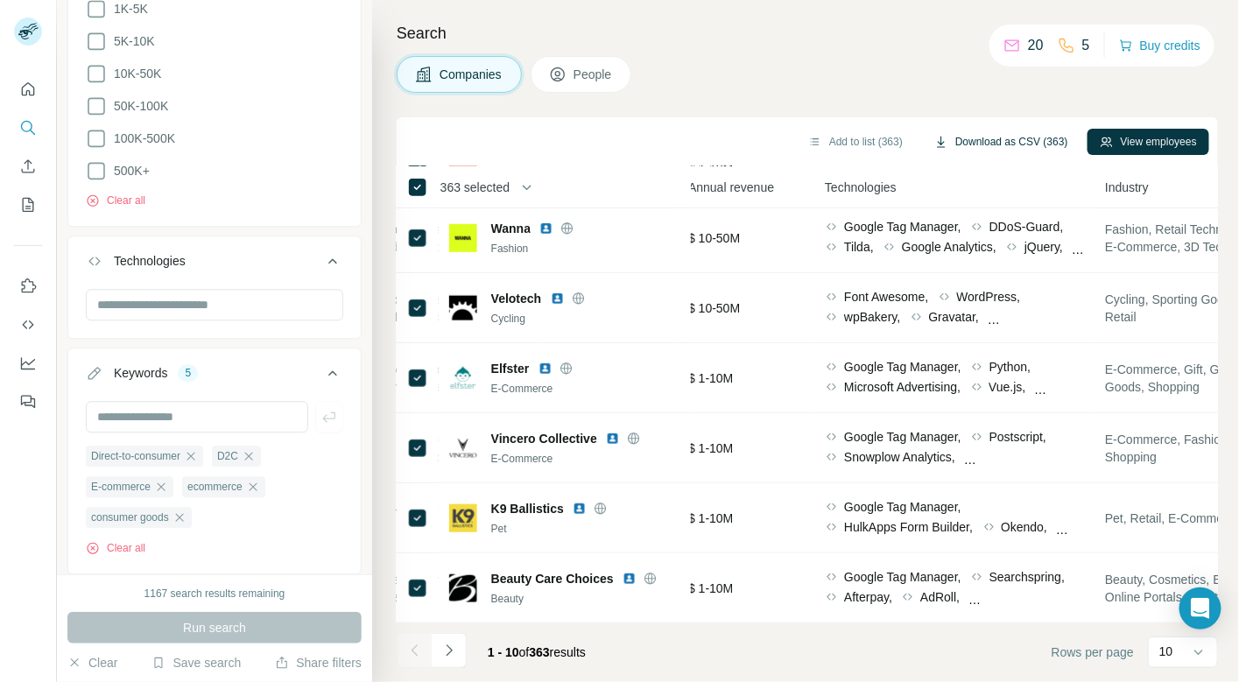
click at [738, 139] on button "Download as CSV (363)" at bounding box center [1001, 142] width 158 height 26
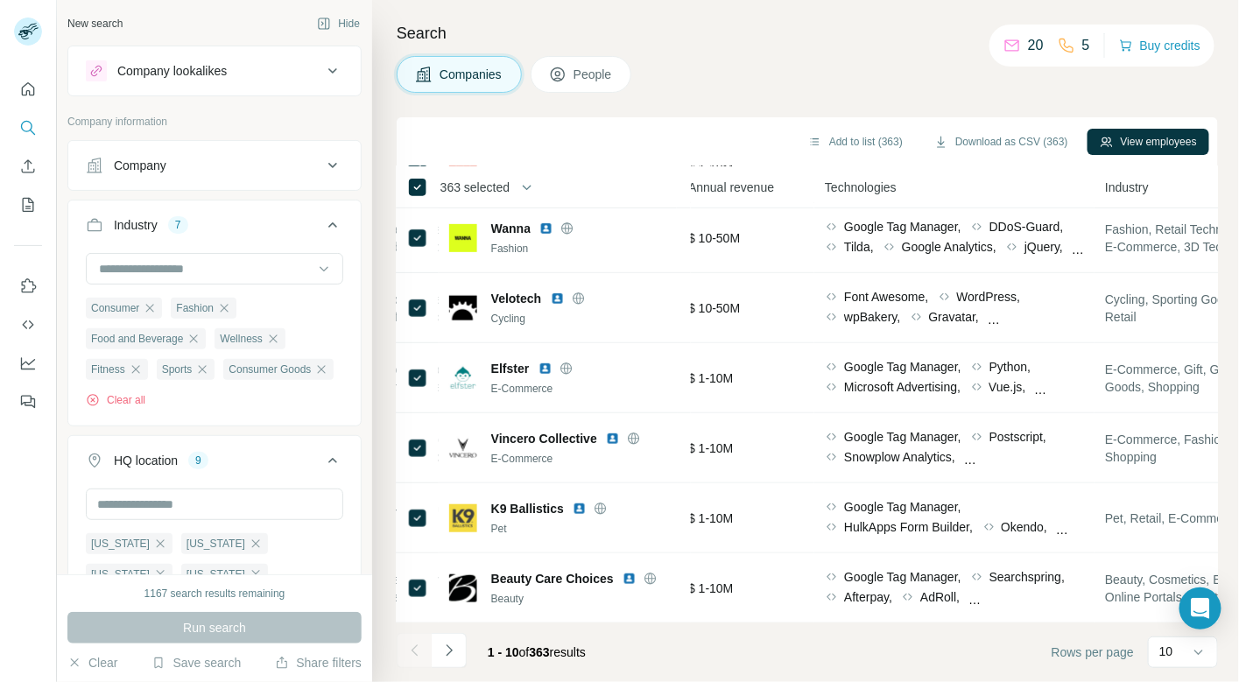
scroll to position [28, 0]
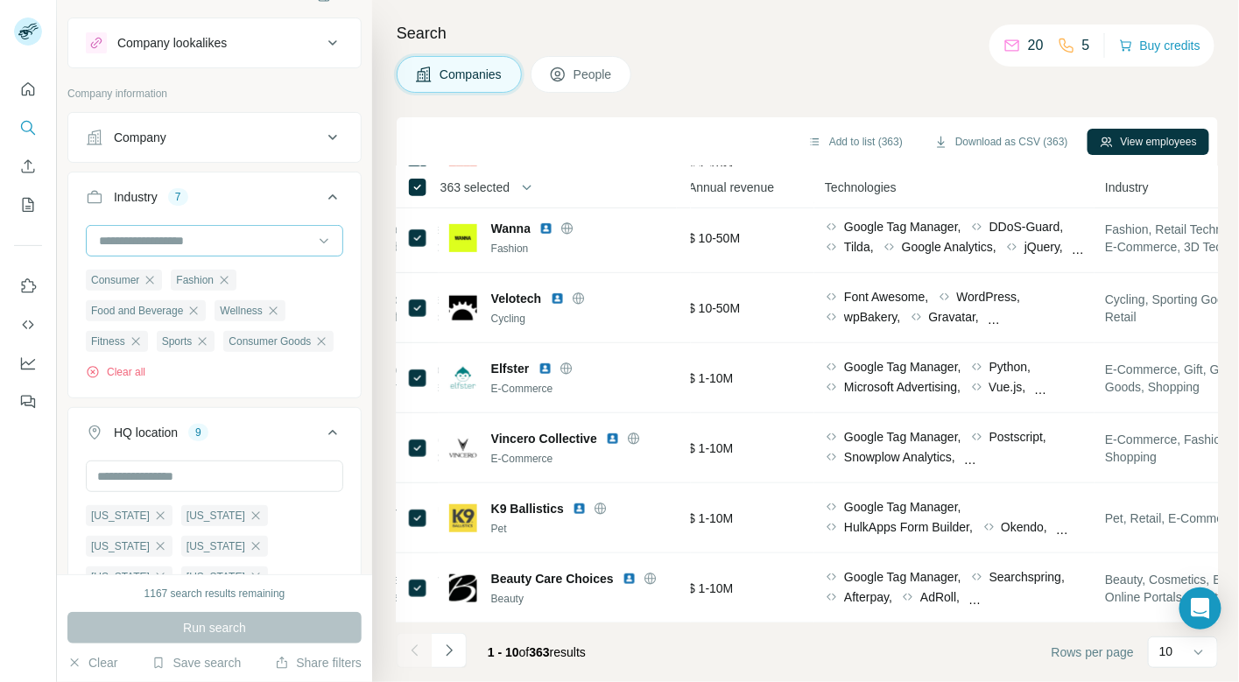
click at [187, 236] on input at bounding box center [205, 240] width 216 height 19
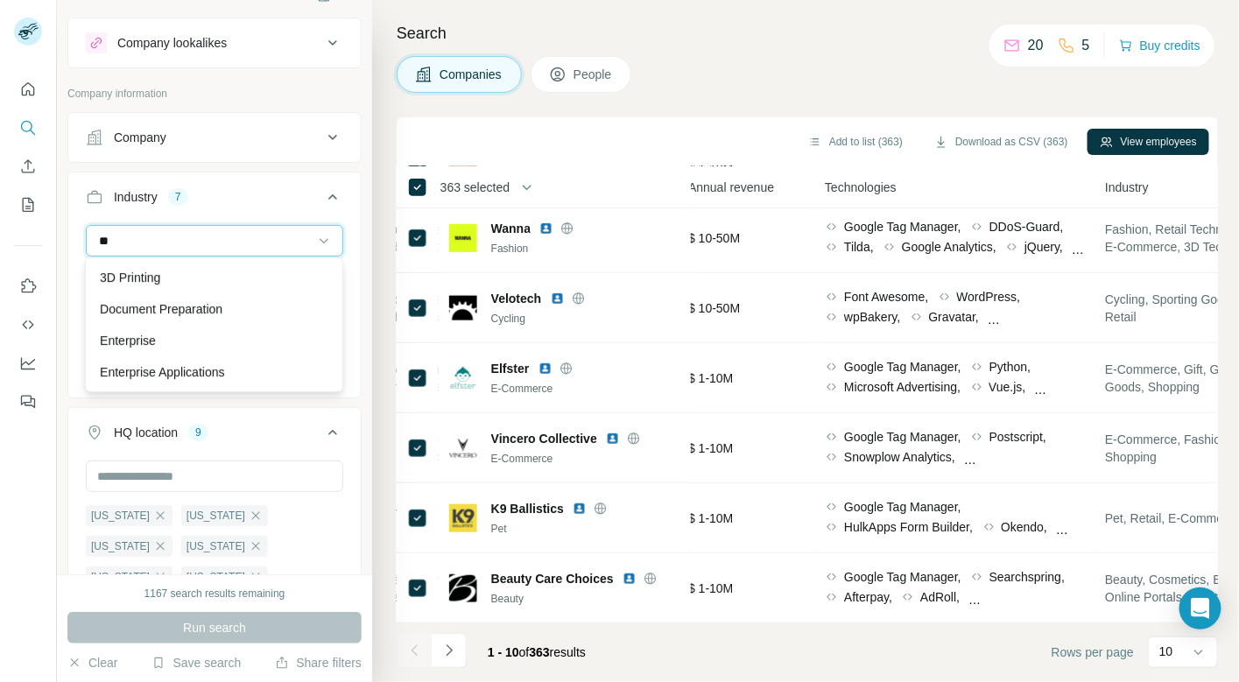
type input "*"
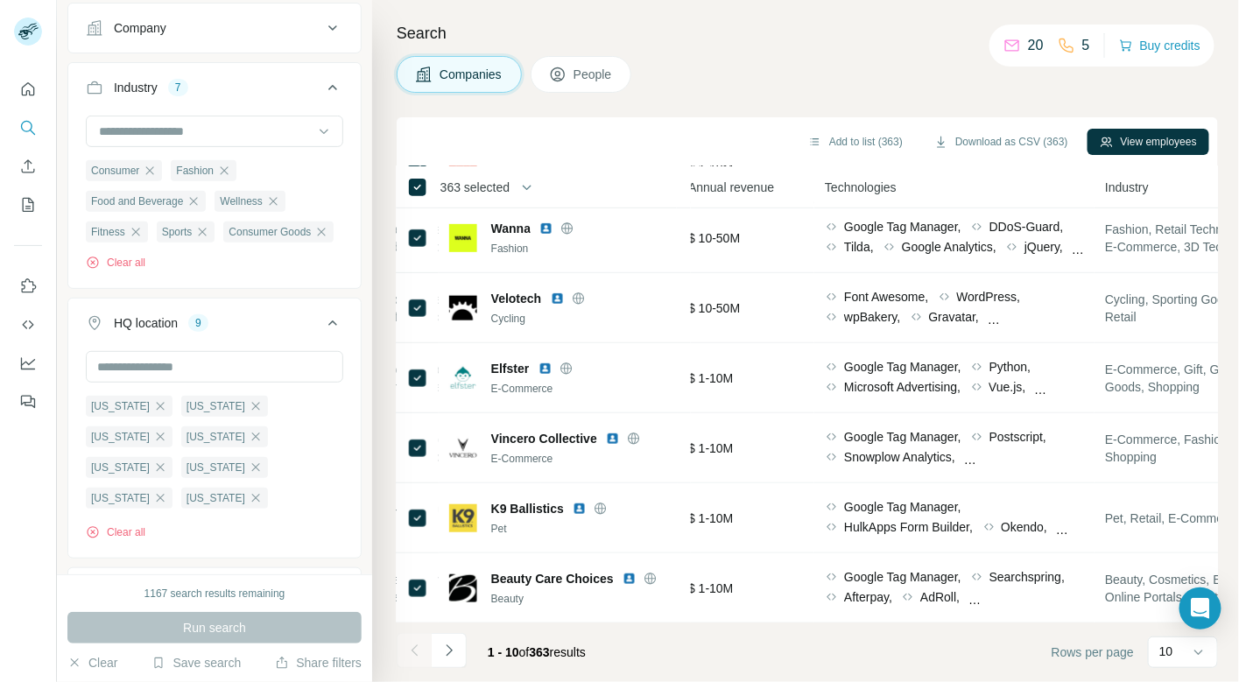
scroll to position [171, 0]
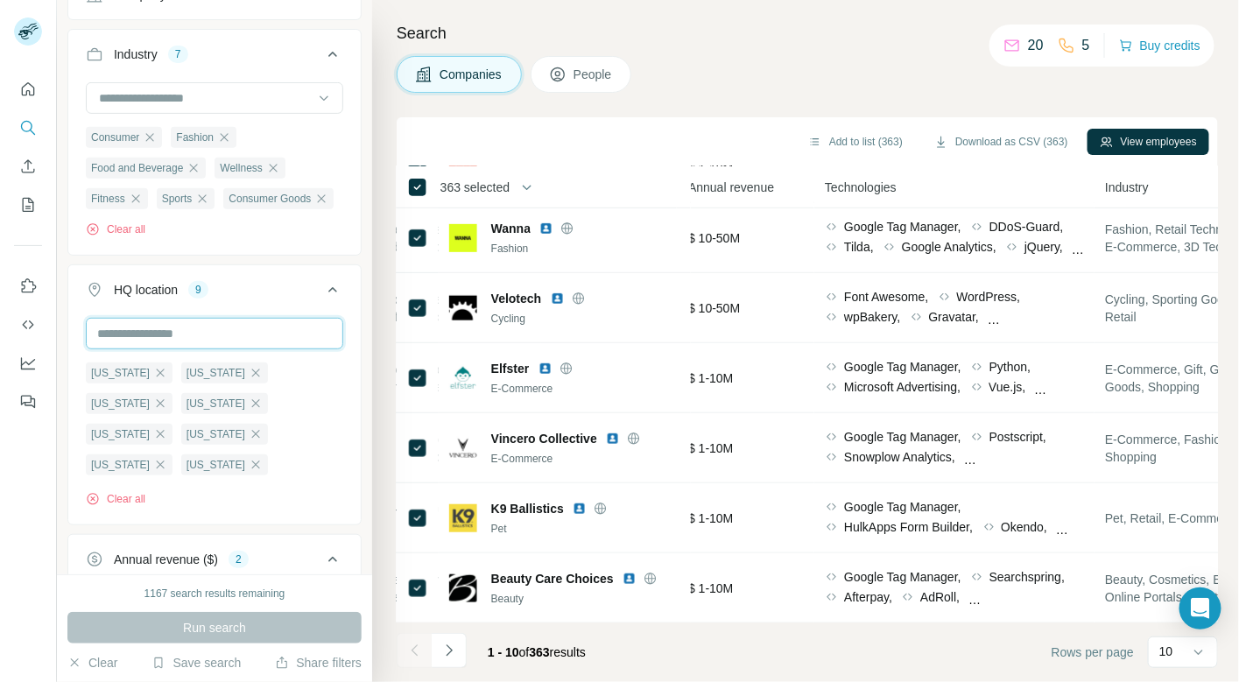
click at [141, 335] on input "text" at bounding box center [214, 334] width 257 height 32
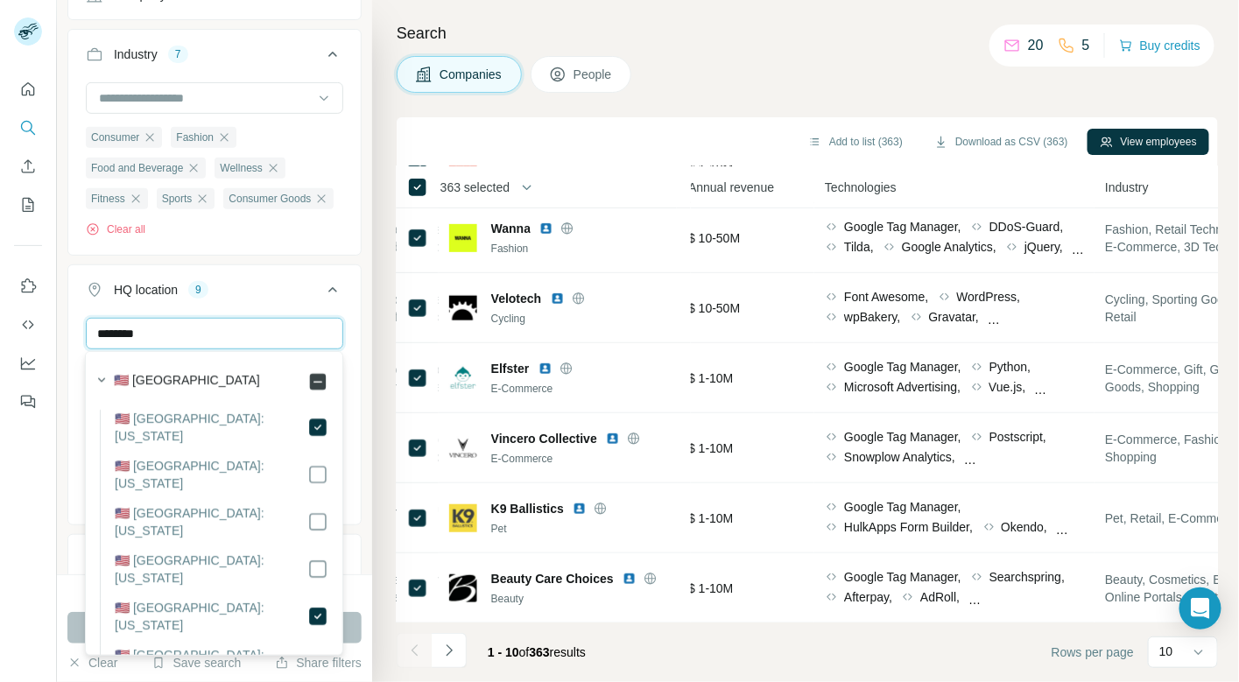
type input "********"
click at [348, 636] on button "Run search" at bounding box center [214, 628] width 294 height 32
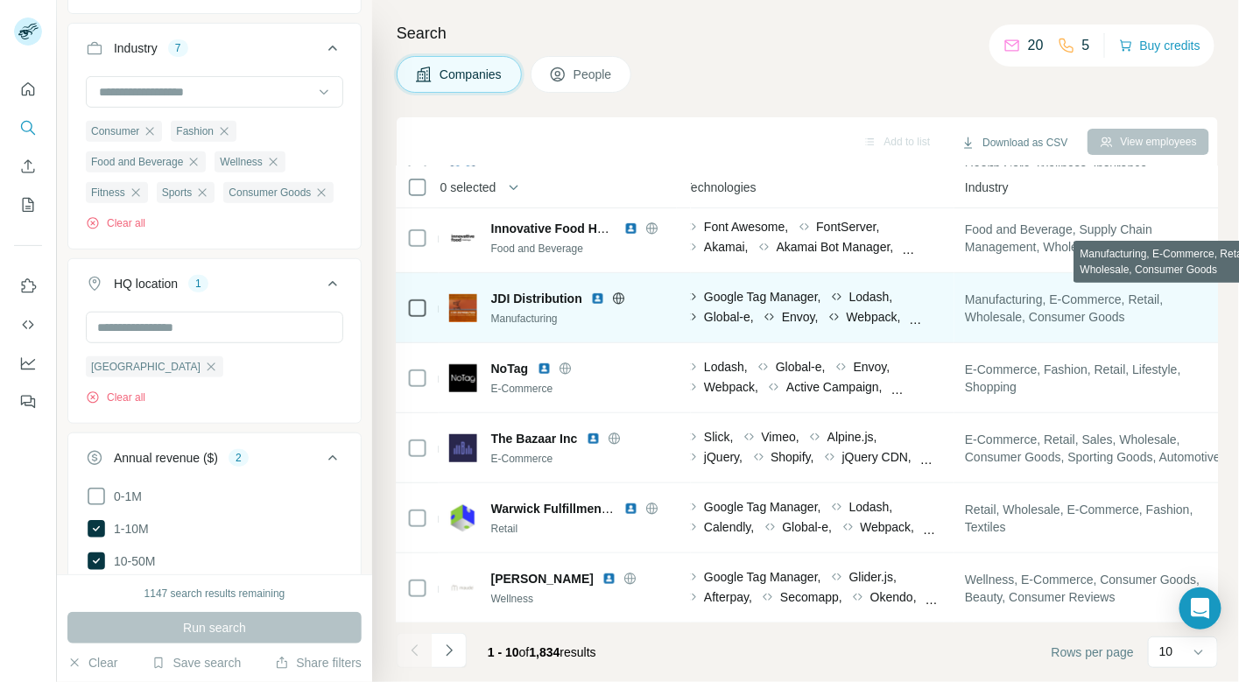
scroll to position [285, 991]
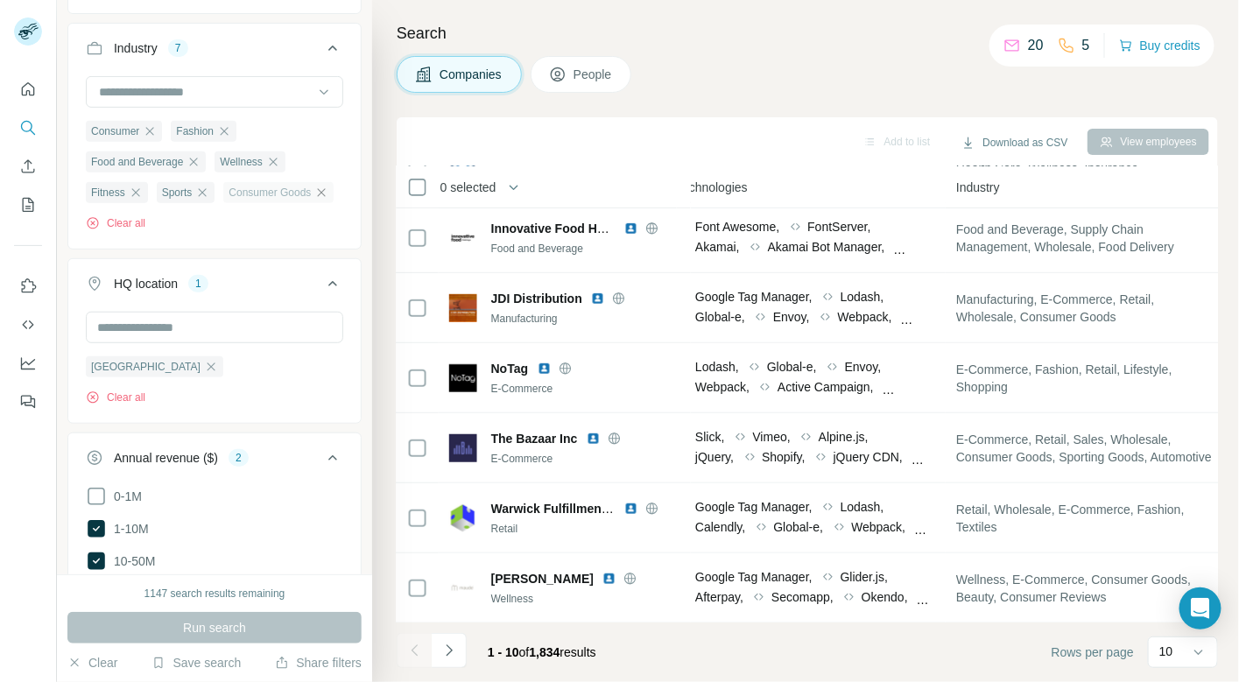
click at [328, 191] on icon "button" at bounding box center [321, 193] width 14 height 14
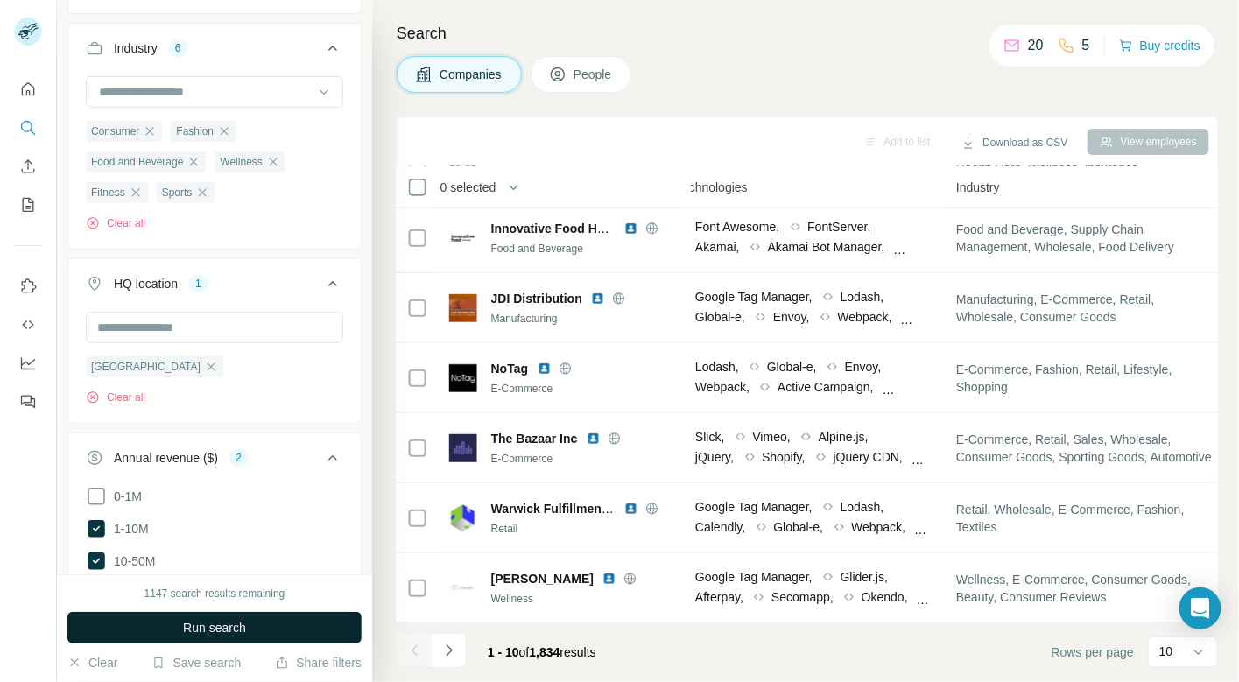
click at [229, 629] on span "Run search" at bounding box center [214, 628] width 63 height 18
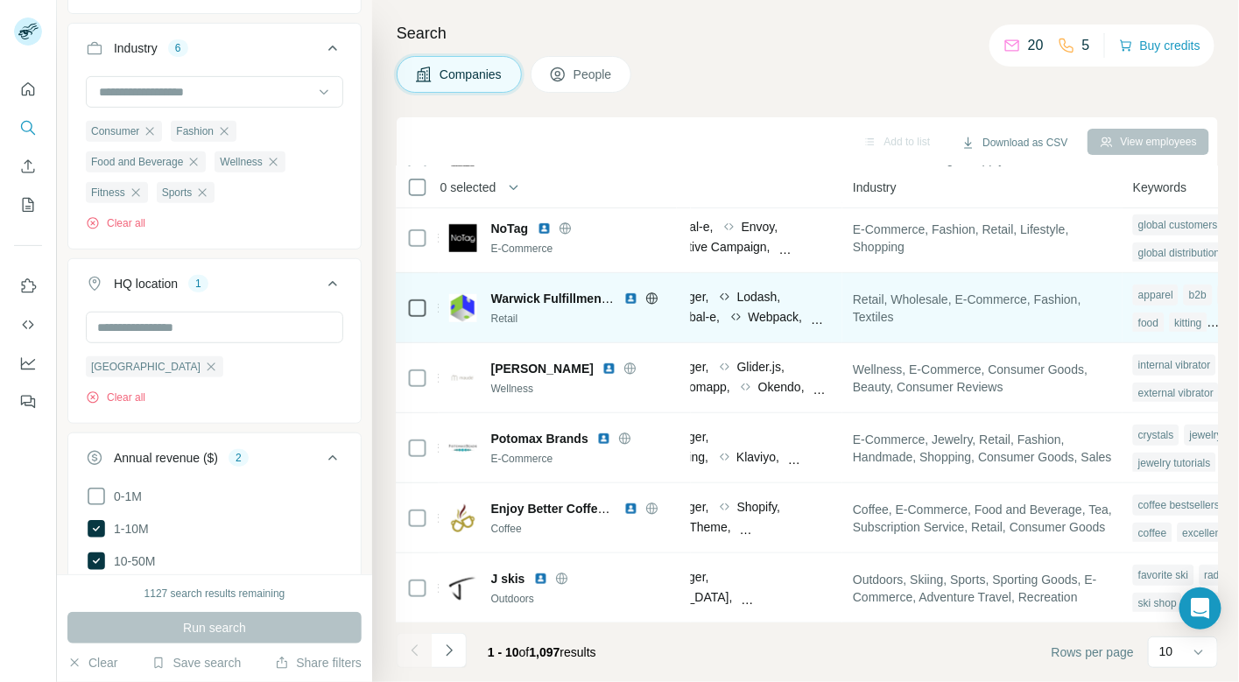
scroll to position [0, 1094]
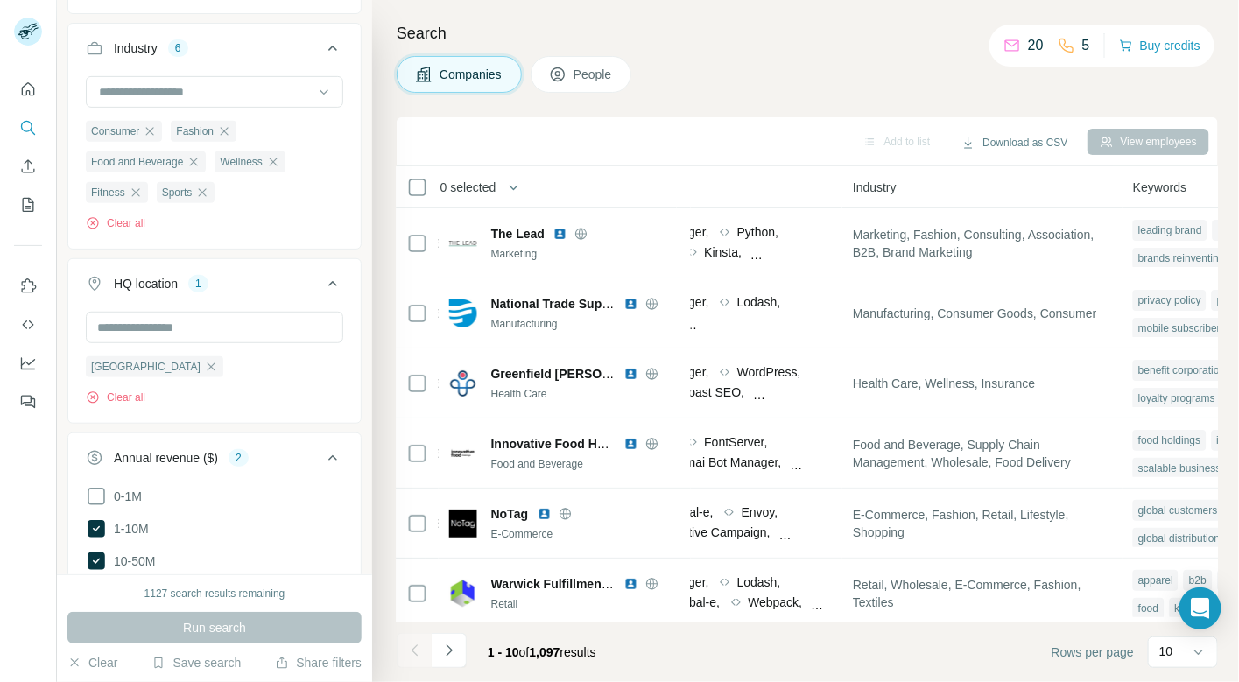
click at [461, 187] on span "0 selected" at bounding box center [468, 188] width 56 height 18
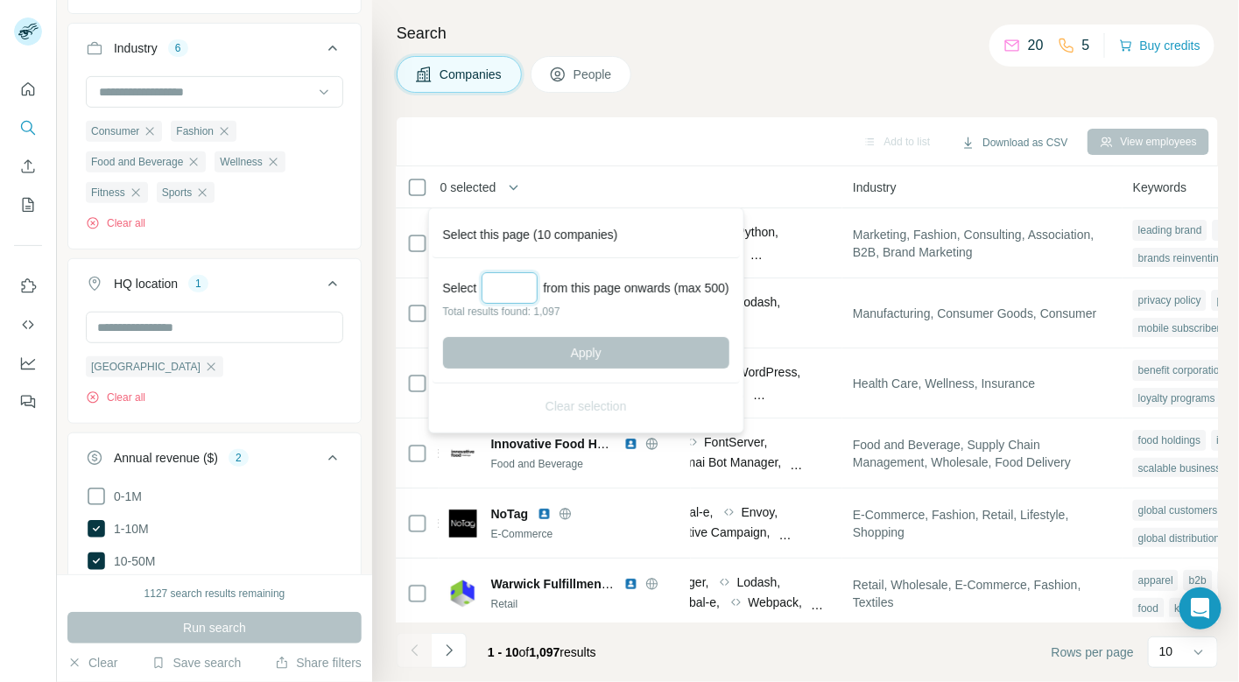
click at [512, 285] on input "Select a number (up to 500)" at bounding box center [509, 288] width 56 height 32
type input "***"
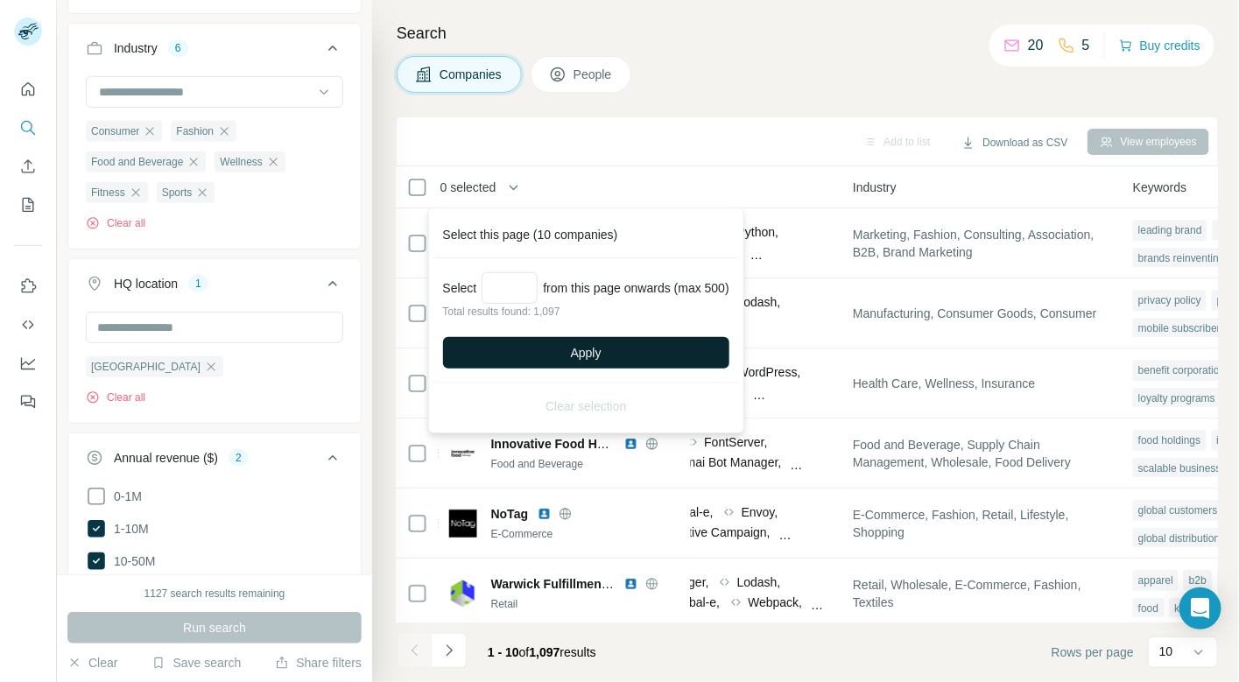
click at [552, 350] on button "Apply" at bounding box center [586, 353] width 286 height 32
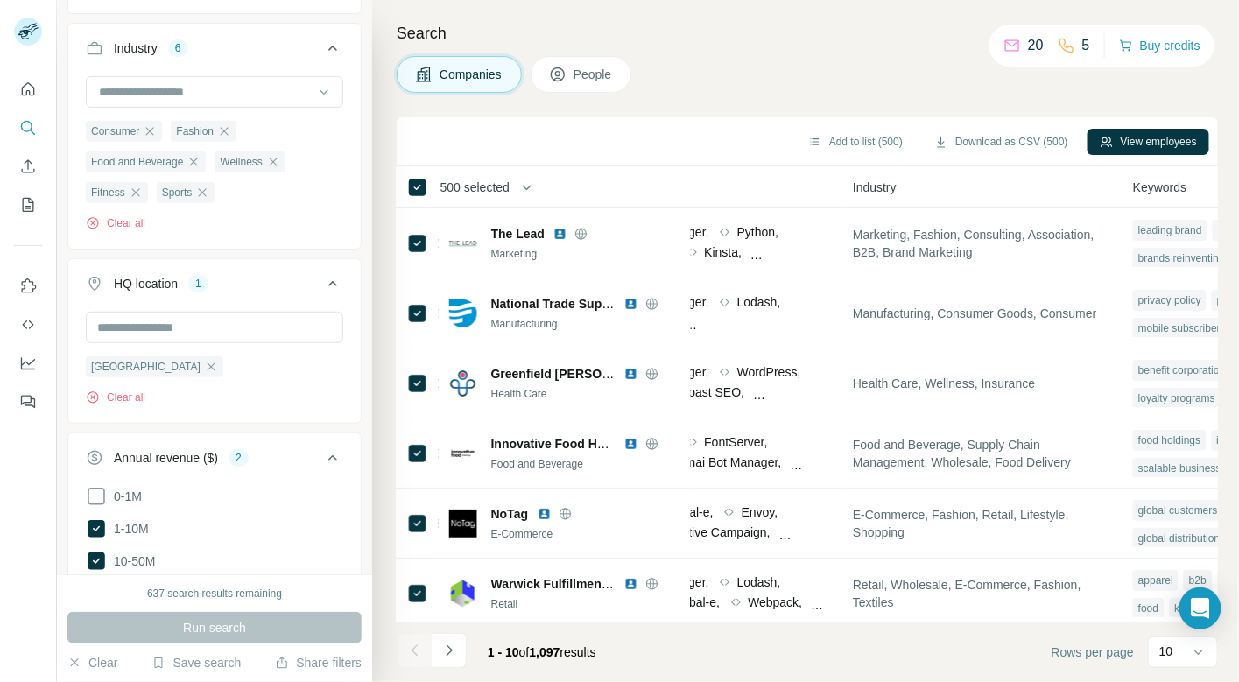
scroll to position [58, 0]
click at [966, 142] on button "Download as CSV (500)" at bounding box center [1001, 142] width 158 height 26
click at [450, 634] on button "Navigate to next page" at bounding box center [449, 650] width 35 height 35
click at [450, 635] on div at bounding box center [449, 650] width 35 height 35
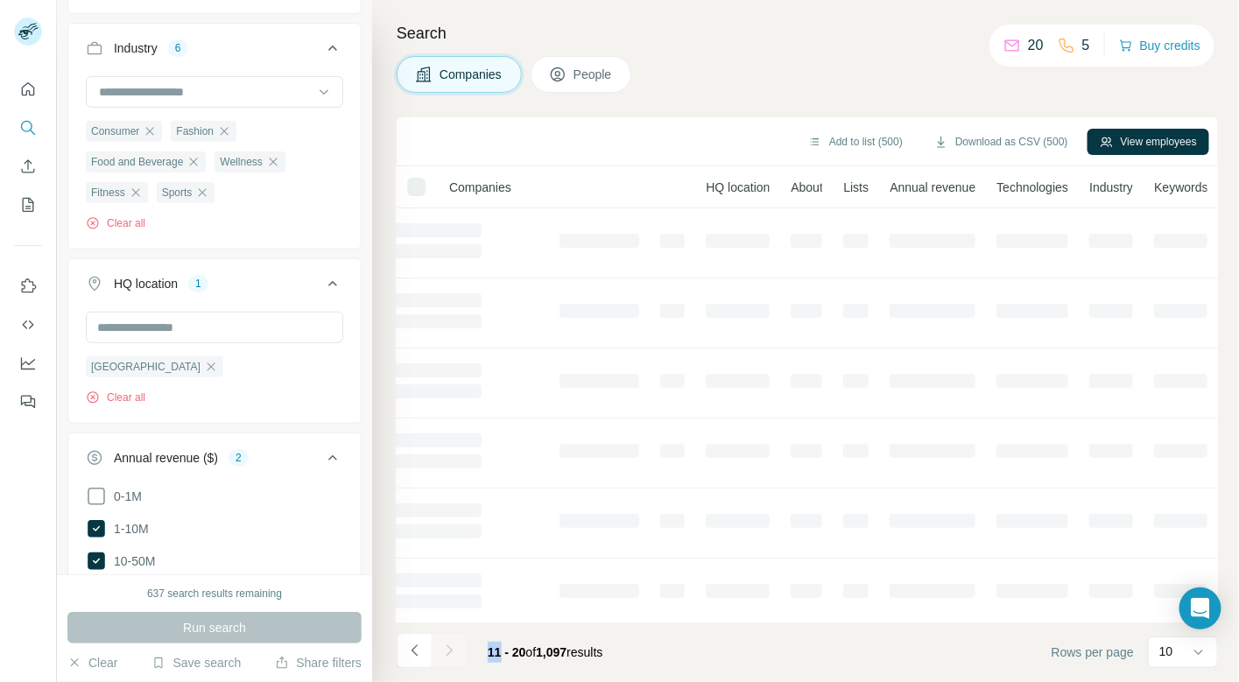
scroll to position [0, 175]
click at [450, 635] on div at bounding box center [449, 650] width 35 height 35
click at [450, 635] on button "Navigate to next page" at bounding box center [449, 650] width 35 height 35
click at [450, 635] on div at bounding box center [449, 650] width 35 height 35
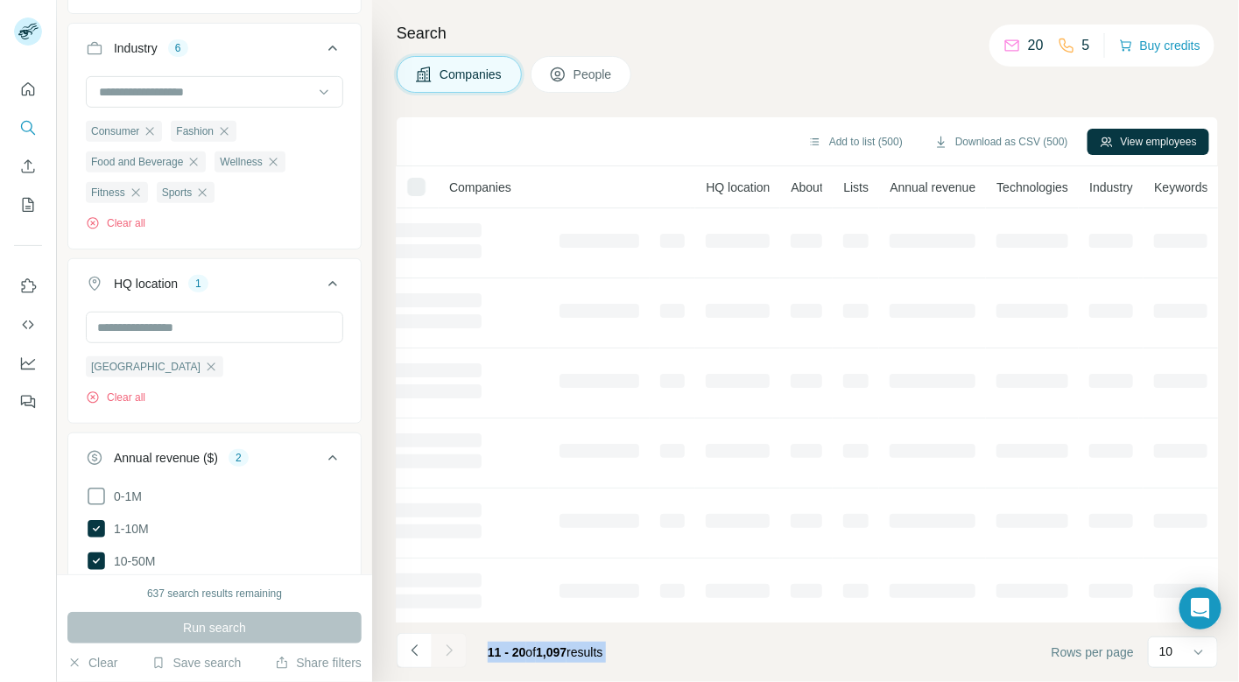
click at [450, 635] on div at bounding box center [449, 650] width 35 height 35
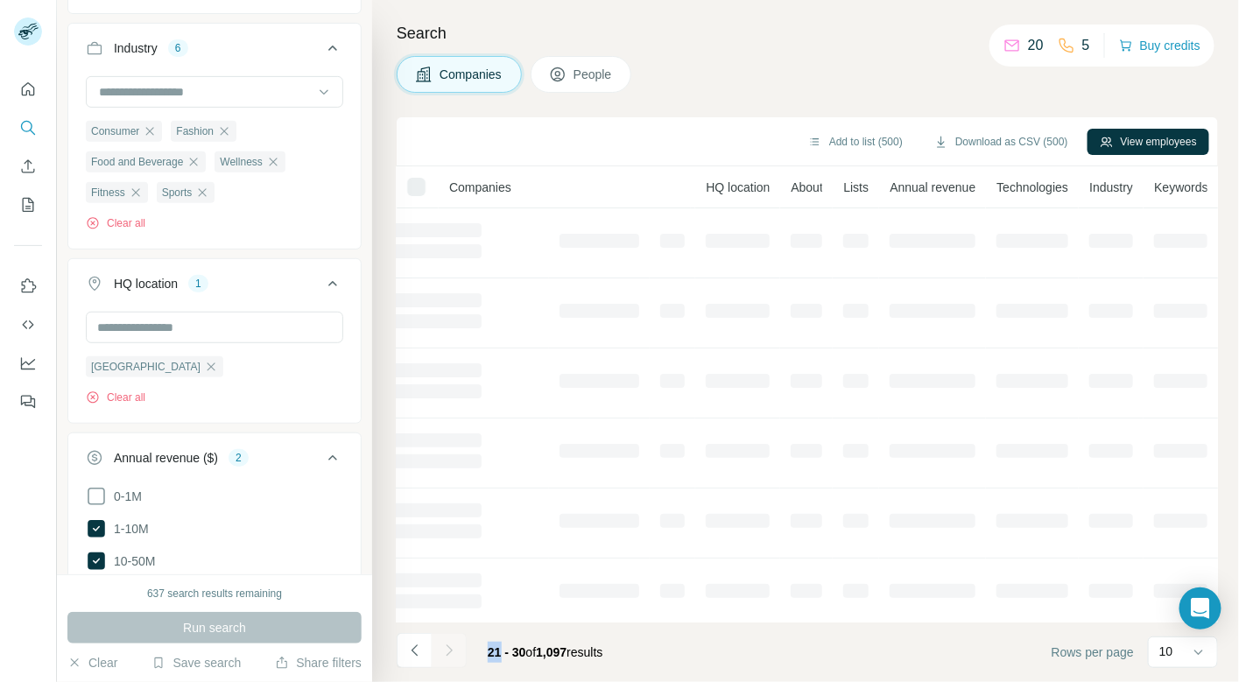
click at [450, 635] on button "Navigate to next page" at bounding box center [449, 650] width 35 height 35
click at [450, 635] on div at bounding box center [449, 650] width 35 height 35
click at [450, 635] on button "Navigate to next page" at bounding box center [449, 650] width 35 height 35
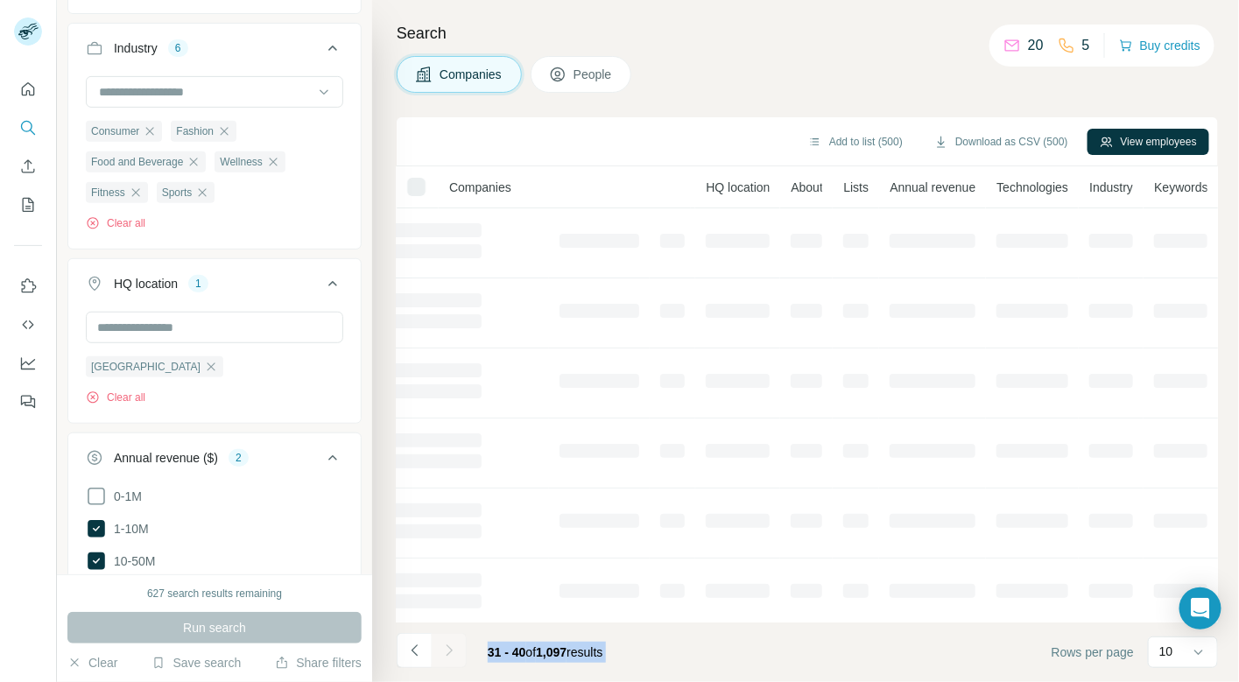
click at [450, 635] on div at bounding box center [449, 650] width 35 height 35
click at [450, 635] on button "Navigate to next page" at bounding box center [449, 650] width 35 height 35
click at [450, 635] on div at bounding box center [449, 650] width 35 height 35
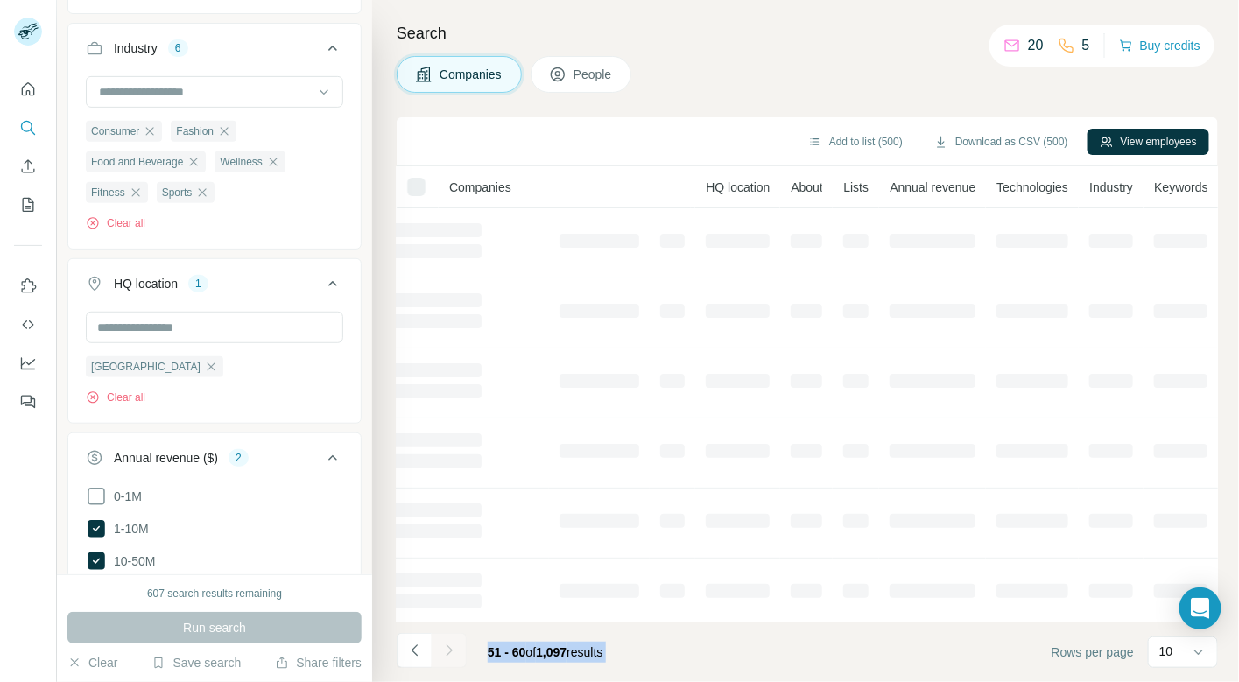
click at [450, 635] on div at bounding box center [449, 650] width 35 height 35
click at [450, 635] on button "Navigate to next page" at bounding box center [449, 650] width 35 height 35
click at [450, 635] on div at bounding box center [449, 650] width 35 height 35
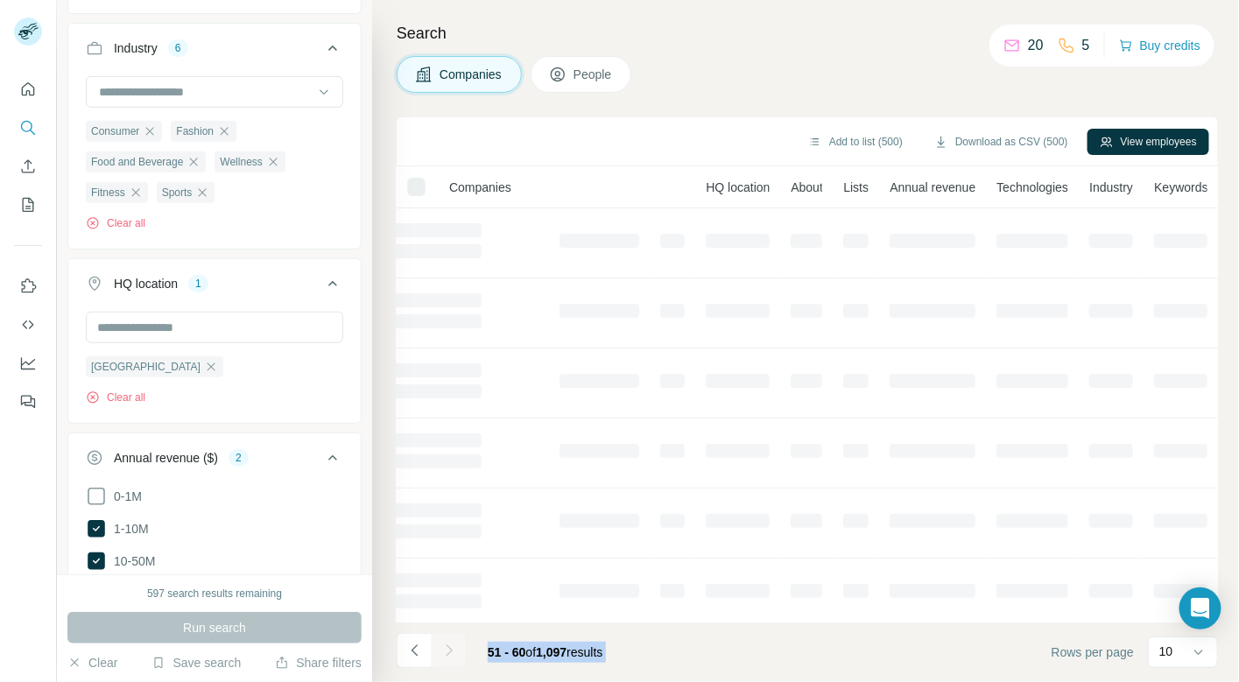
click at [450, 635] on div at bounding box center [449, 650] width 35 height 35
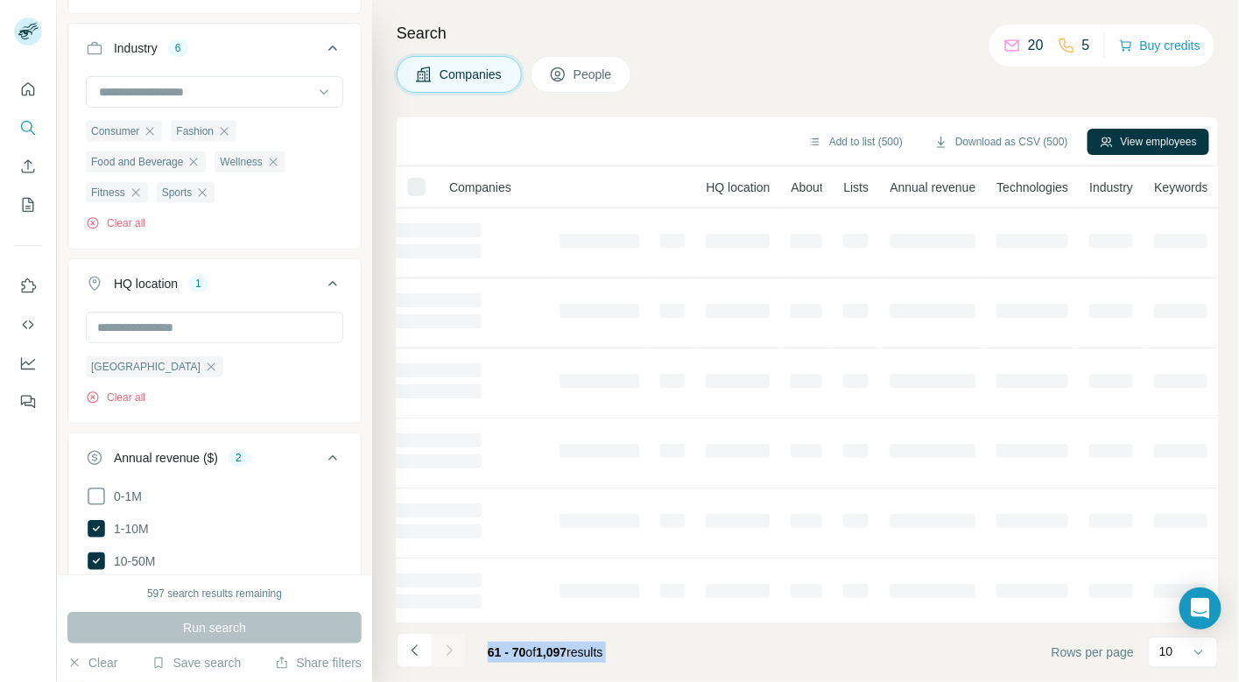
click at [450, 635] on div at bounding box center [449, 650] width 35 height 35
click at [450, 635] on button "Navigate to next page" at bounding box center [449, 650] width 35 height 35
click at [450, 635] on div at bounding box center [449, 650] width 35 height 35
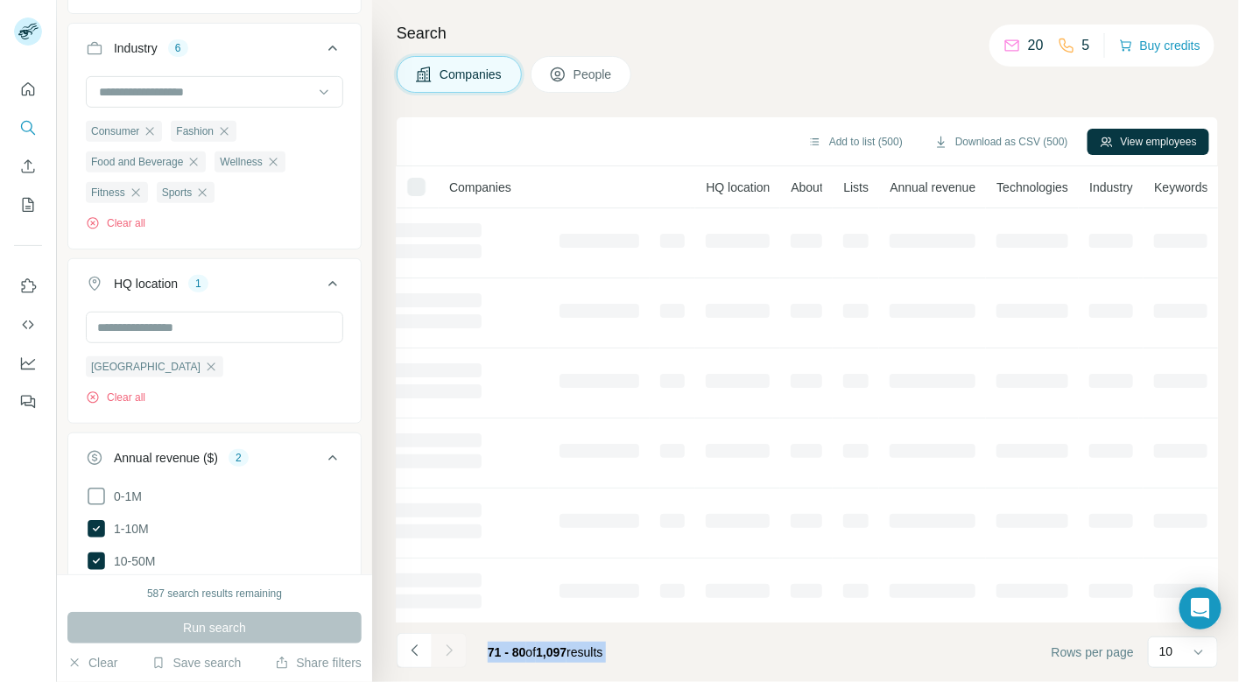
click at [450, 635] on div at bounding box center [449, 650] width 35 height 35
click at [450, 635] on button "Navigate to next page" at bounding box center [449, 650] width 35 height 35
click at [450, 635] on div at bounding box center [449, 650] width 35 height 35
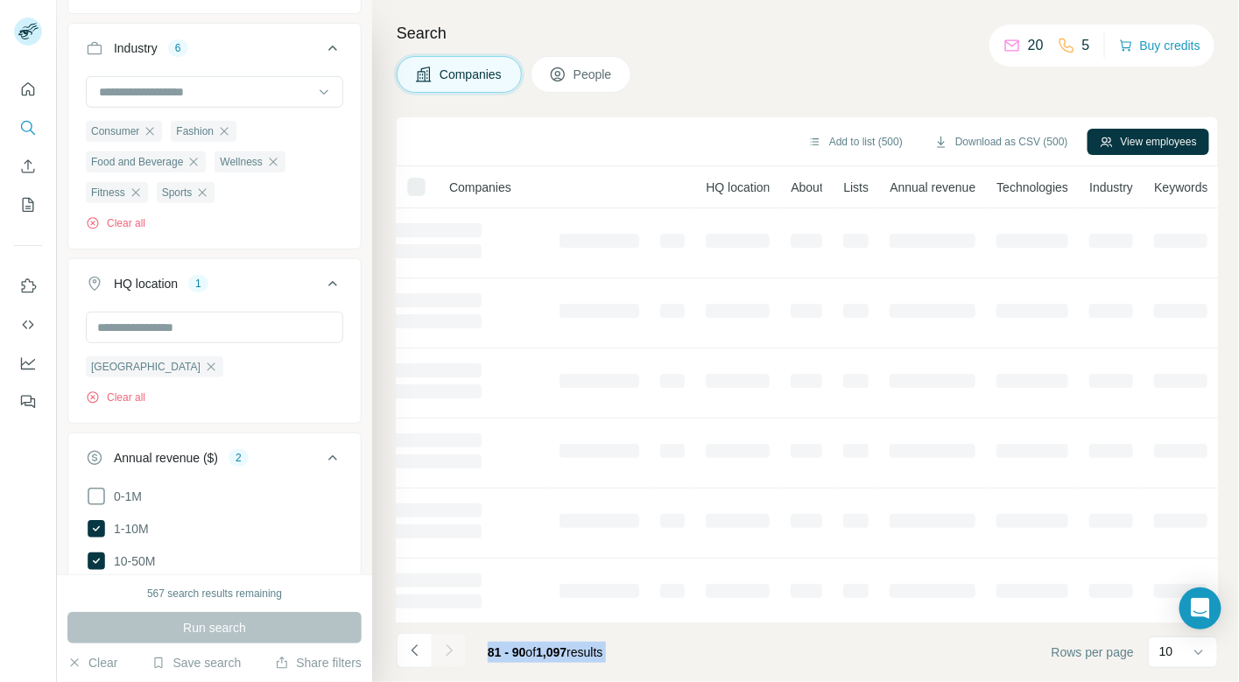
click at [450, 635] on button "Navigate to next page" at bounding box center [449, 650] width 35 height 35
click at [450, 635] on div at bounding box center [449, 650] width 35 height 35
click at [450, 635] on button "Navigate to next page" at bounding box center [449, 650] width 35 height 35
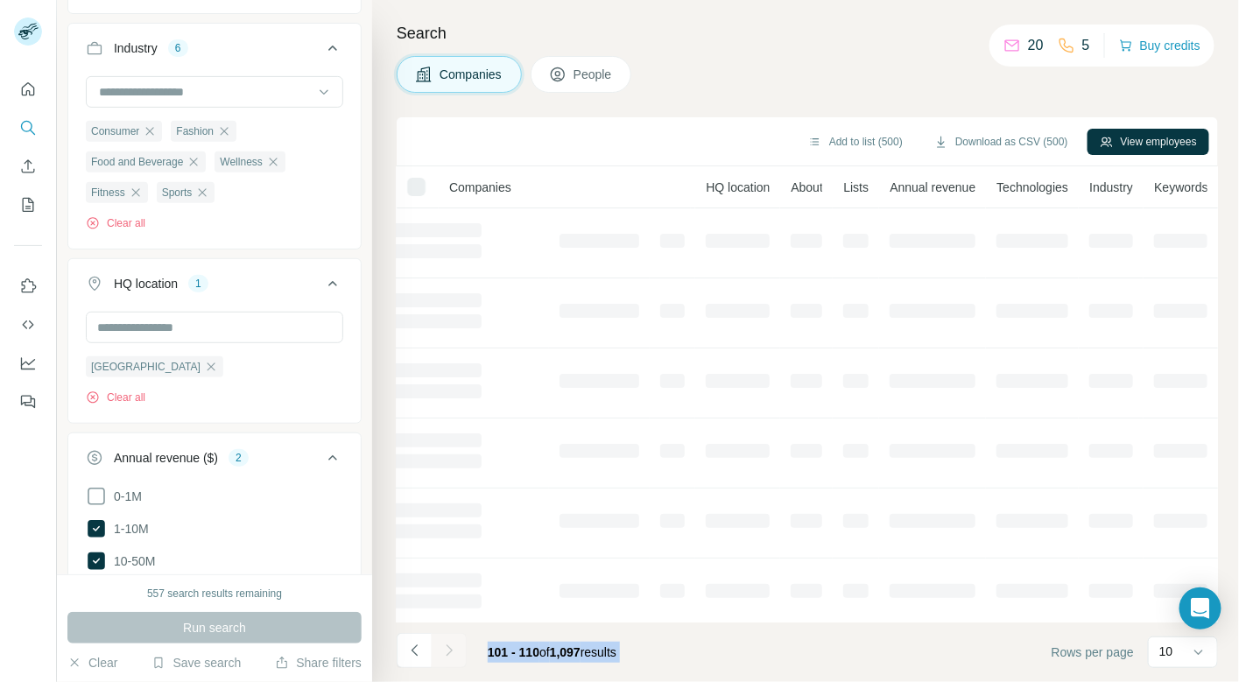
click at [450, 635] on div at bounding box center [449, 650] width 35 height 35
click at [450, 635] on button "Navigate to next page" at bounding box center [449, 650] width 35 height 35
click at [450, 635] on div at bounding box center [449, 650] width 35 height 35
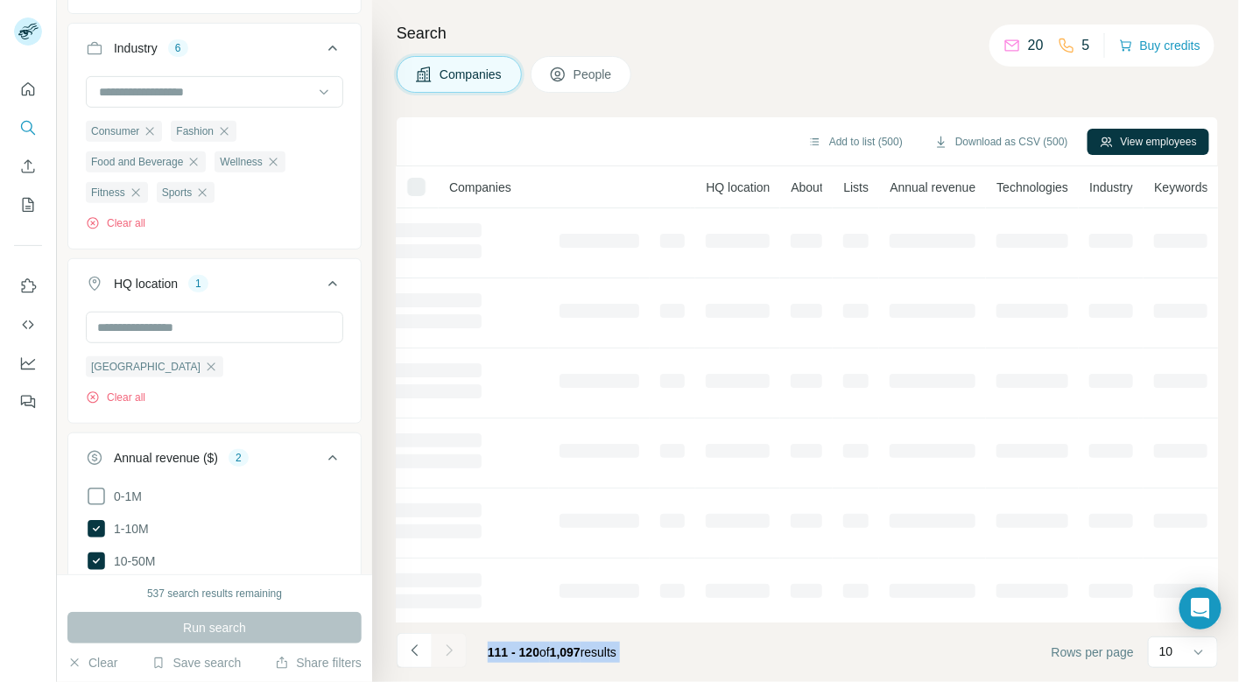
click at [450, 635] on button "Navigate to next page" at bounding box center [449, 650] width 35 height 35
click at [450, 635] on div at bounding box center [449, 650] width 35 height 35
click at [450, 635] on button "Navigate to next page" at bounding box center [449, 650] width 35 height 35
click at [450, 635] on div at bounding box center [449, 650] width 35 height 35
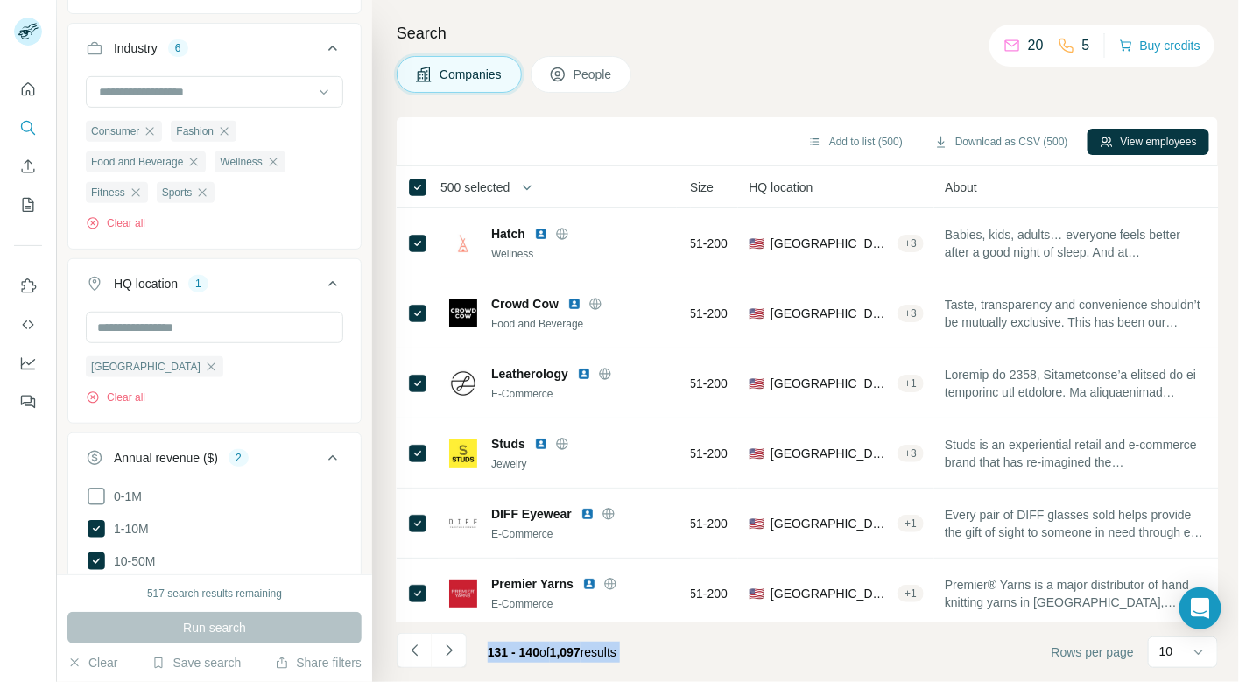
click at [450, 635] on div at bounding box center [449, 650] width 35 height 35
click at [450, 635] on button "Navigate to next page" at bounding box center [449, 650] width 35 height 35
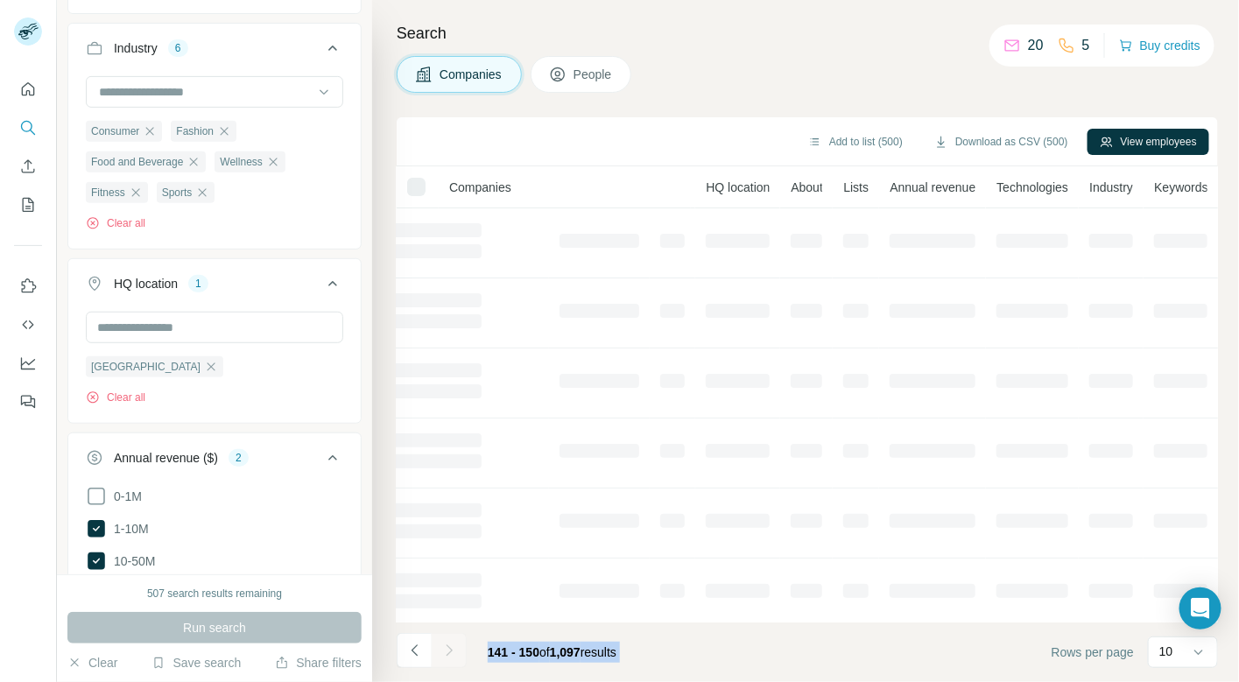
click at [450, 635] on div at bounding box center [449, 650] width 35 height 35
click at [450, 635] on button "Navigate to next page" at bounding box center [449, 650] width 35 height 35
click at [450, 635] on div at bounding box center [449, 650] width 35 height 35
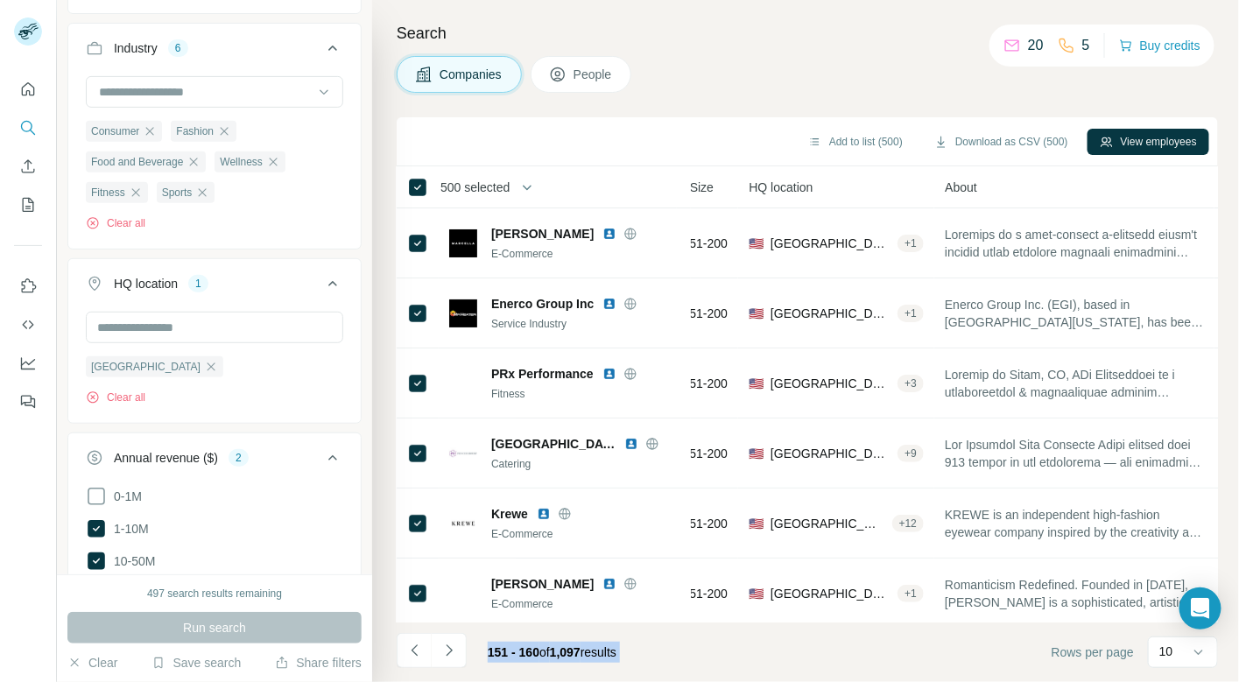
click at [450, 635] on button "Navigate to next page" at bounding box center [449, 650] width 35 height 35
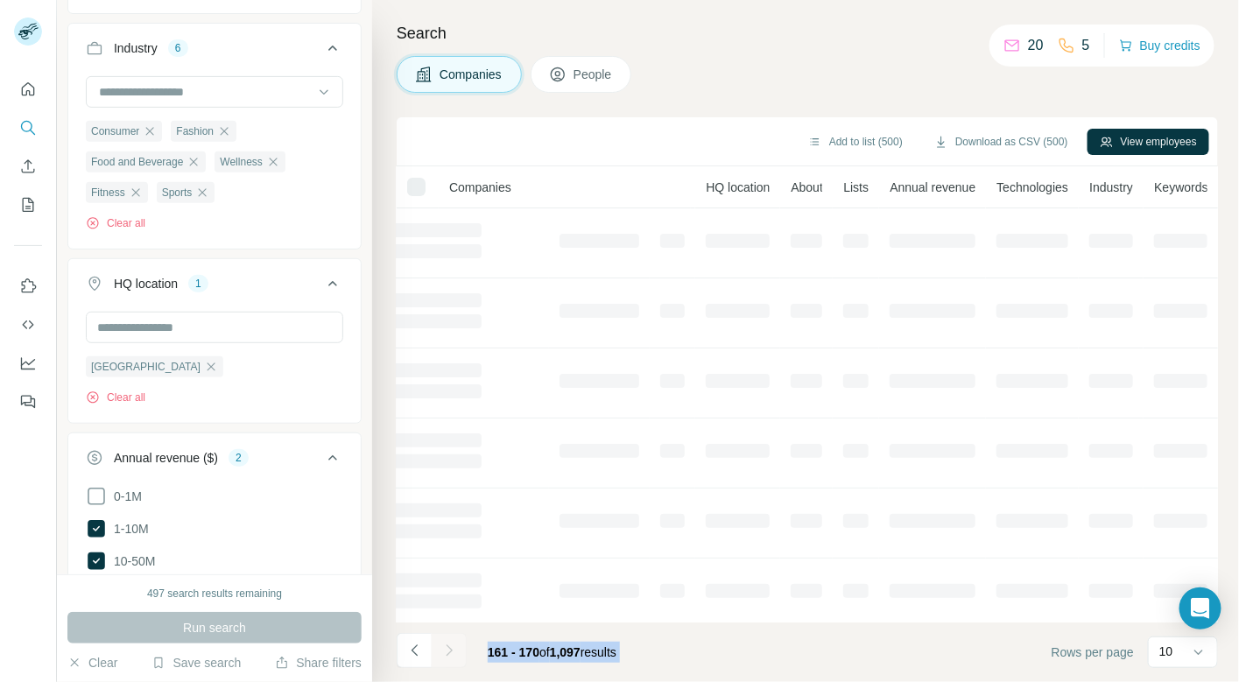
click at [450, 635] on div at bounding box center [449, 650] width 35 height 35
click at [450, 635] on button "Navigate to next page" at bounding box center [449, 650] width 35 height 35
click at [450, 635] on div at bounding box center [449, 650] width 35 height 35
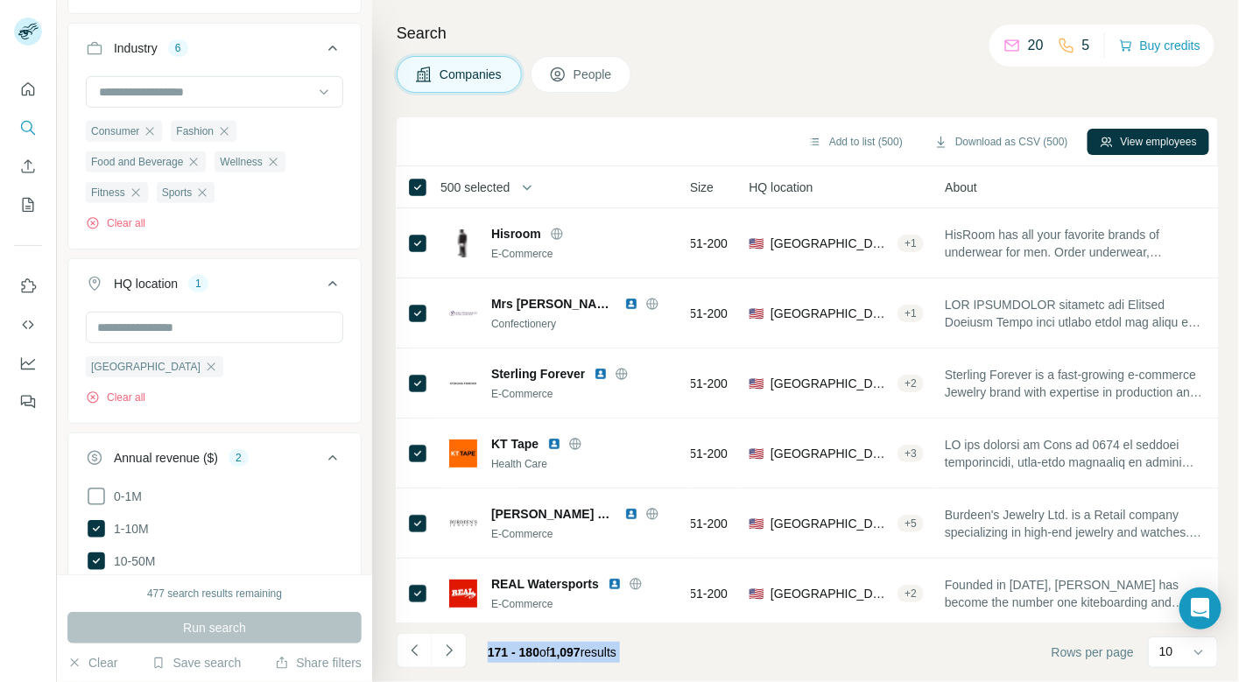
click at [450, 635] on button "Navigate to next page" at bounding box center [449, 650] width 35 height 35
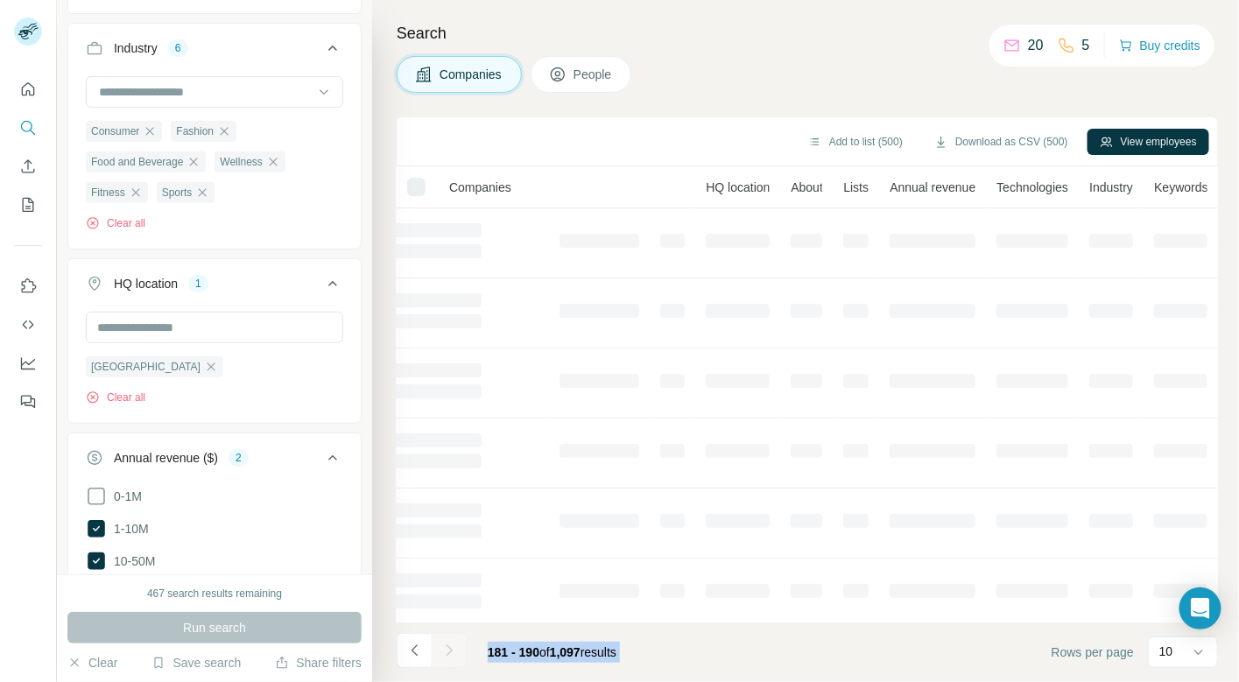
click at [450, 635] on div at bounding box center [449, 650] width 35 height 35
click at [450, 635] on button "Navigate to next page" at bounding box center [449, 650] width 35 height 35
click at [450, 635] on div at bounding box center [449, 650] width 35 height 35
click at [450, 635] on button "Navigate to next page" at bounding box center [449, 650] width 35 height 35
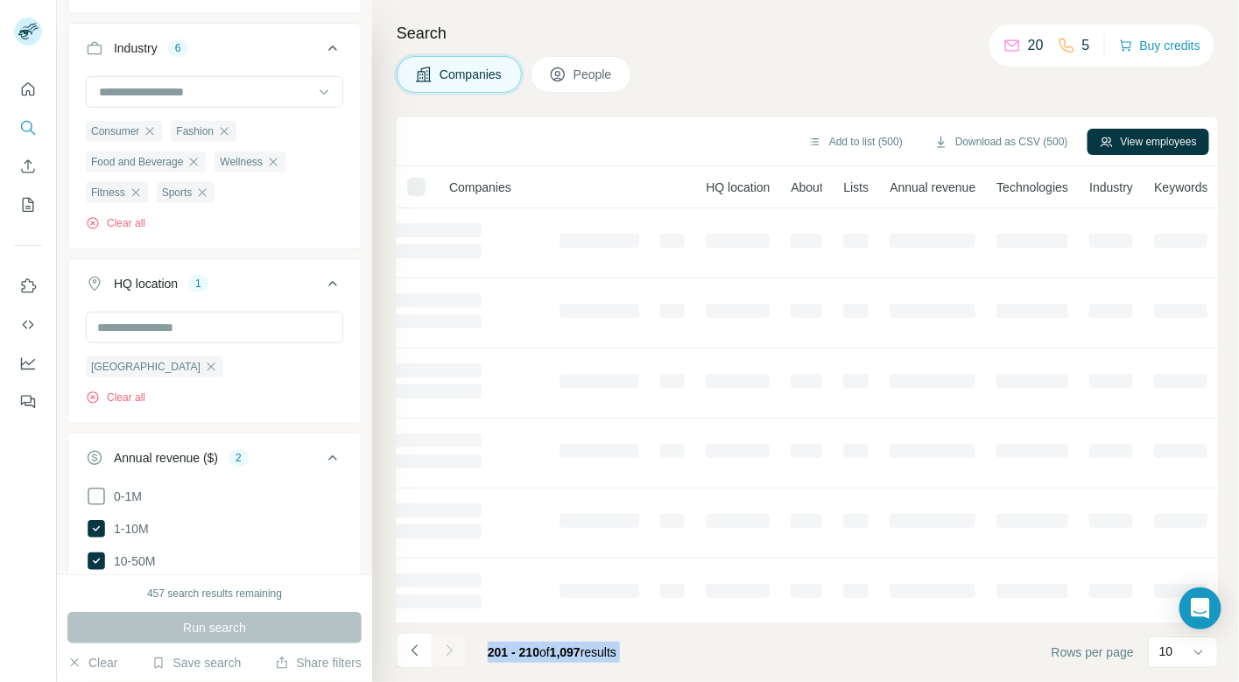
click at [450, 635] on div at bounding box center [449, 650] width 35 height 35
click at [450, 635] on button "Navigate to next page" at bounding box center [449, 650] width 35 height 35
click at [450, 635] on div at bounding box center [449, 650] width 35 height 35
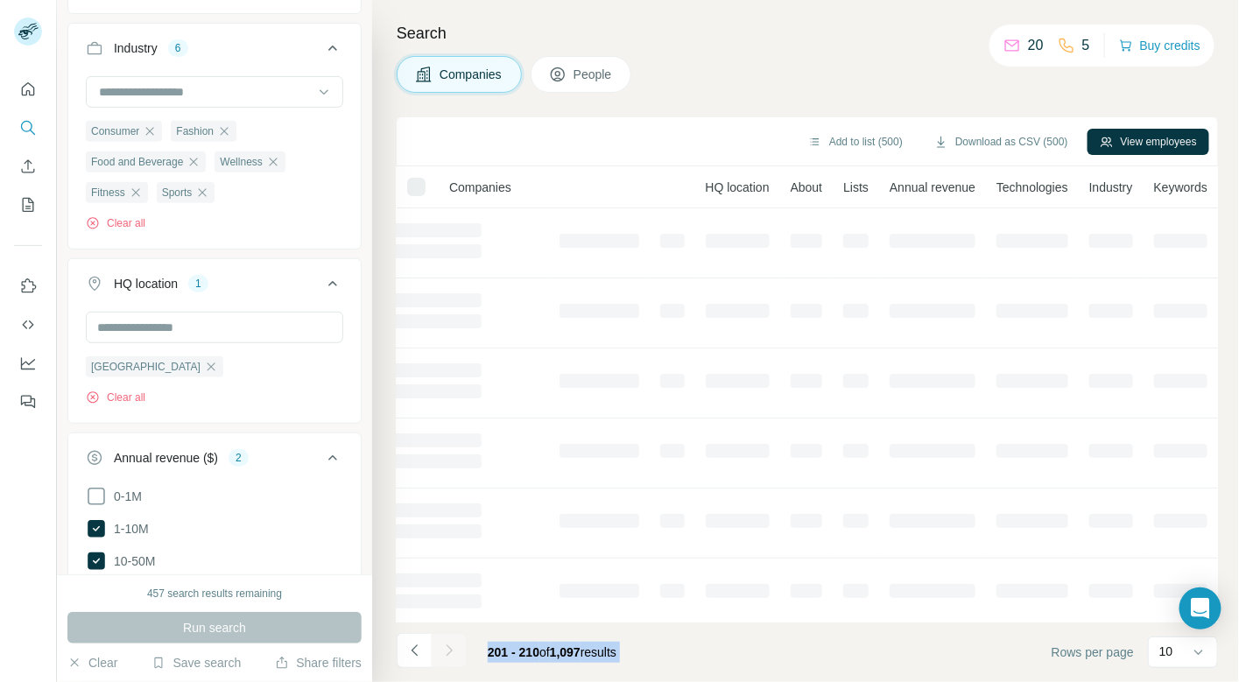
click at [450, 635] on div at bounding box center [449, 650] width 35 height 35
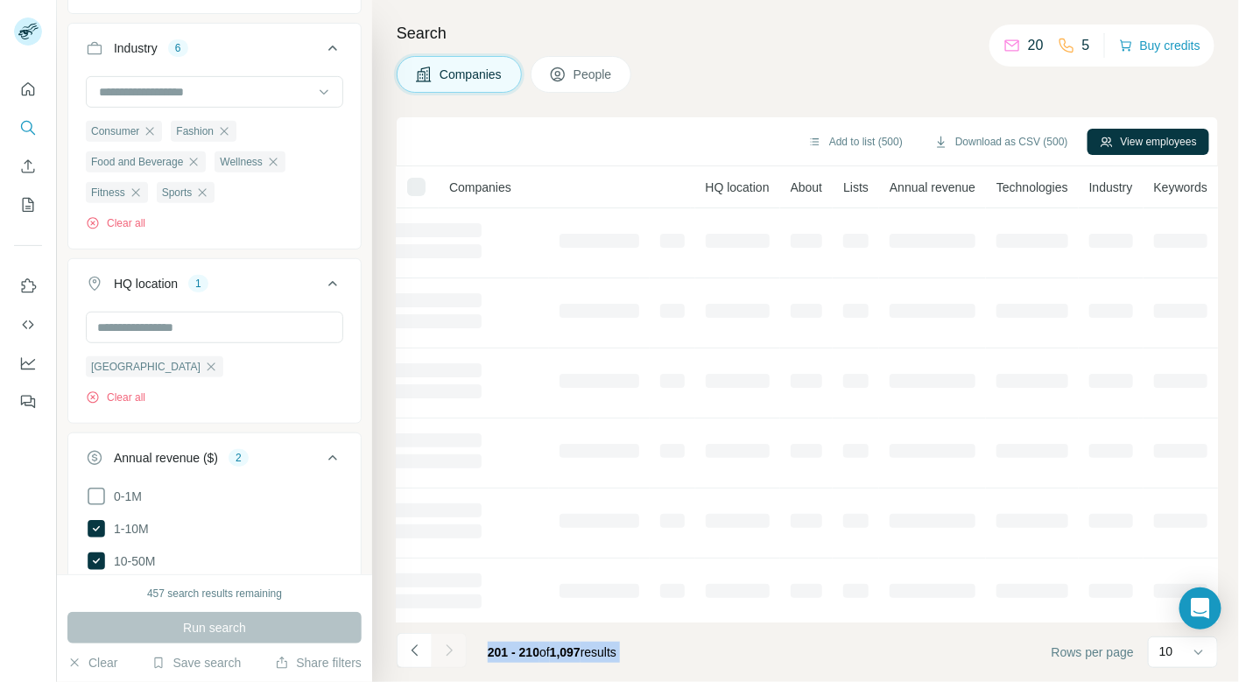
click at [450, 635] on div at bounding box center [449, 650] width 35 height 35
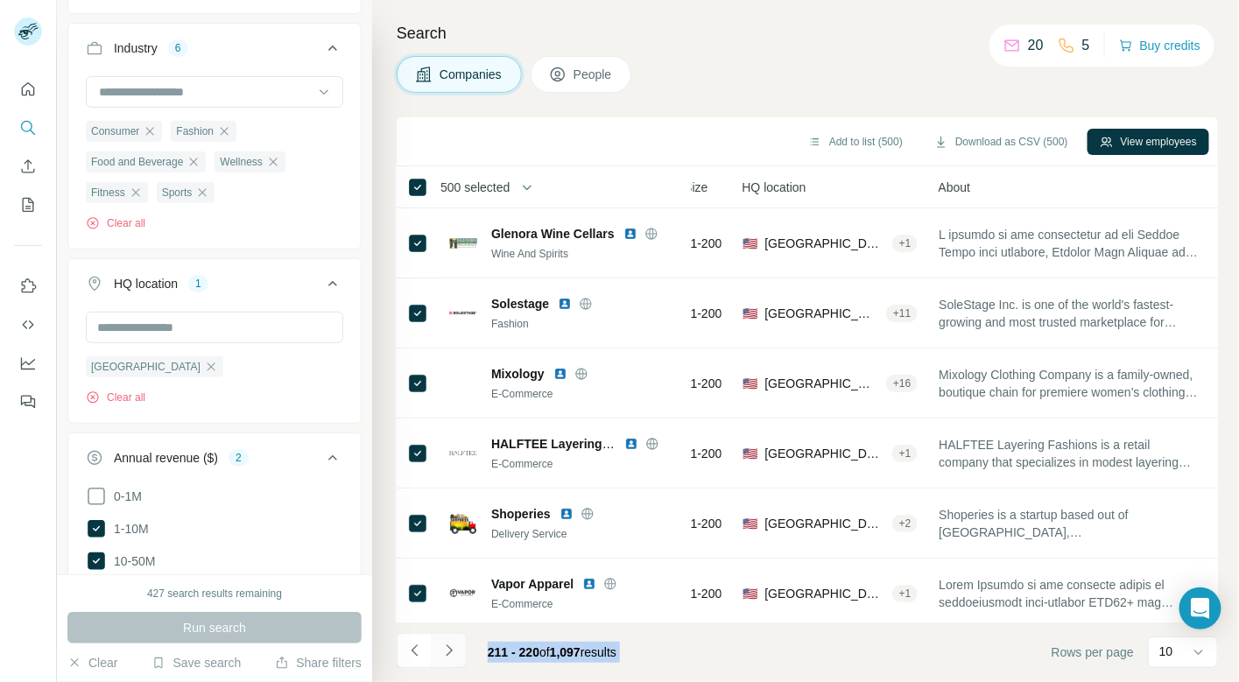
click at [450, 642] on icon "Navigate to next page" at bounding box center [449, 651] width 18 height 18
click at [450, 642] on div at bounding box center [449, 650] width 35 height 35
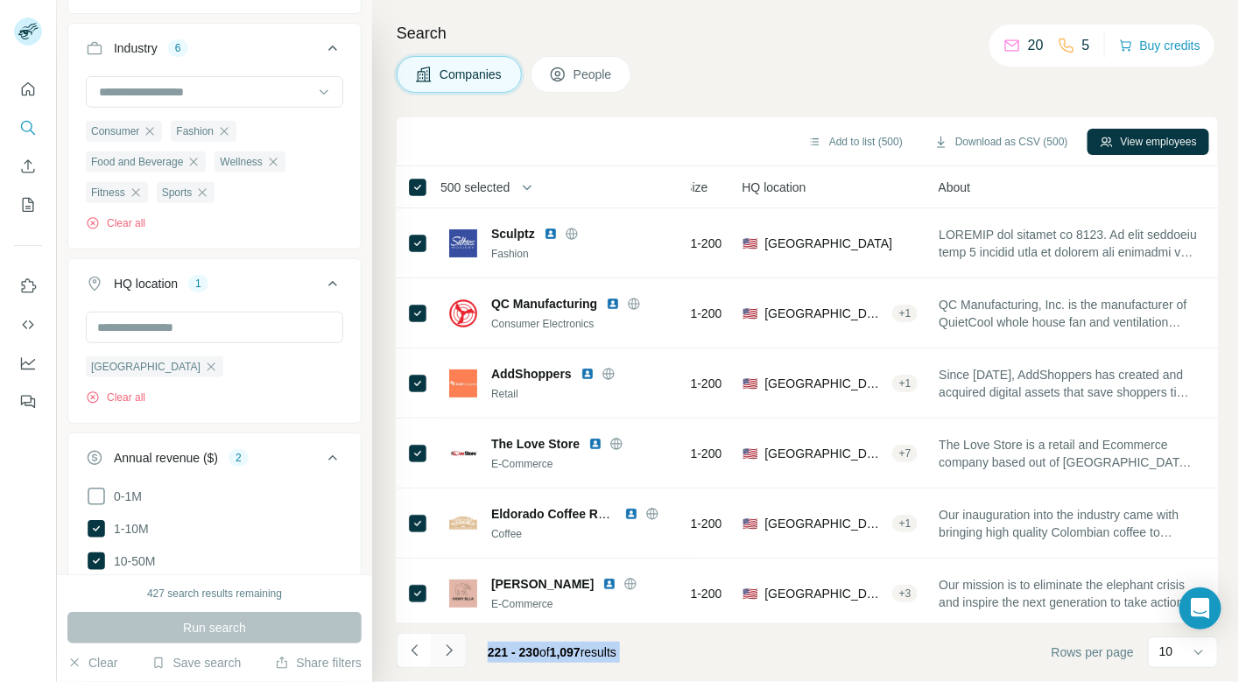
click at [450, 642] on icon "Navigate to next page" at bounding box center [449, 651] width 18 height 18
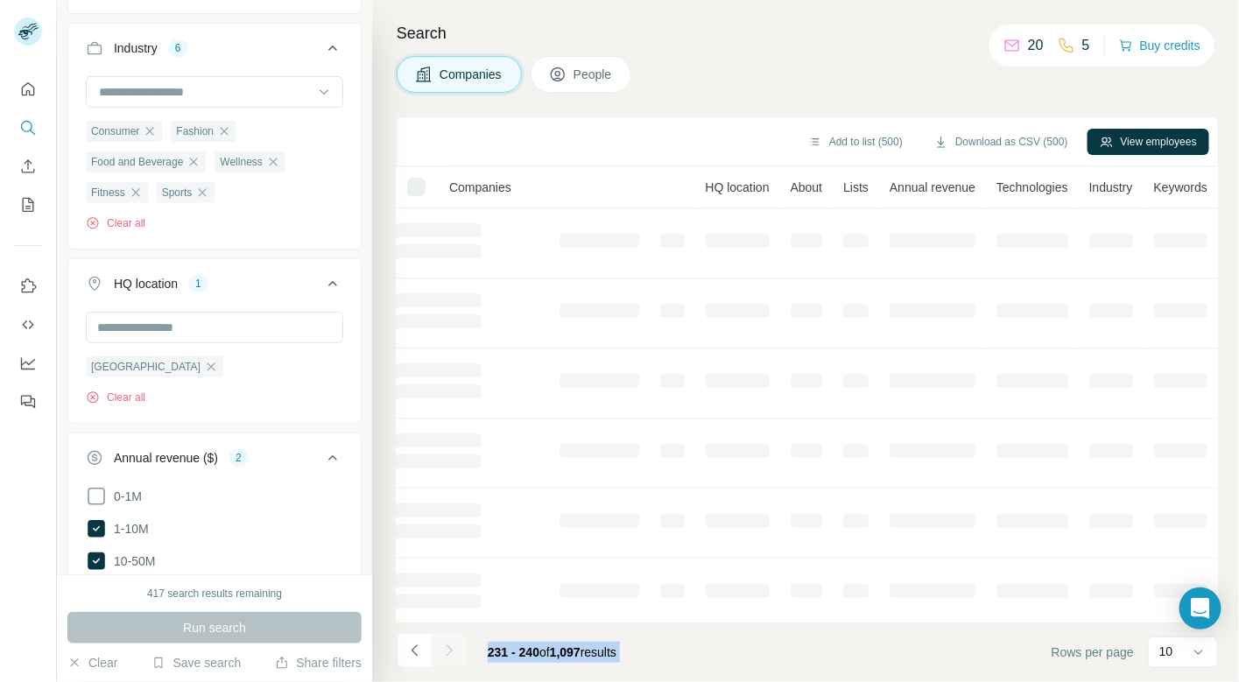
click at [450, 642] on div at bounding box center [449, 650] width 35 height 35
click at [450, 642] on icon "Navigate to next page" at bounding box center [449, 651] width 18 height 18
click at [450, 642] on div at bounding box center [449, 650] width 35 height 35
click at [450, 642] on icon "Navigate to next page" at bounding box center [449, 651] width 18 height 18
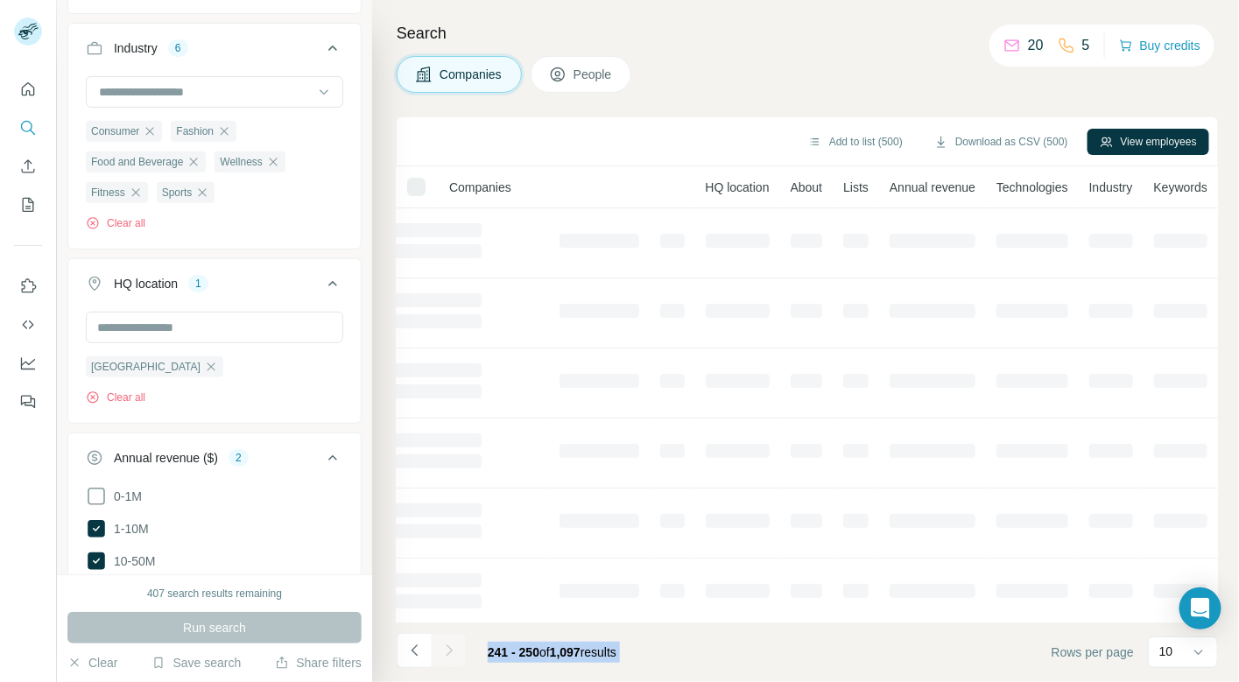
click at [450, 642] on div at bounding box center [449, 650] width 35 height 35
click at [450, 642] on icon "Navigate to next page" at bounding box center [449, 651] width 18 height 18
click at [450, 642] on div at bounding box center [449, 650] width 35 height 35
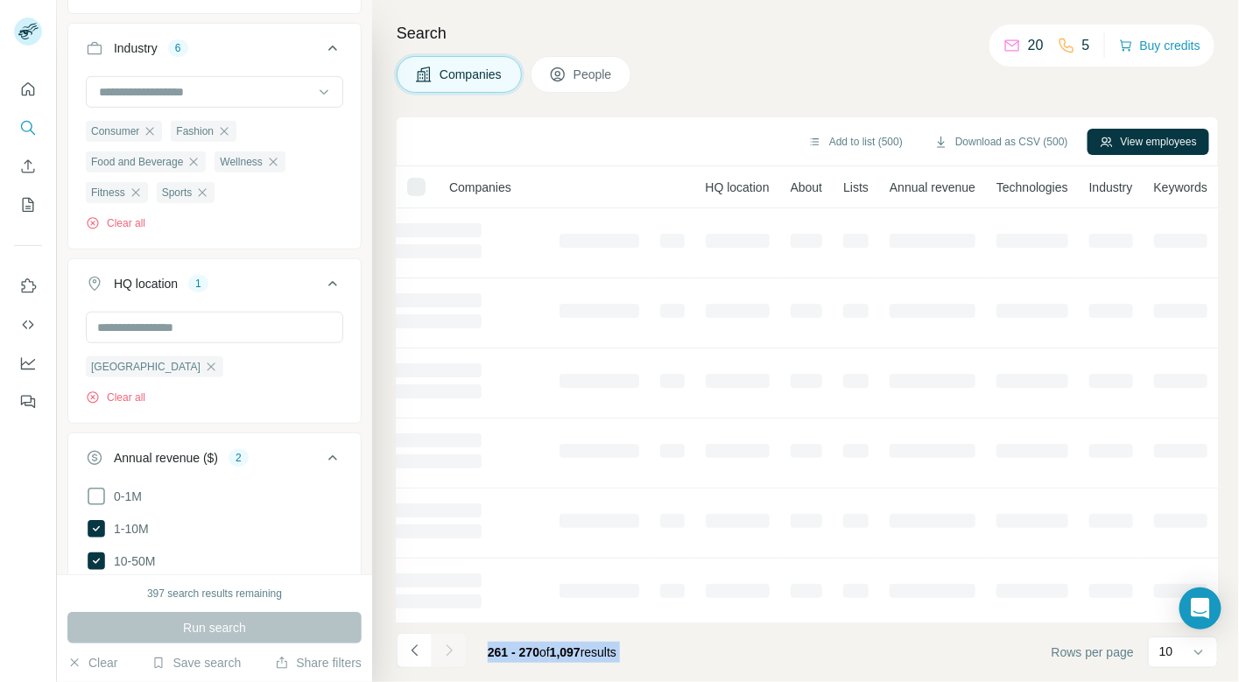
click at [450, 642] on icon "Navigate to next page" at bounding box center [449, 651] width 18 height 18
click at [450, 642] on div at bounding box center [449, 650] width 35 height 35
click at [450, 642] on icon "Navigate to next page" at bounding box center [449, 651] width 18 height 18
click at [450, 642] on div at bounding box center [449, 650] width 35 height 35
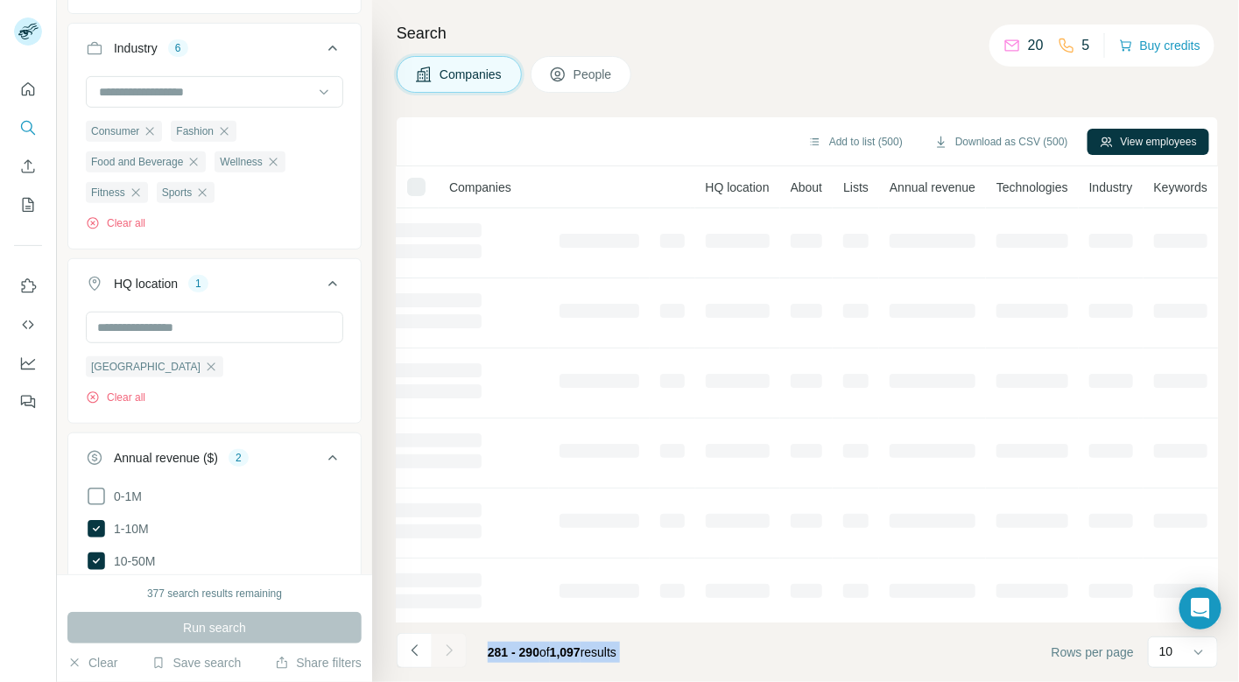
click at [450, 642] on div at bounding box center [449, 650] width 35 height 35
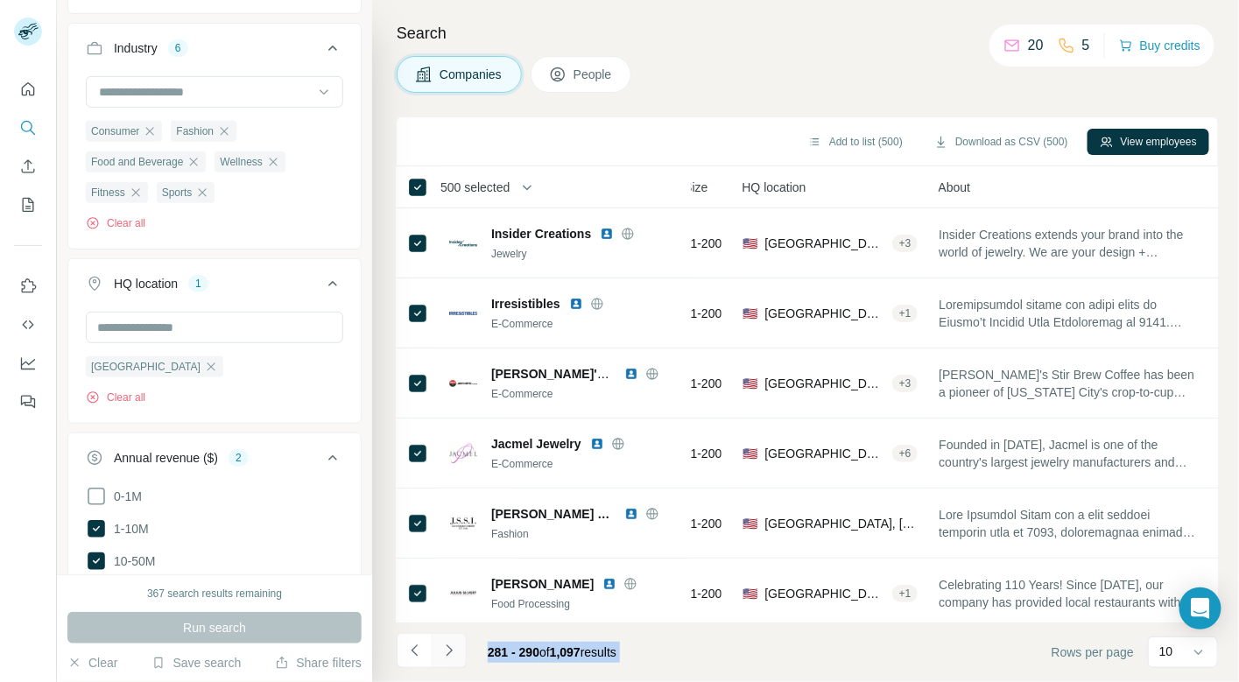
click at [450, 642] on icon "Navigate to next page" at bounding box center [449, 651] width 18 height 18
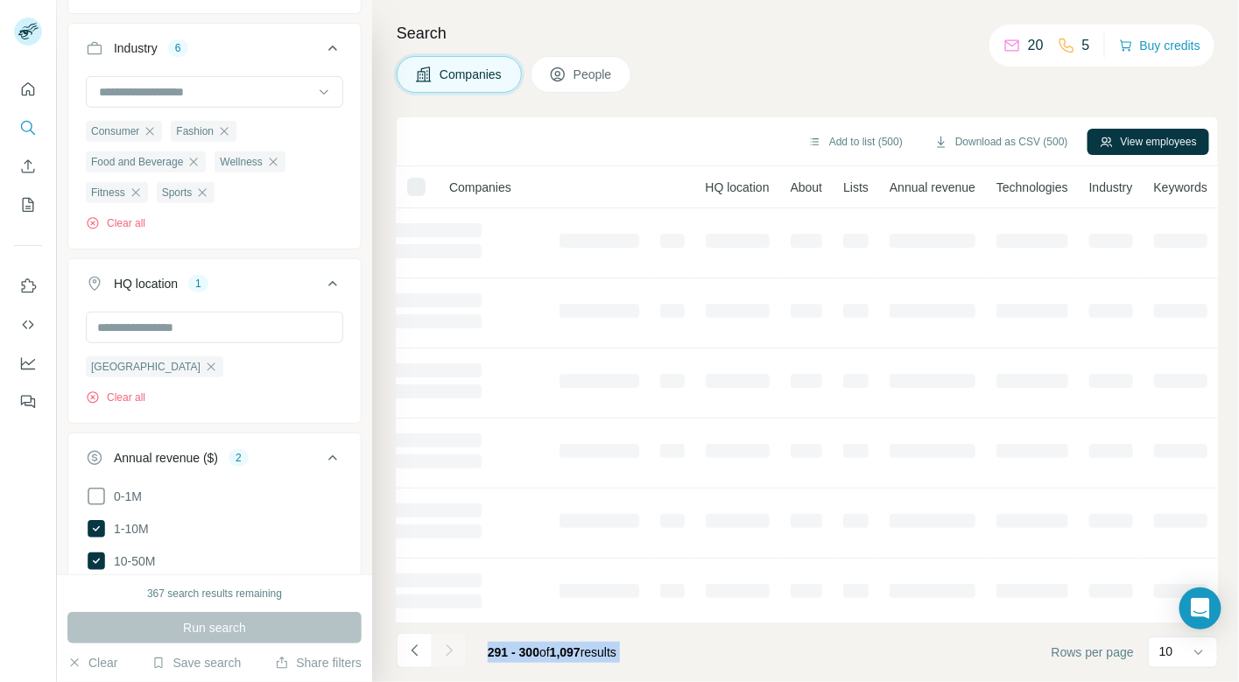
click at [450, 642] on div at bounding box center [449, 650] width 35 height 35
click at [450, 642] on icon "Navigate to next page" at bounding box center [449, 651] width 18 height 18
click at [450, 642] on div at bounding box center [449, 650] width 35 height 35
click at [450, 642] on icon "Navigate to next page" at bounding box center [449, 651] width 18 height 18
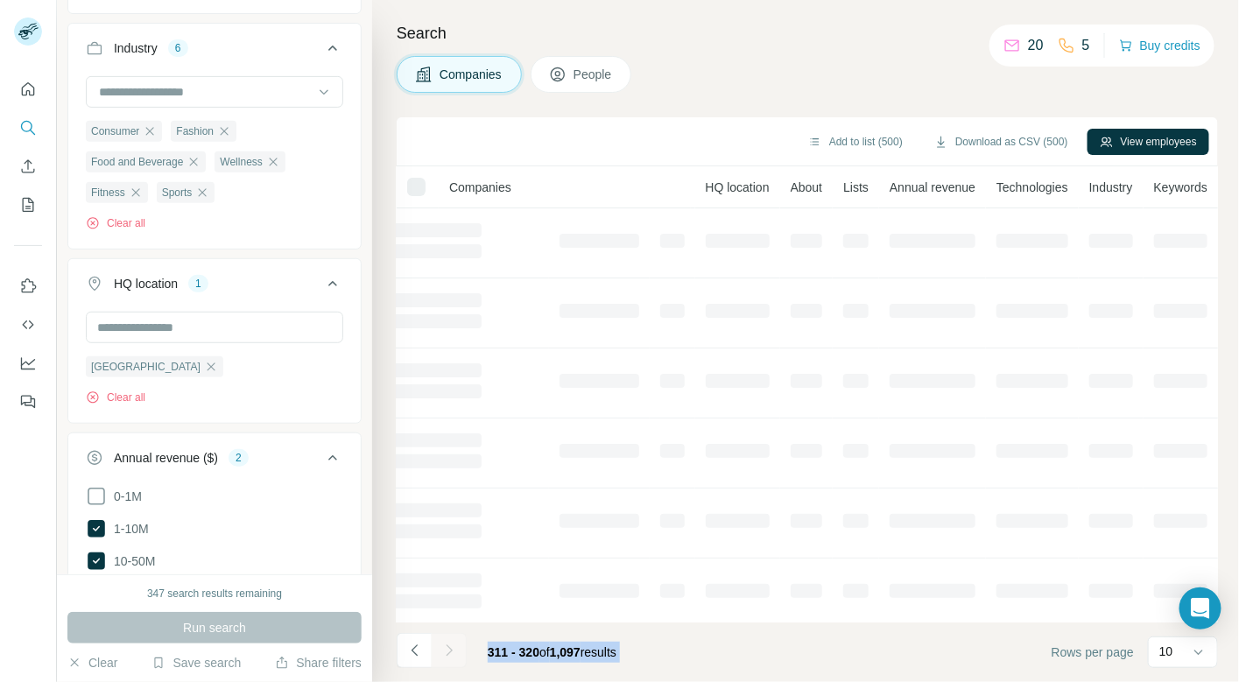
click at [450, 642] on div at bounding box center [449, 650] width 35 height 35
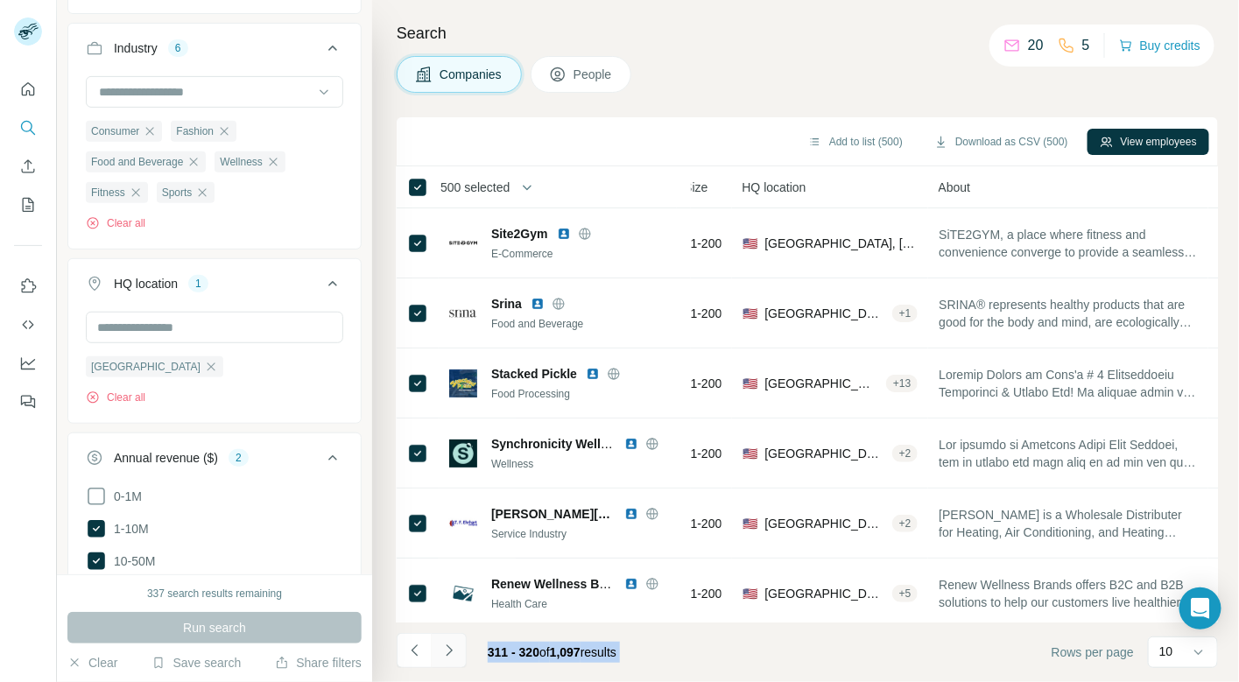
click at [450, 642] on icon "Navigate to next page" at bounding box center [449, 651] width 18 height 18
click at [450, 642] on div at bounding box center [449, 650] width 35 height 35
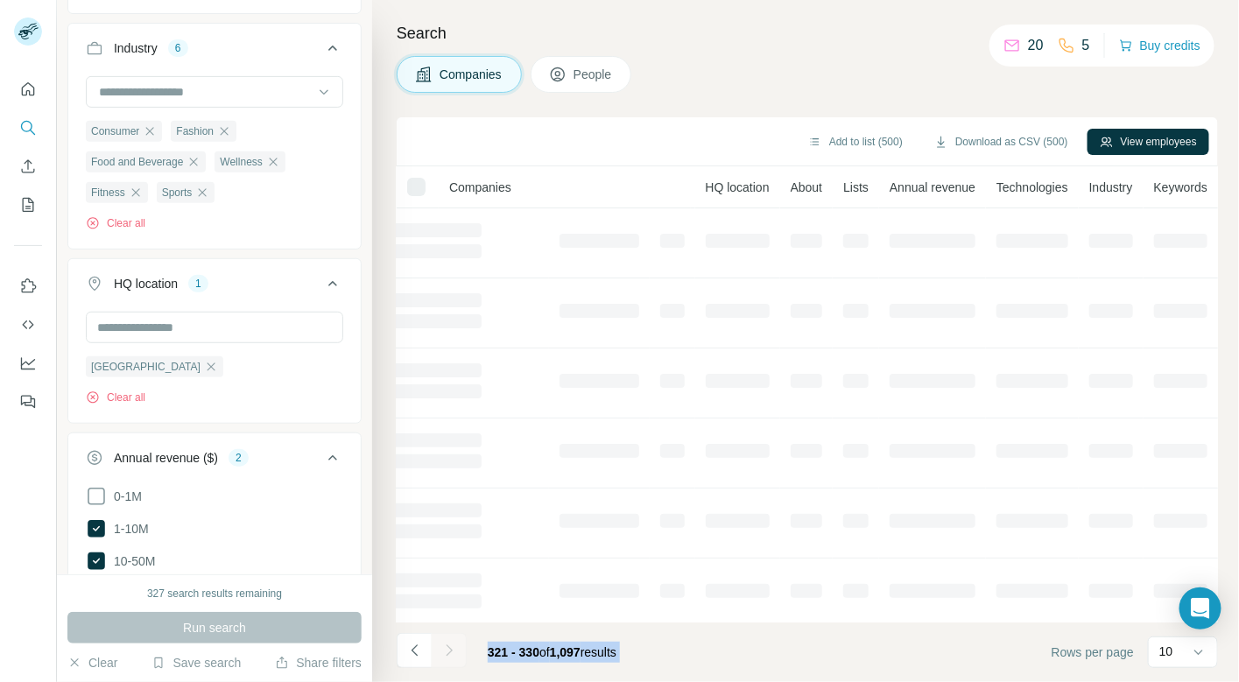
click at [450, 642] on div at bounding box center [449, 650] width 35 height 35
click at [450, 642] on icon "Navigate to next page" at bounding box center [449, 651] width 18 height 18
click at [450, 642] on div at bounding box center [449, 650] width 35 height 35
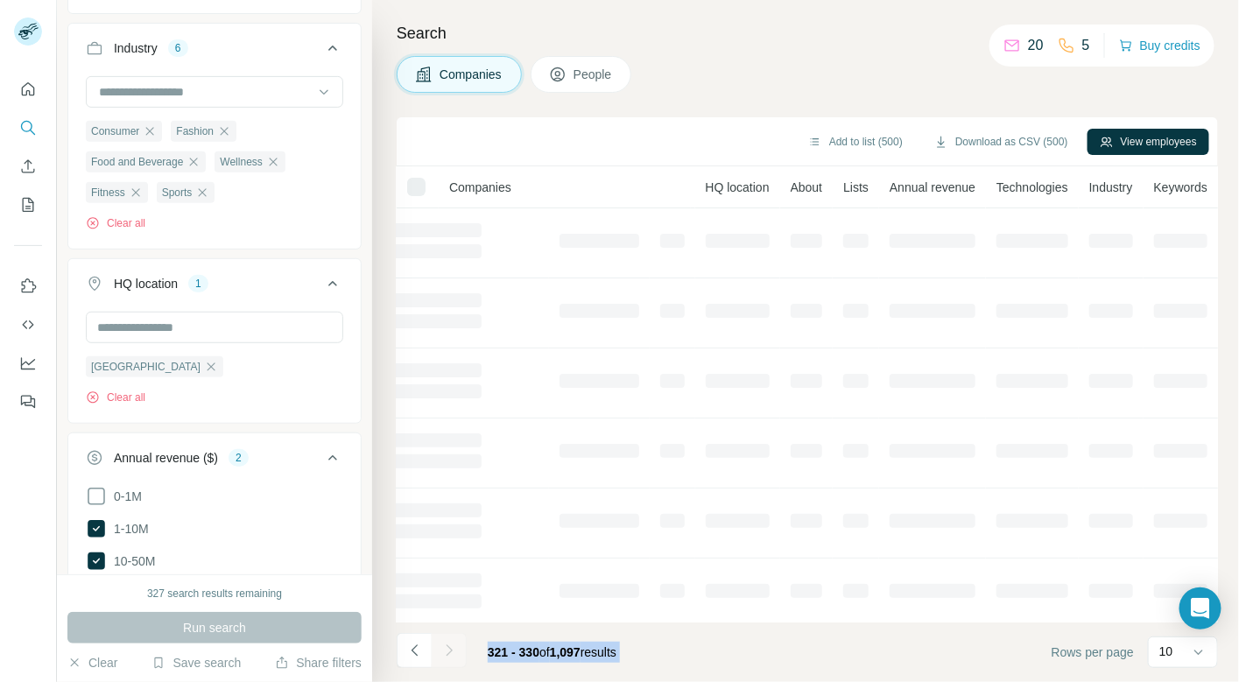
click at [450, 642] on div at bounding box center [449, 650] width 35 height 35
click at [450, 643] on div at bounding box center [449, 650] width 35 height 35
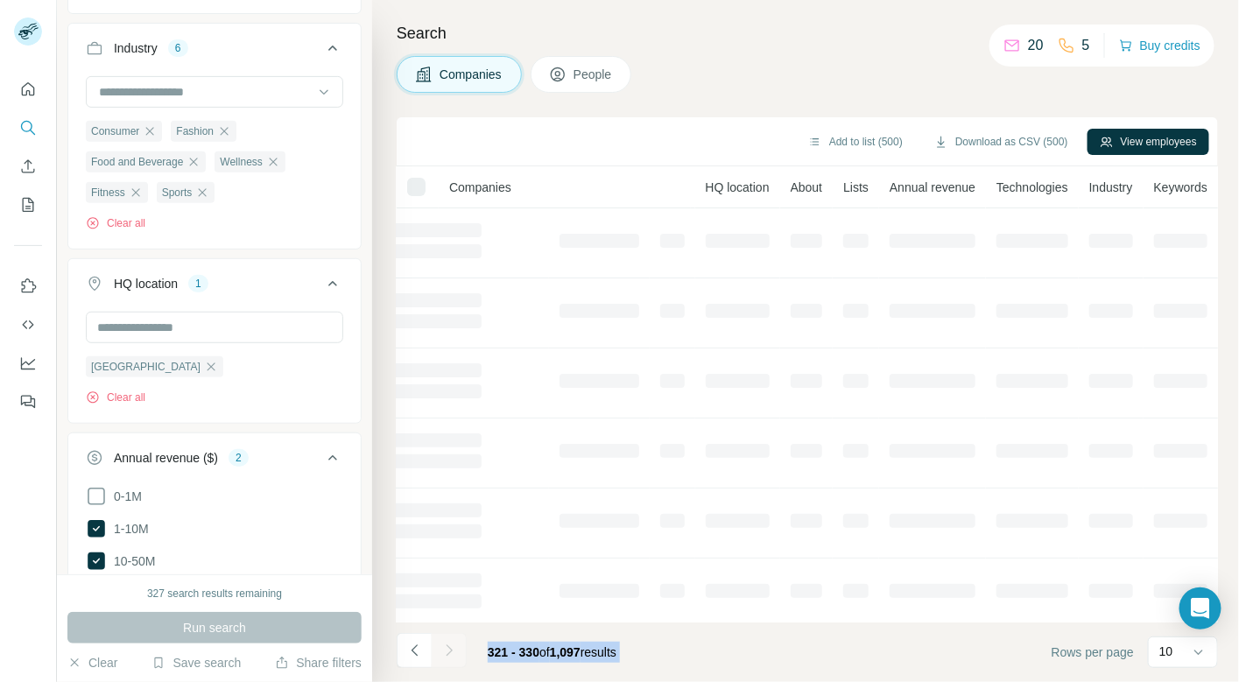
click at [450, 643] on div at bounding box center [449, 650] width 35 height 35
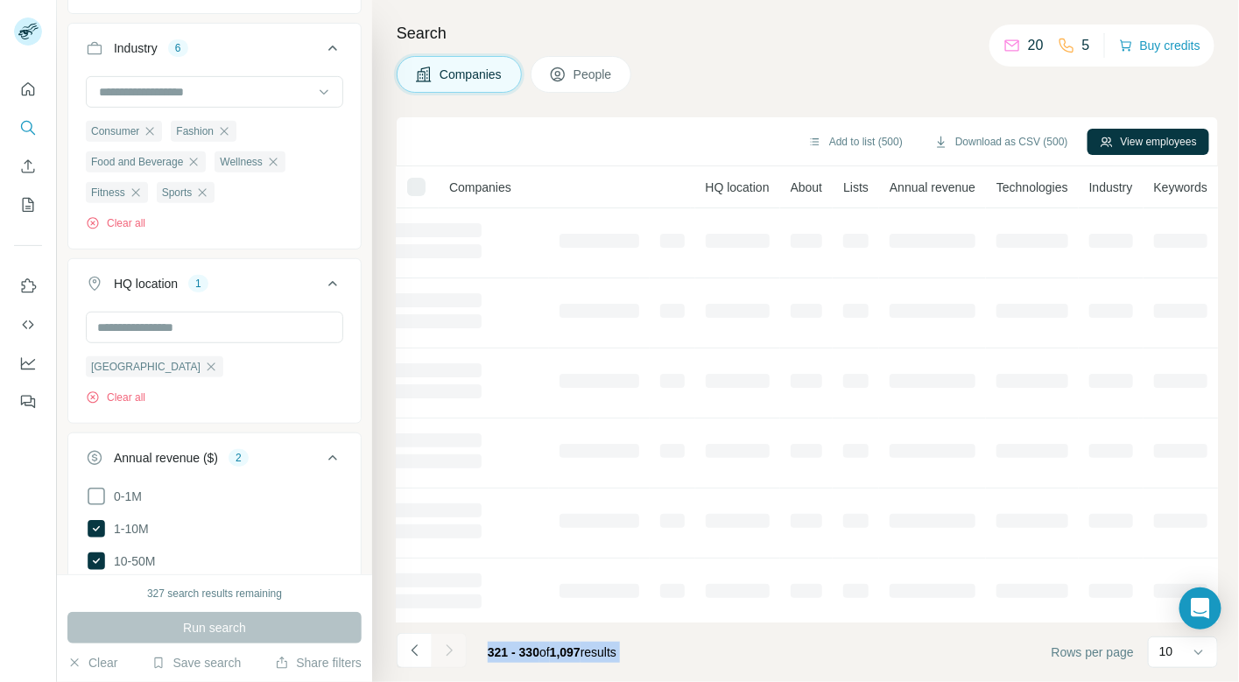
click at [450, 643] on div at bounding box center [449, 650] width 35 height 35
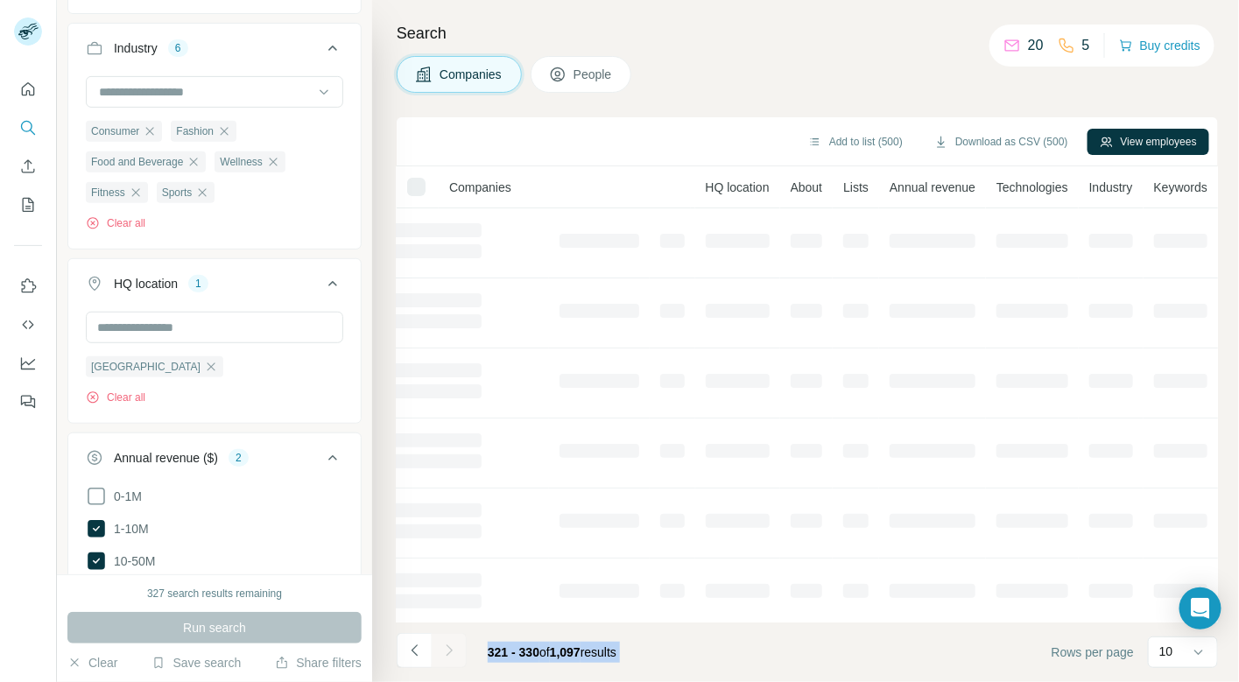
click at [450, 643] on div at bounding box center [449, 650] width 35 height 35
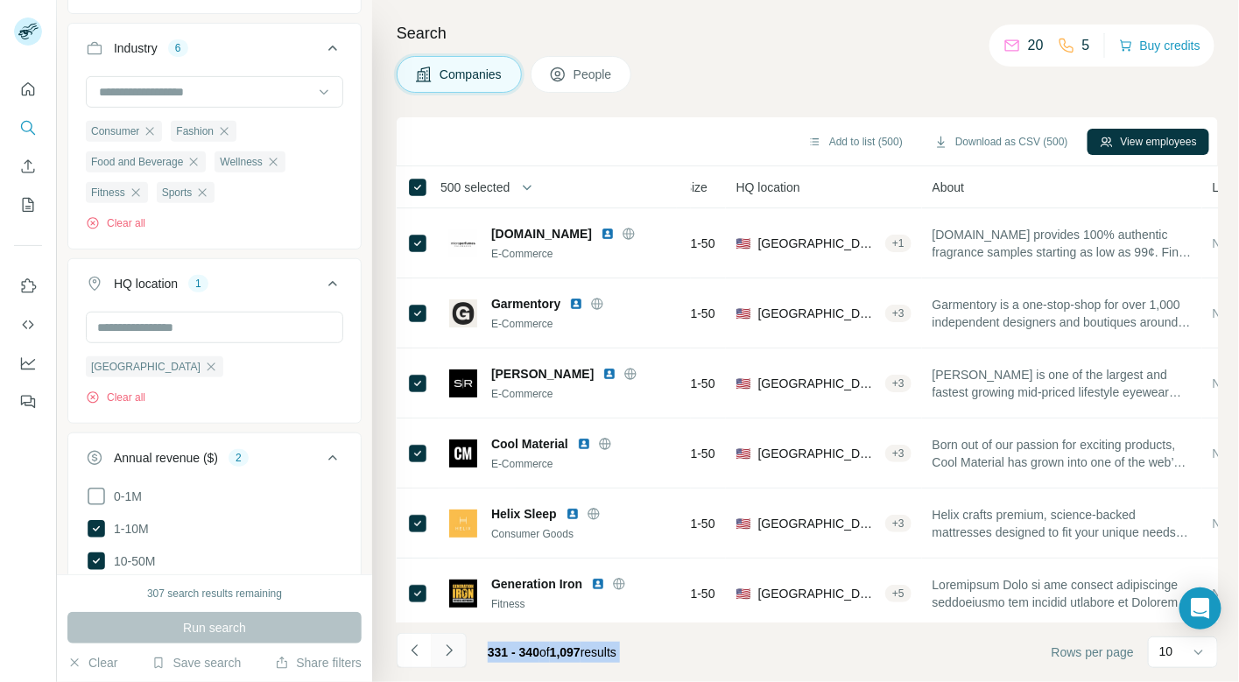
click at [456, 647] on icon "Navigate to next page" at bounding box center [449, 651] width 18 height 18
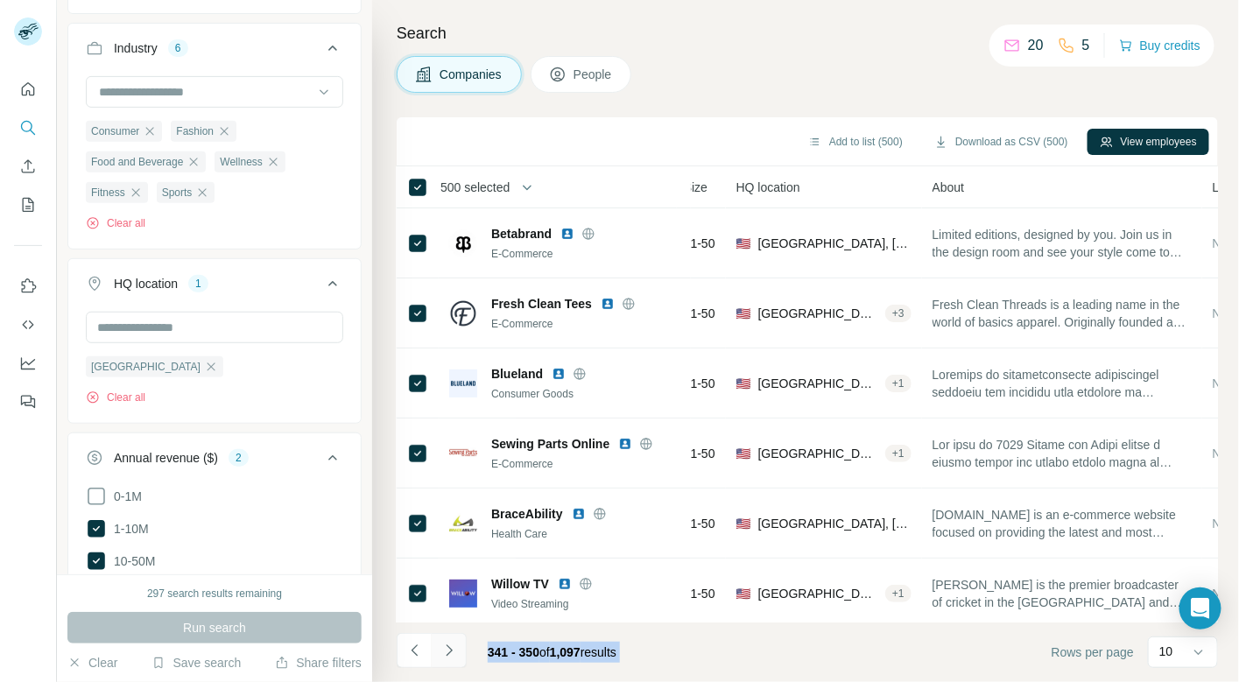
click at [456, 647] on icon "Navigate to next page" at bounding box center [449, 651] width 18 height 18
click at [456, 647] on div at bounding box center [449, 650] width 35 height 35
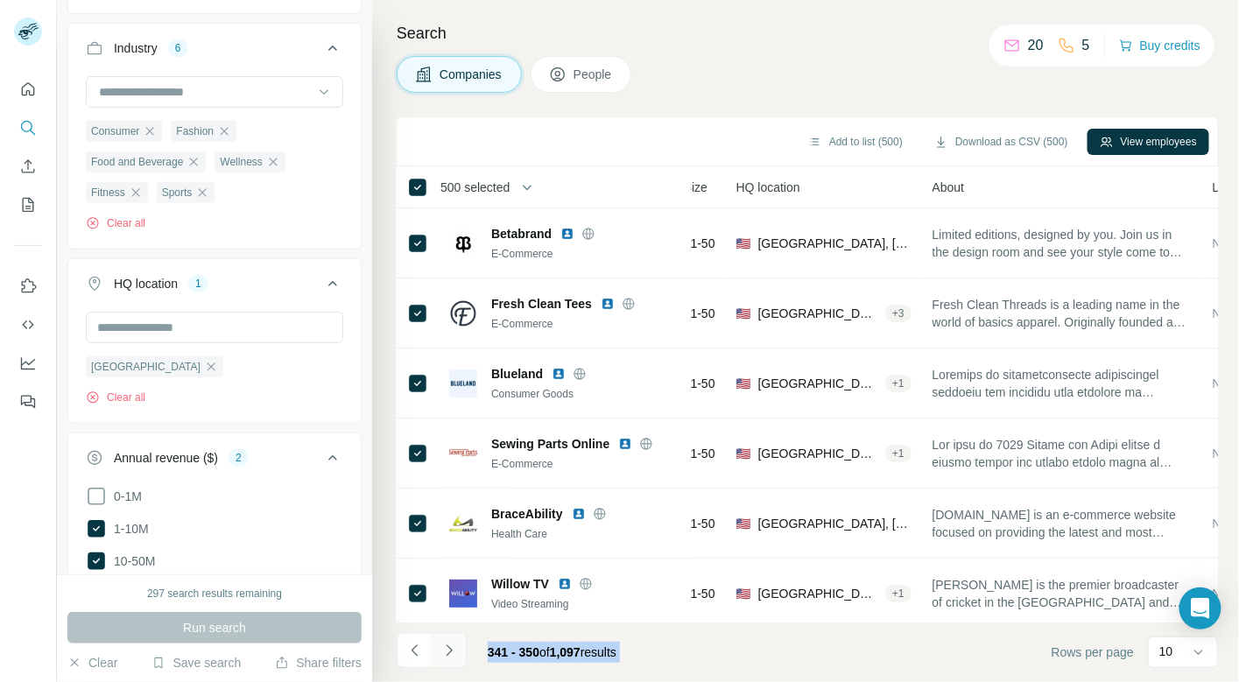
click at [456, 647] on div at bounding box center [449, 650] width 35 height 35
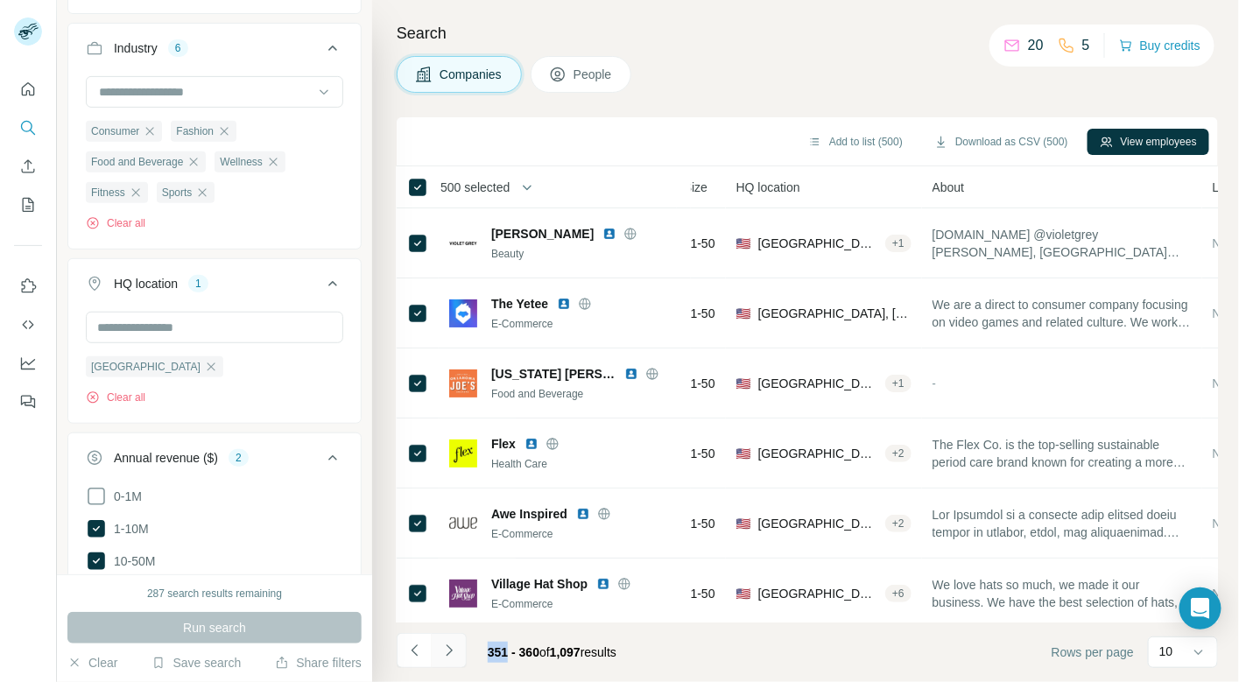
click at [452, 648] on icon "Navigate to next page" at bounding box center [449, 651] width 18 height 18
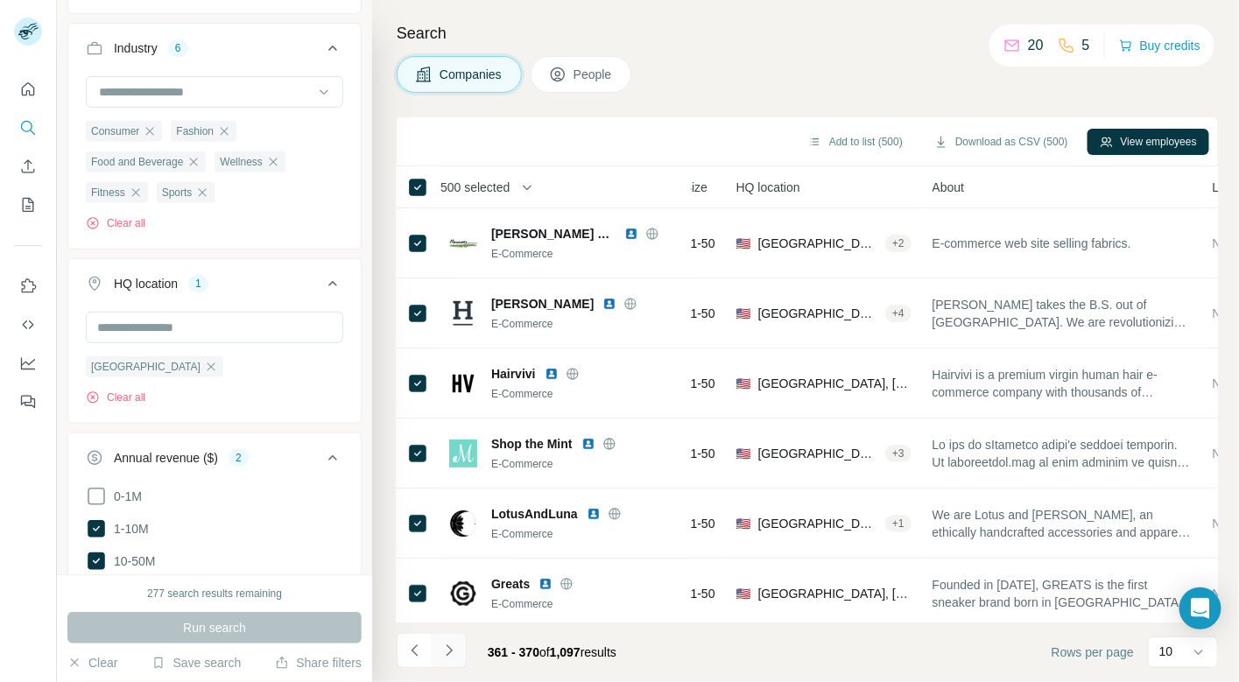
click at [452, 648] on icon "Navigate to next page" at bounding box center [449, 651] width 18 height 18
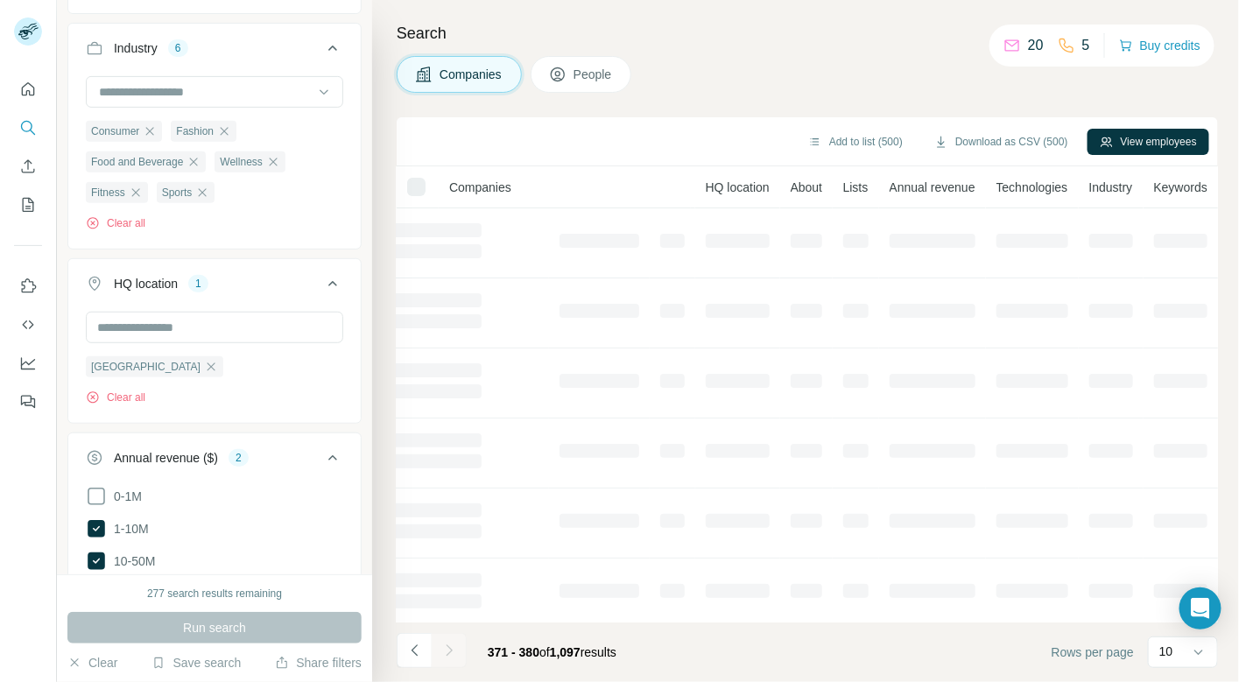
click at [452, 648] on icon "Navigate to next page" at bounding box center [449, 651] width 18 height 18
click at [452, 648] on div at bounding box center [449, 650] width 35 height 35
click at [452, 648] on icon "Navigate to next page" at bounding box center [449, 651] width 18 height 18
click at [452, 648] on div at bounding box center [449, 650] width 35 height 35
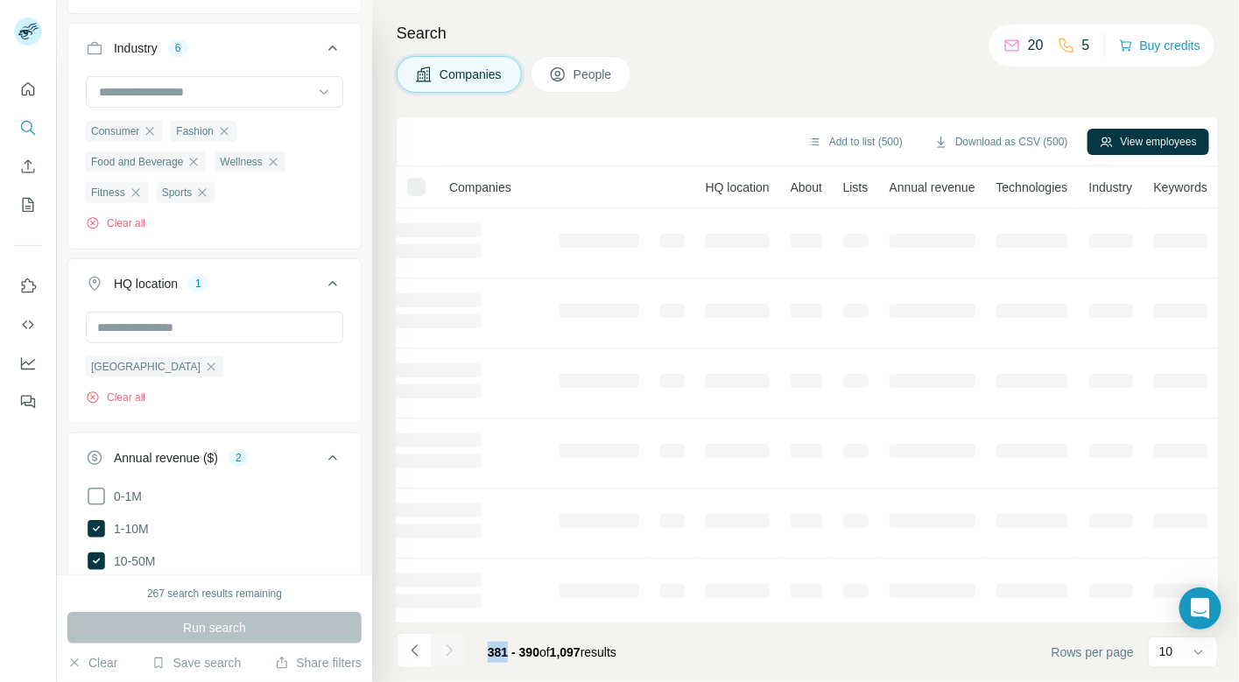
click at [452, 648] on div at bounding box center [449, 650] width 35 height 35
click at [452, 648] on icon "Navigate to next page" at bounding box center [449, 651] width 18 height 18
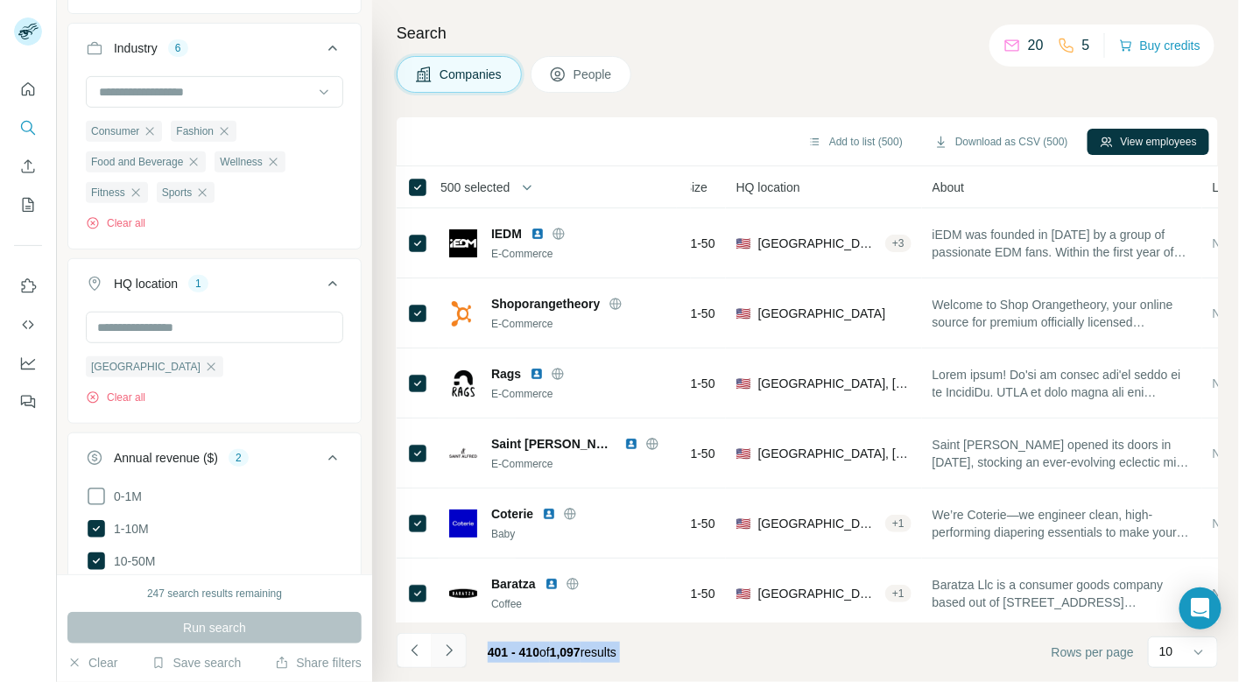
click at [452, 648] on icon "Navigate to next page" at bounding box center [449, 651] width 18 height 18
click at [452, 648] on div at bounding box center [449, 650] width 35 height 35
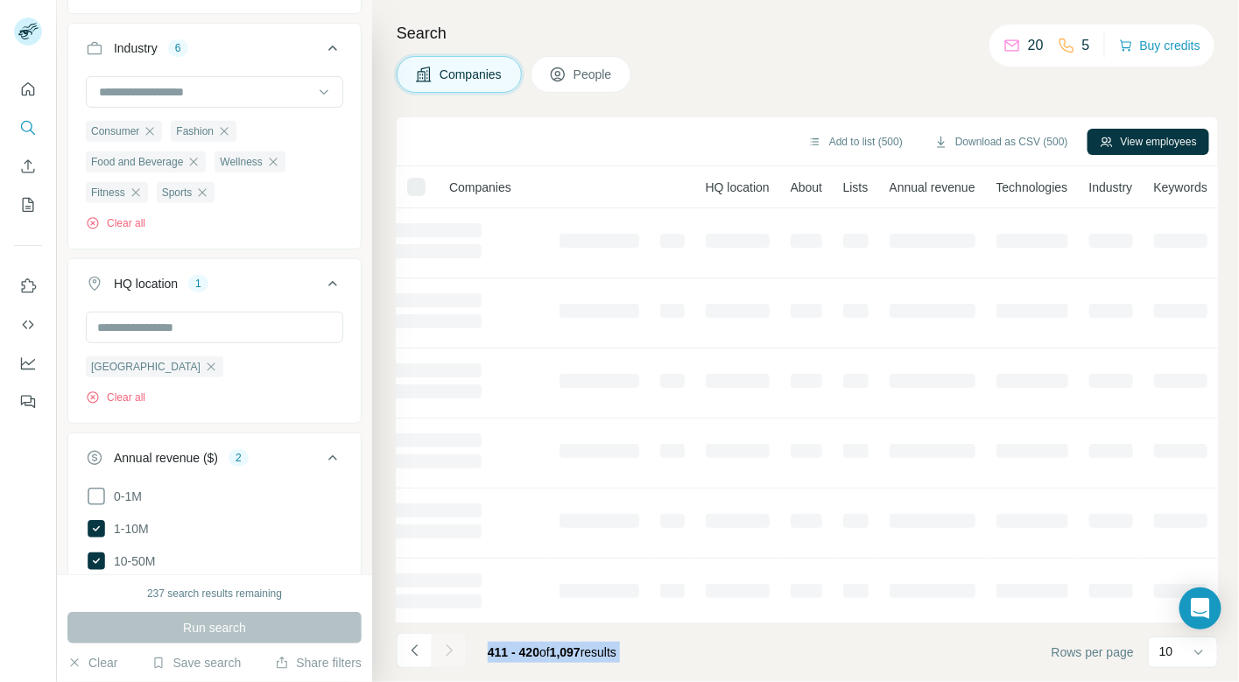
click at [452, 648] on div at bounding box center [449, 650] width 35 height 35
click at [452, 648] on icon "Navigate to next page" at bounding box center [449, 651] width 18 height 18
click at [452, 648] on div at bounding box center [449, 650] width 35 height 35
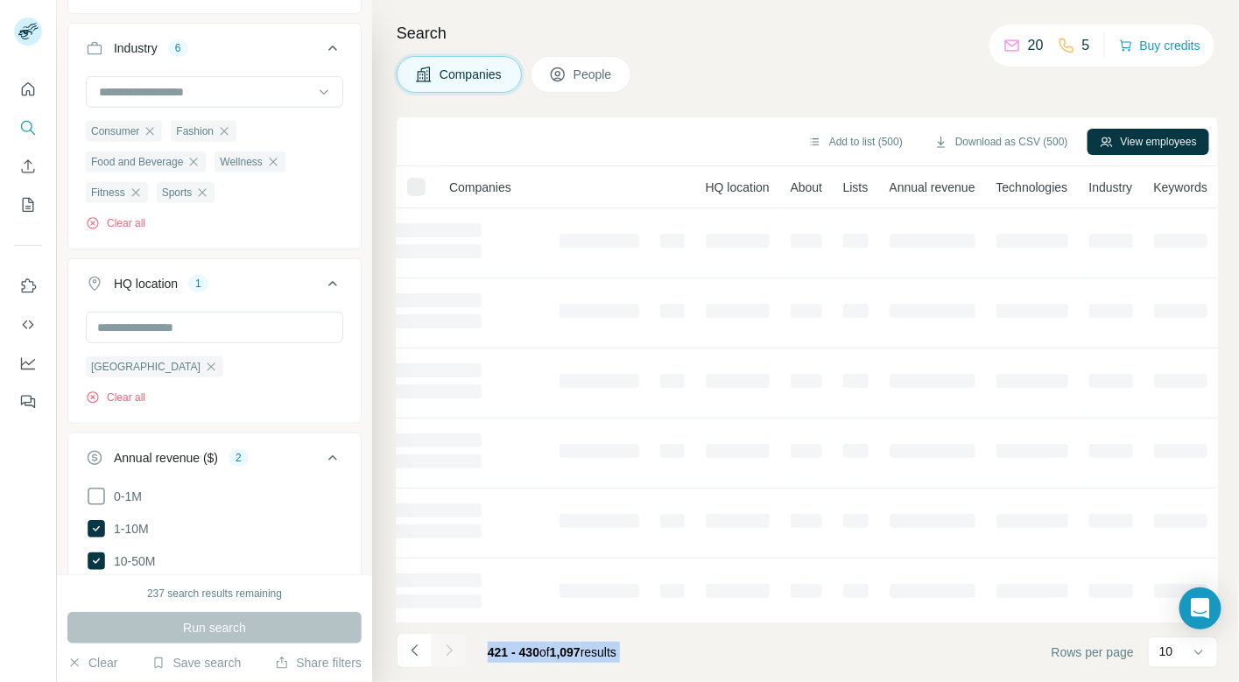
click at [452, 648] on div at bounding box center [449, 650] width 35 height 35
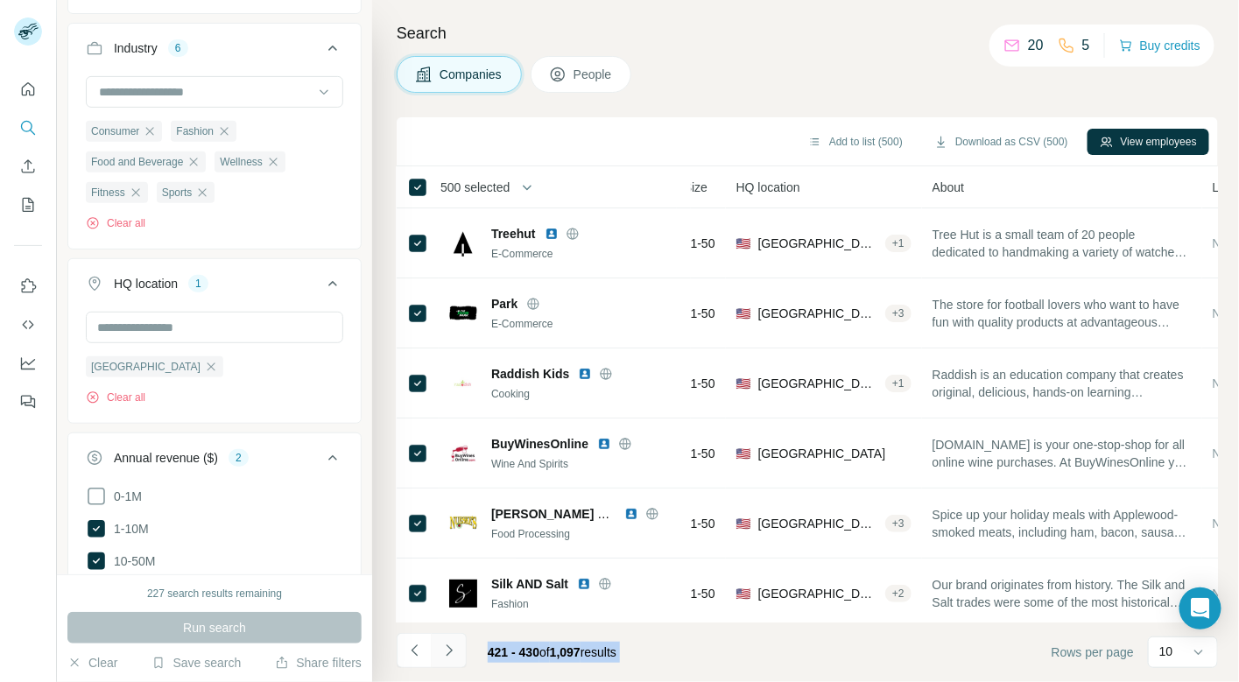
click at [452, 648] on icon "Navigate to next page" at bounding box center [449, 651] width 18 height 18
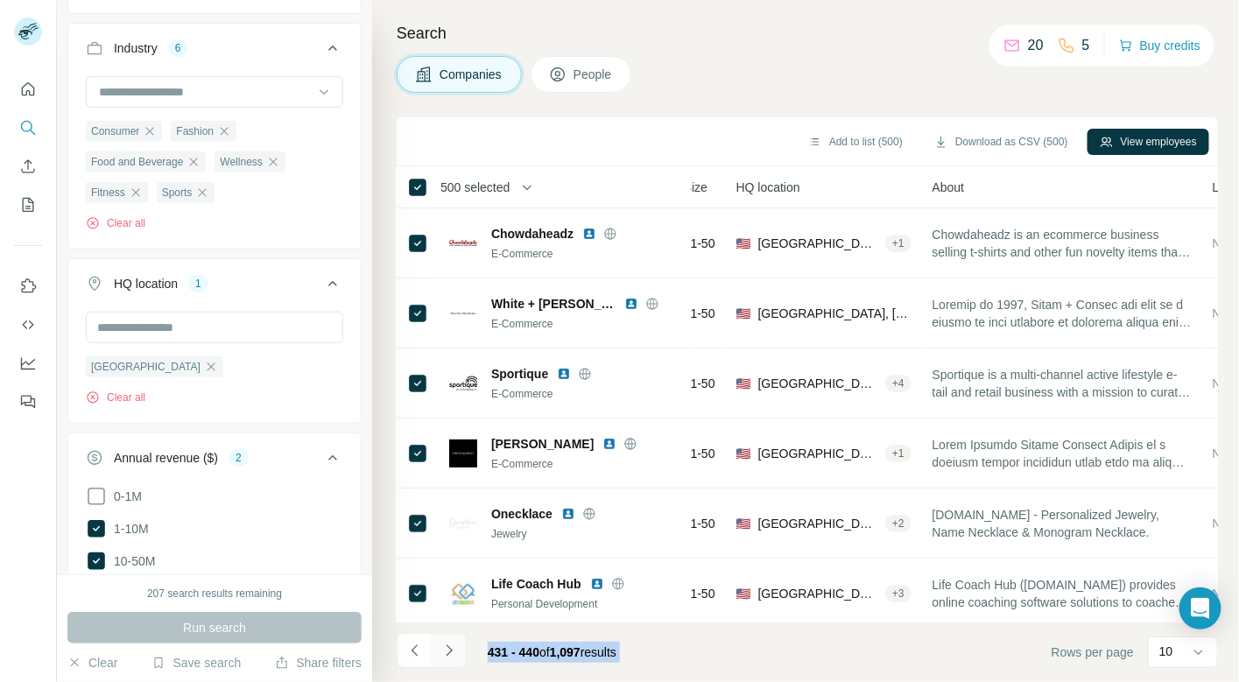
click at [452, 648] on icon "Navigate to next page" at bounding box center [449, 651] width 18 height 18
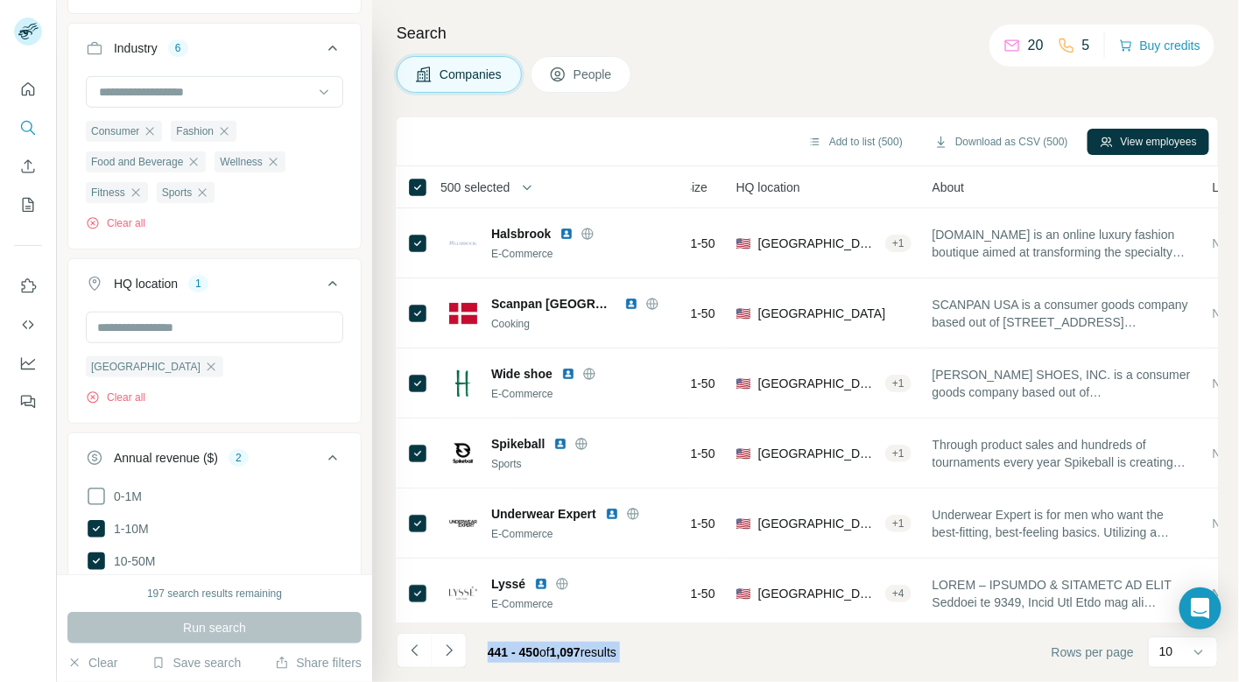
click at [523, 130] on div "Add to list (500) Download as CSV (500) View employees" at bounding box center [807, 141] width 804 height 31
click at [521, 189] on button "button" at bounding box center [526, 187] width 35 height 35
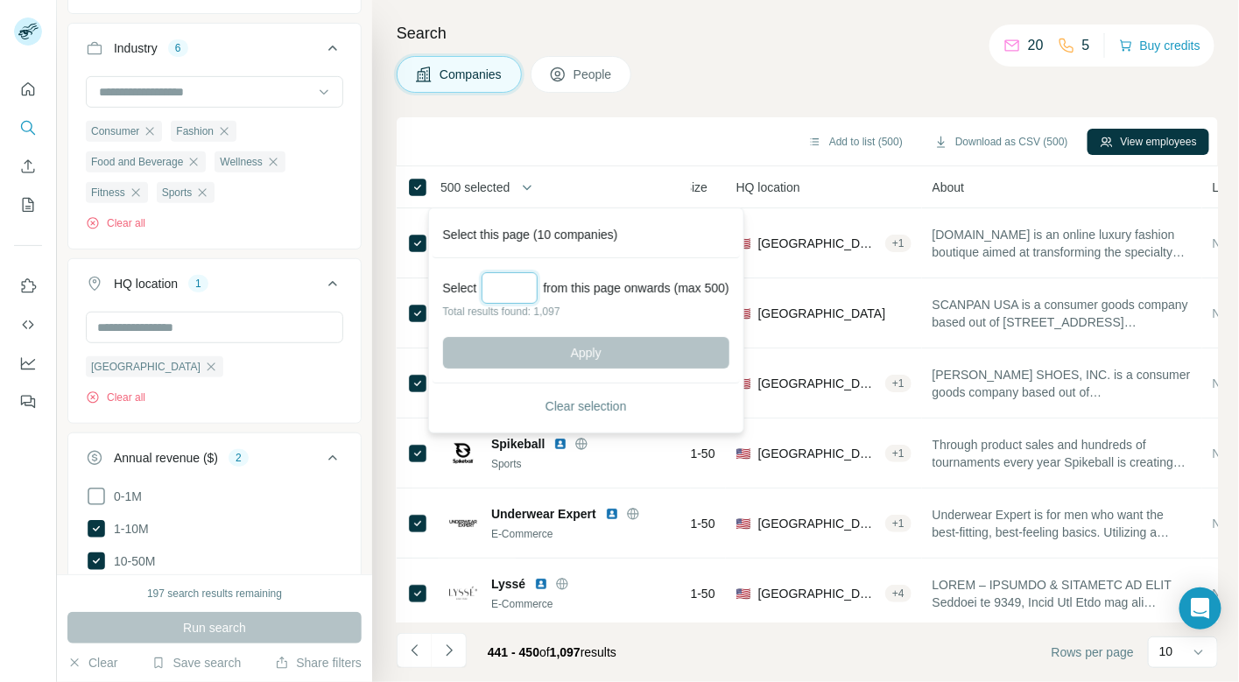
click at [507, 284] on input "Select a number (up to 500)" at bounding box center [509, 288] width 56 height 32
type input "***"
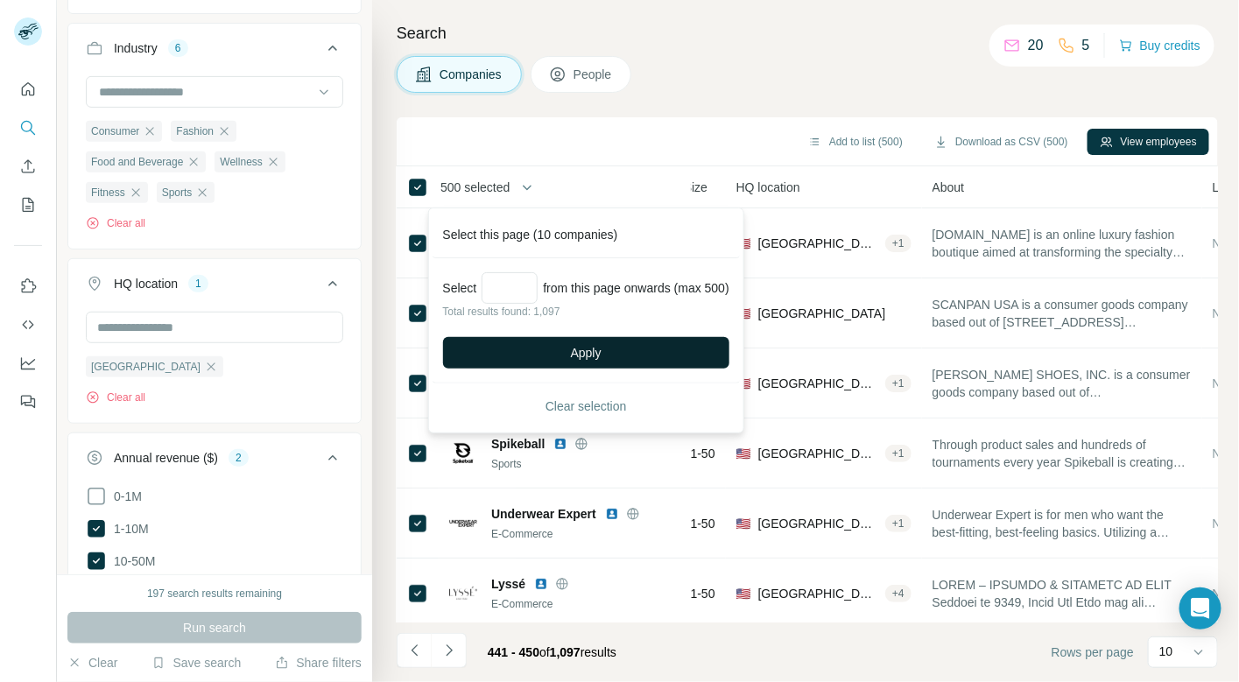
click at [535, 342] on button "Apply" at bounding box center [586, 353] width 286 height 32
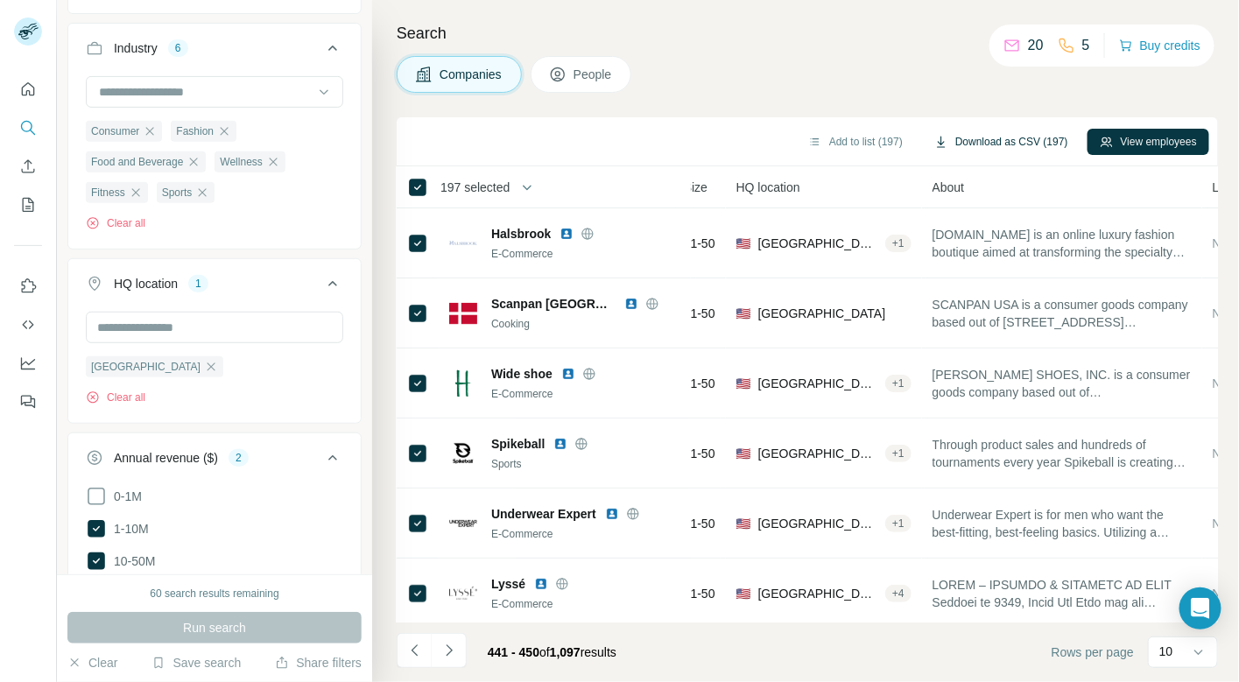
click at [974, 142] on button "Download as CSV (197)" at bounding box center [1001, 142] width 158 height 26
